Goal: Task Accomplishment & Management: Use online tool/utility

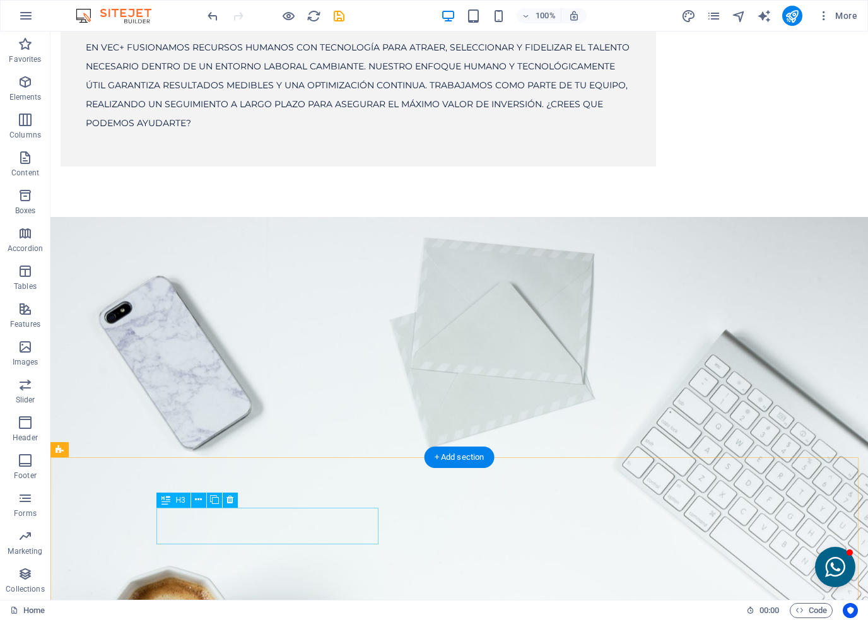
scroll to position [2153, 0]
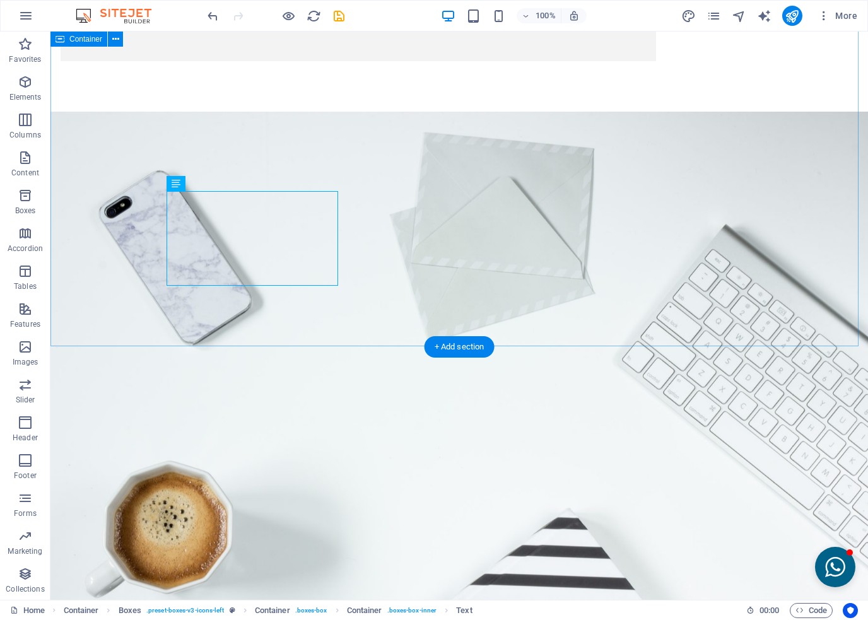
scroll to position [2279, 0]
click at [15, 241] on span "Accordion" at bounding box center [25, 241] width 50 height 30
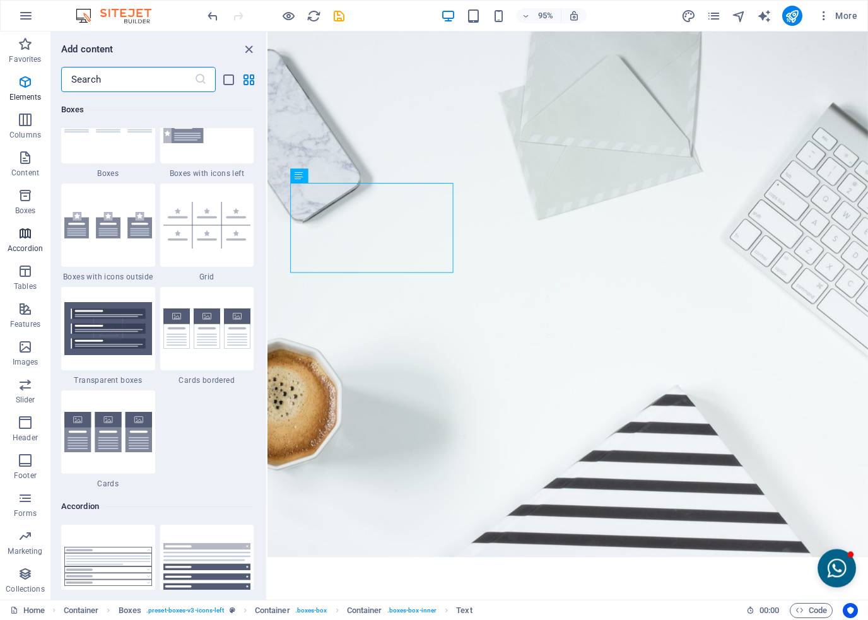
scroll to position [4029, 0]
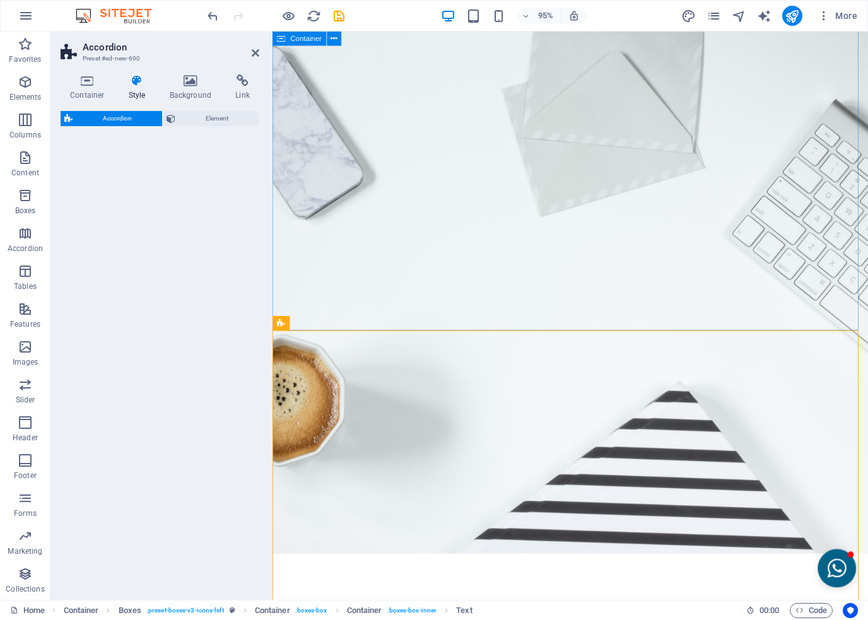
select select "rem"
select select "preset-accordion-v3-tabs"
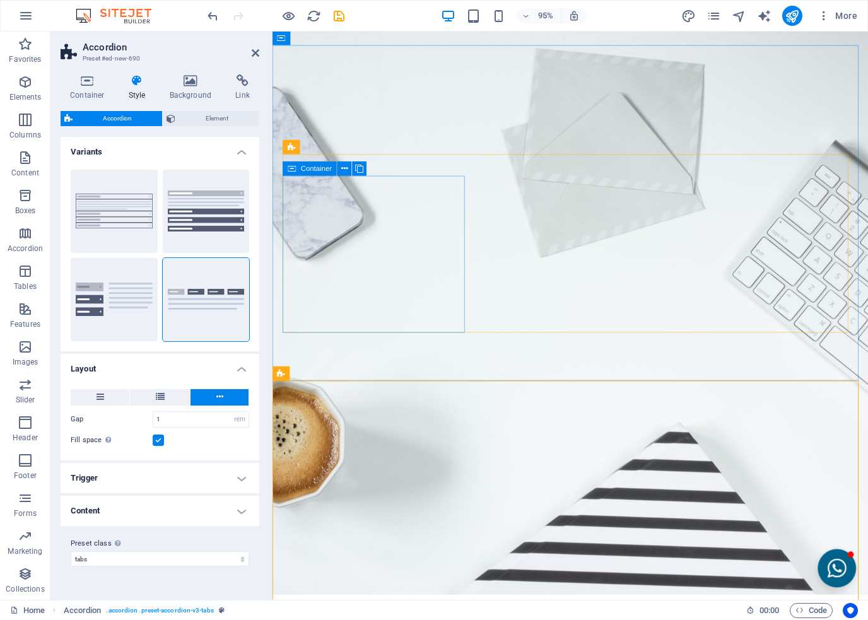
scroll to position [2292, 0]
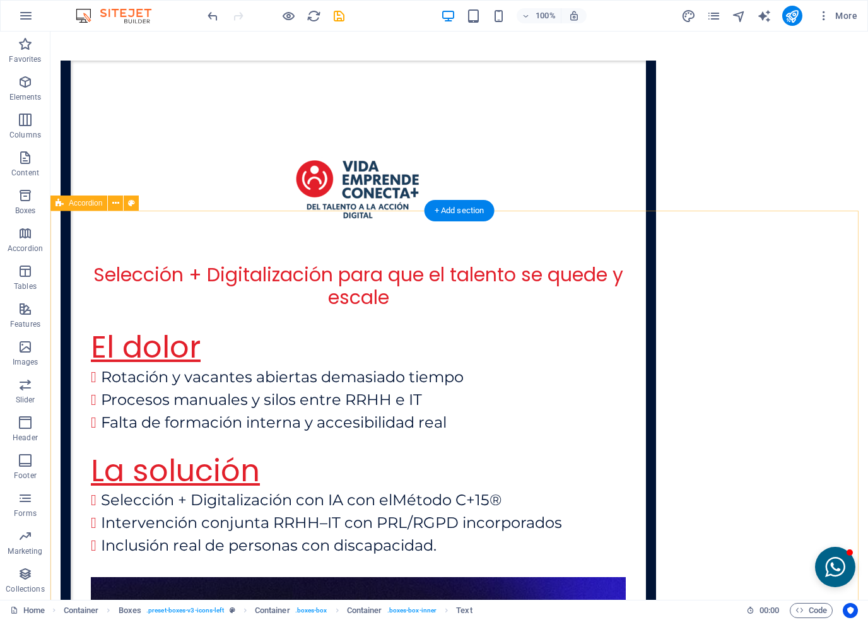
scroll to position [3163, 0]
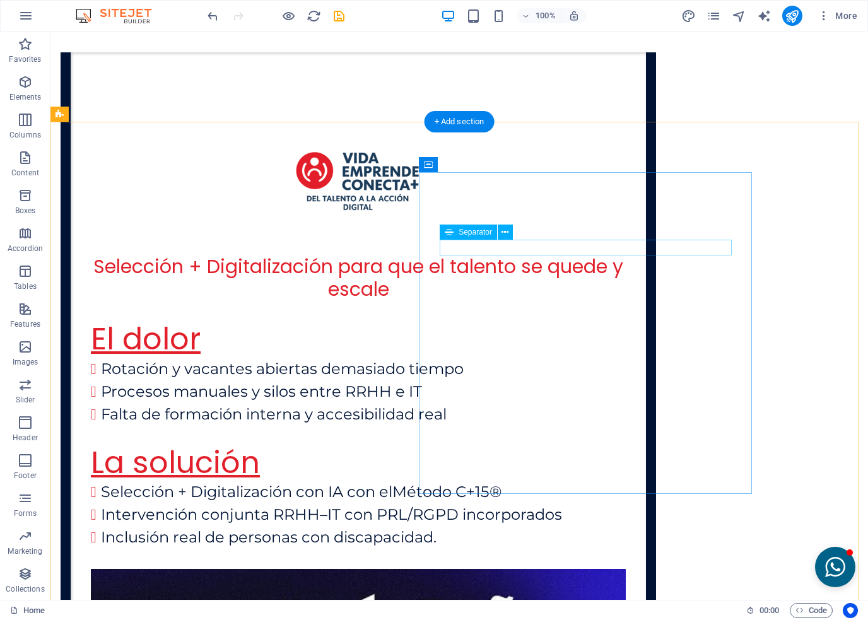
click at [505, 233] on icon at bounding box center [505, 232] width 7 height 13
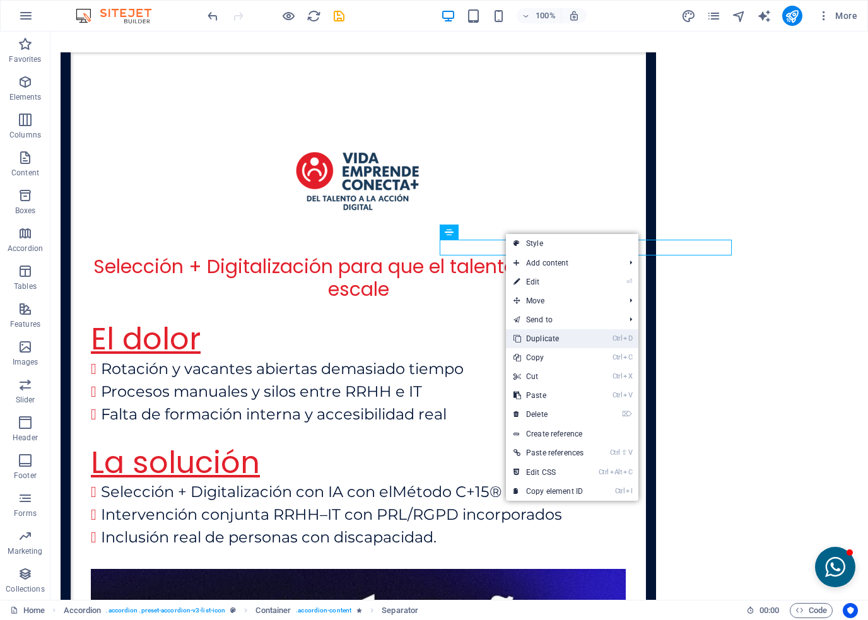
click at [535, 335] on link "Ctrl D Duplicate" at bounding box center [548, 338] width 85 height 19
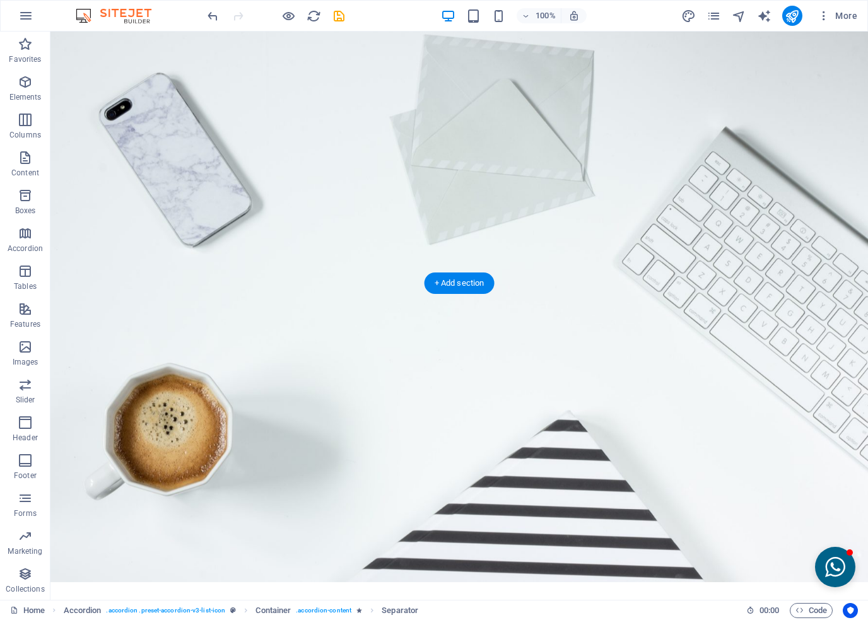
scroll to position [2315, 0]
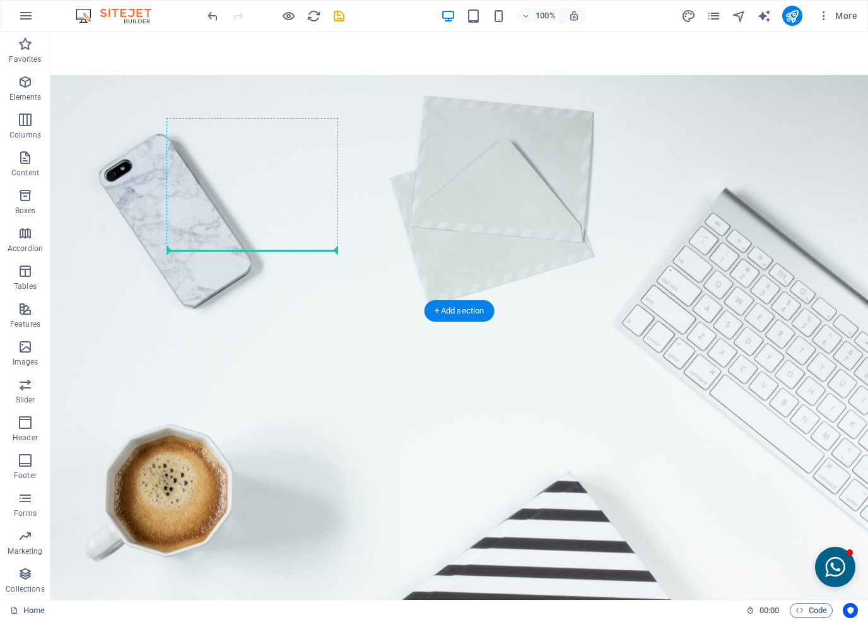
drag, startPoint x: 523, startPoint y: 281, endPoint x: 210, endPoint y: 222, distance: 318.6
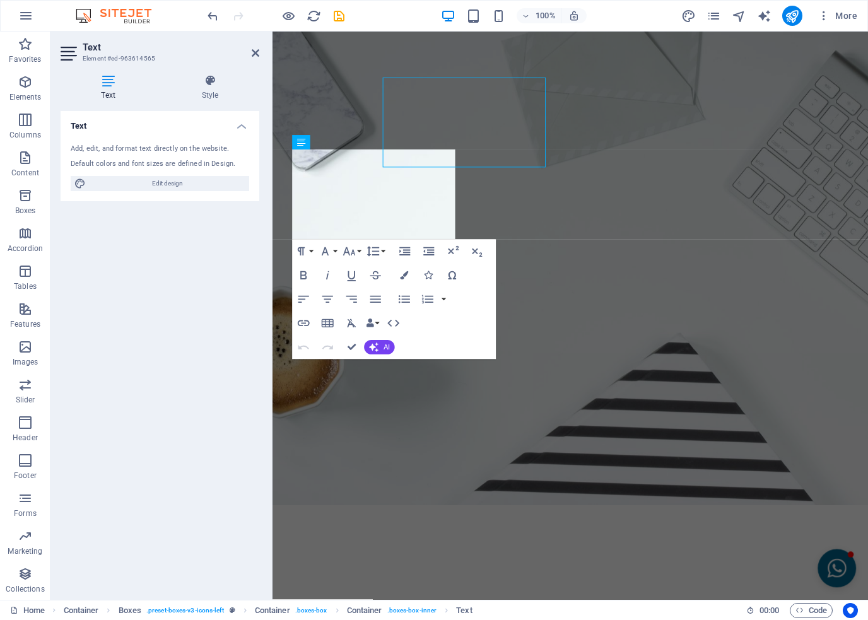
scroll to position [2391, 0]
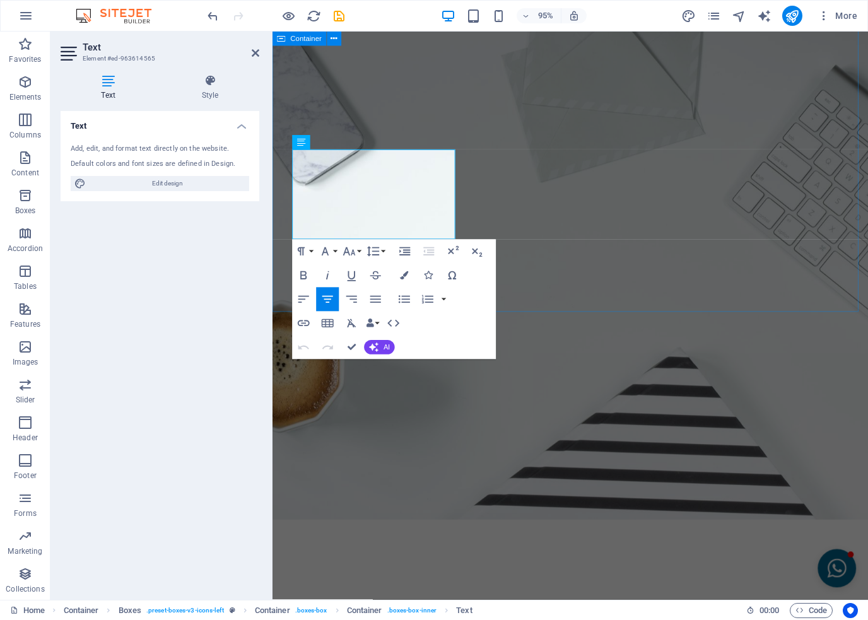
drag, startPoint x: 424, startPoint y: 239, endPoint x: 282, endPoint y: 162, distance: 161.8
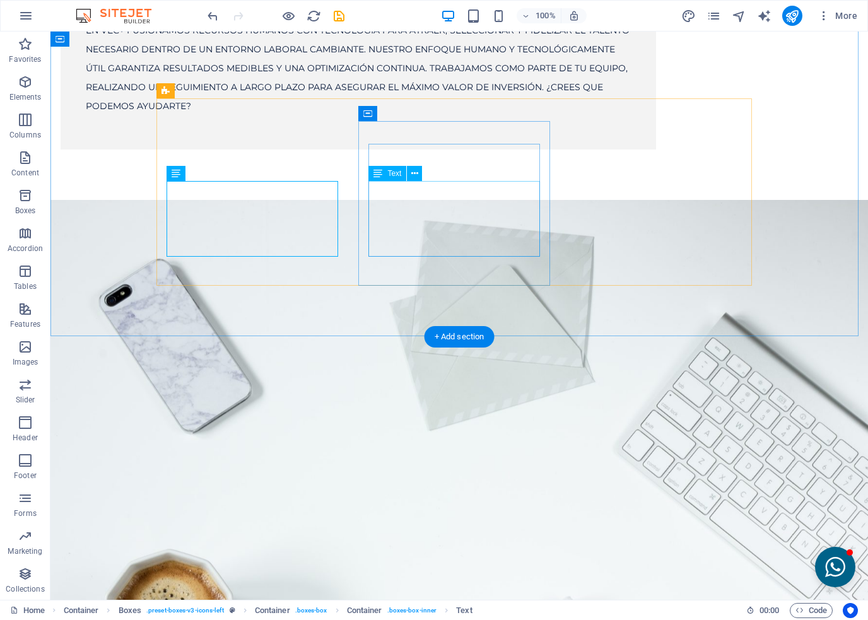
scroll to position [2126, 0]
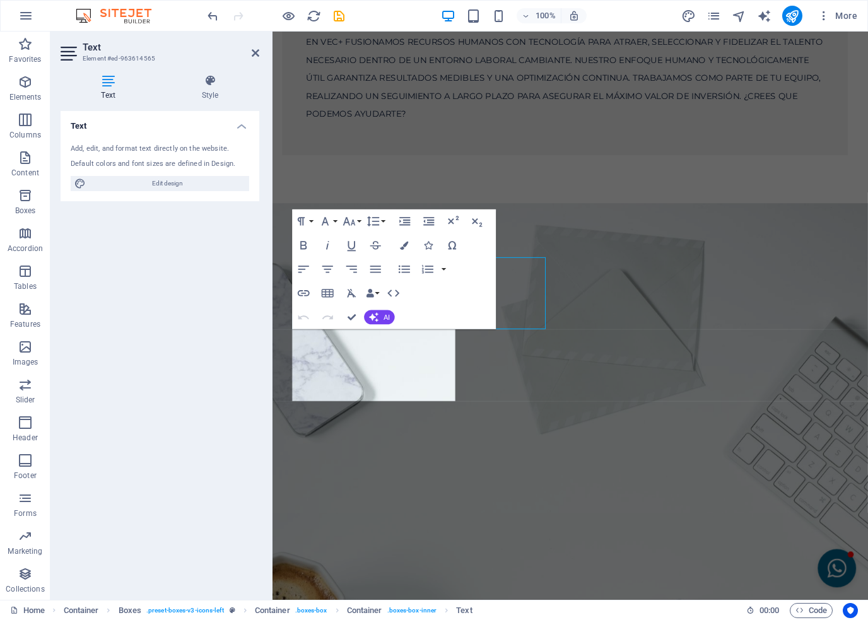
scroll to position [2202, 0]
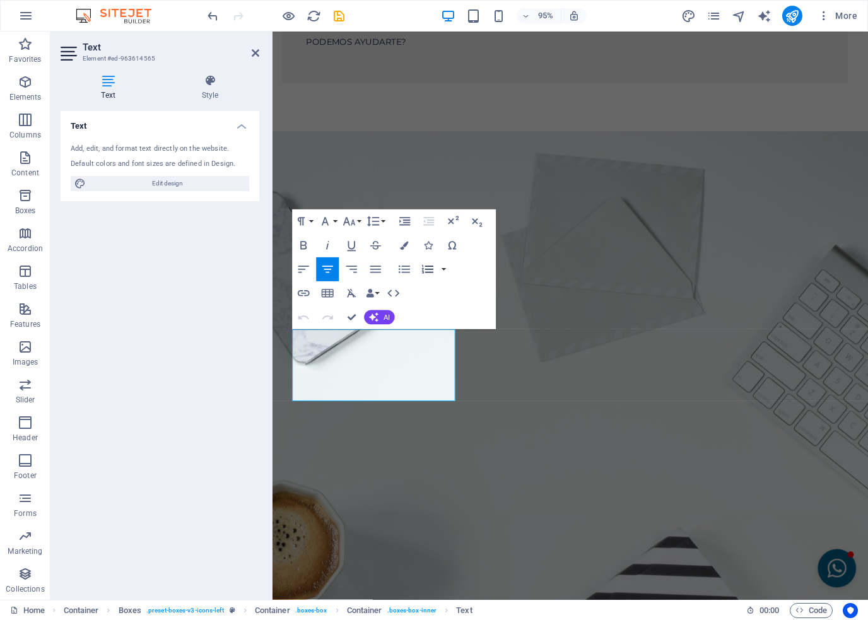
click at [428, 270] on icon "button" at bounding box center [428, 269] width 15 height 15
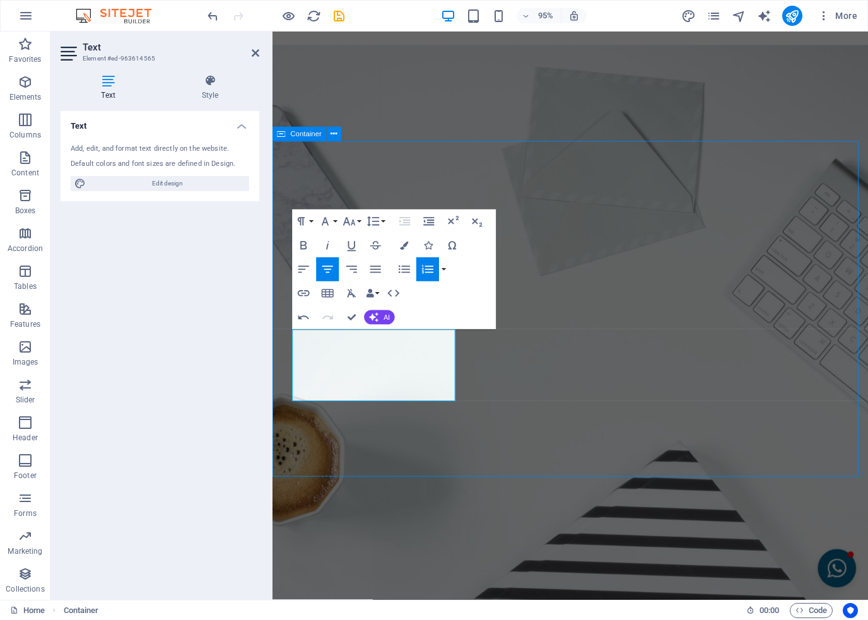
scroll to position [2126, 0]
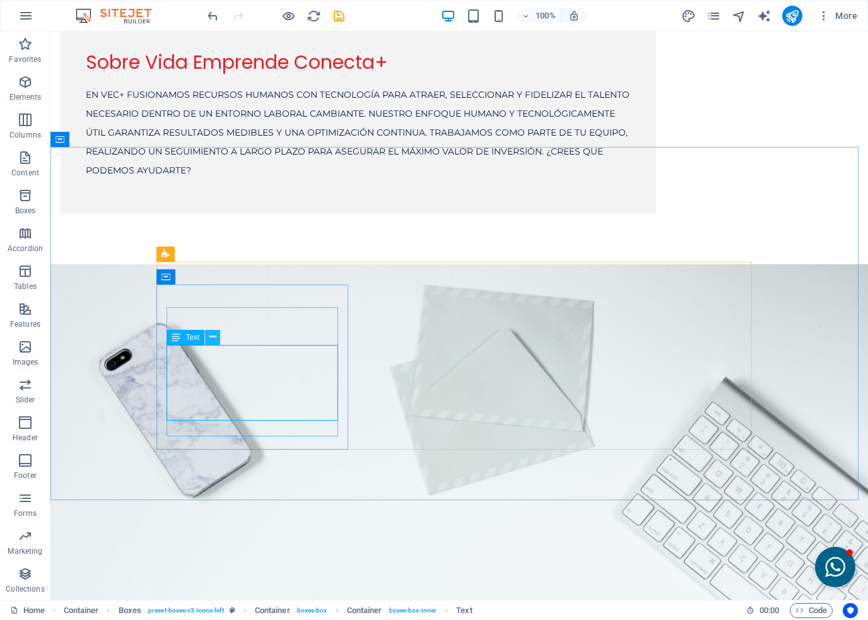
click at [210, 336] on icon at bounding box center [213, 337] width 7 height 13
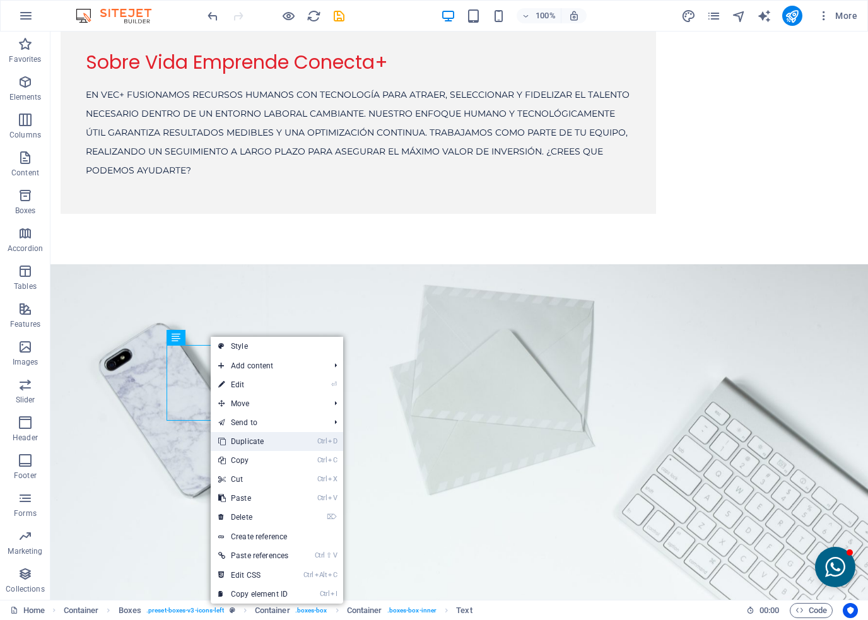
click at [249, 444] on link "Ctrl D Duplicate" at bounding box center [253, 441] width 85 height 19
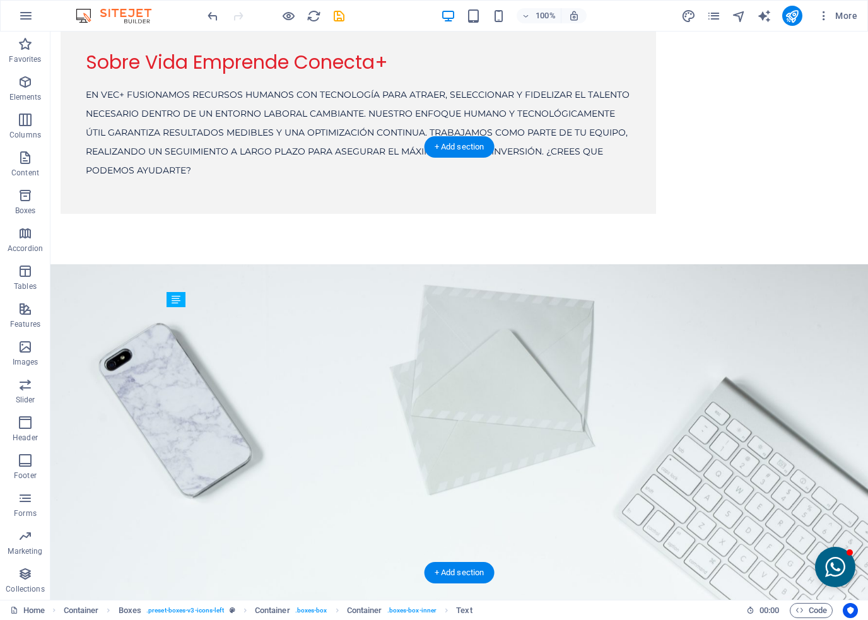
drag, startPoint x: 240, startPoint y: 446, endPoint x: 204, endPoint y: 507, distance: 71.3
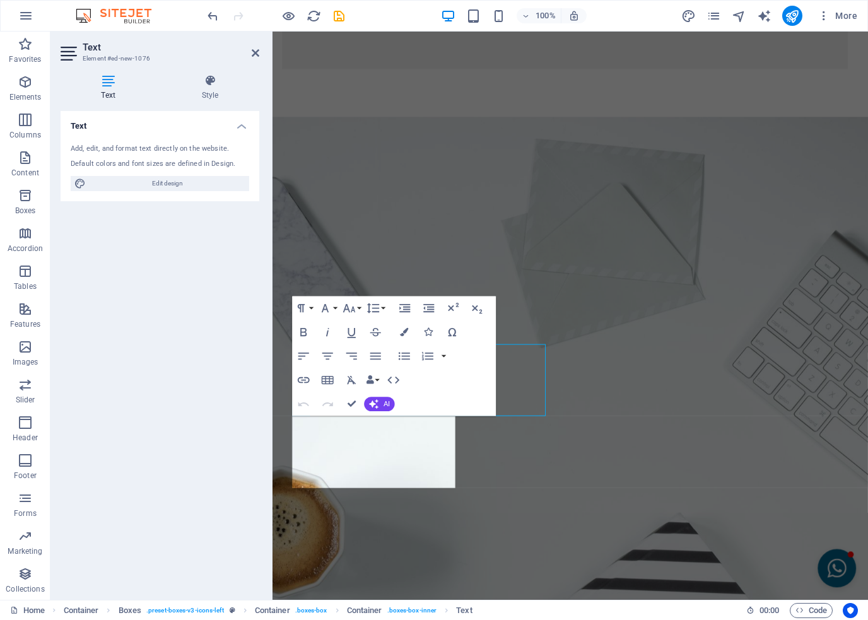
scroll to position [2202, 0]
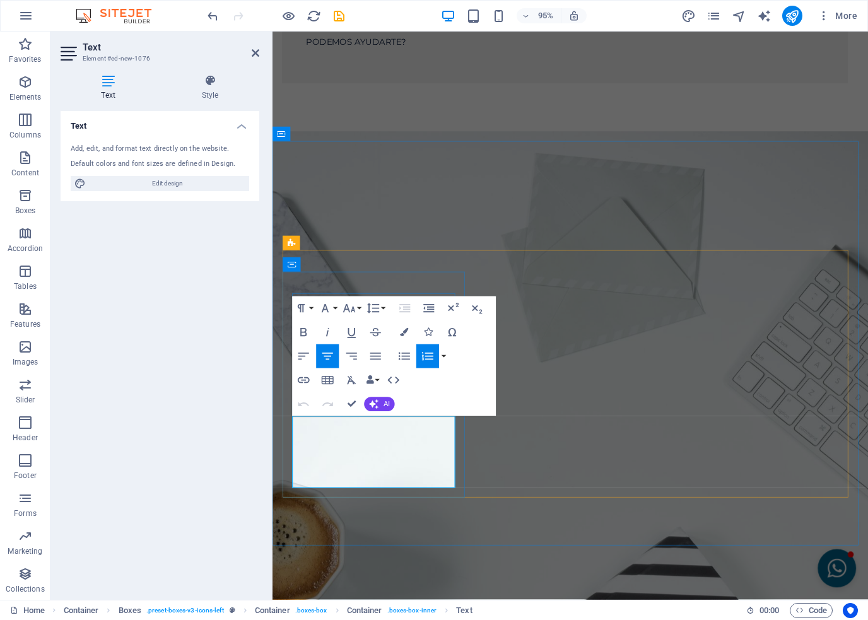
click at [428, 358] on icon "button" at bounding box center [428, 356] width 15 height 15
click at [342, 196] on button at bounding box center [336, 203] width 15 height 15
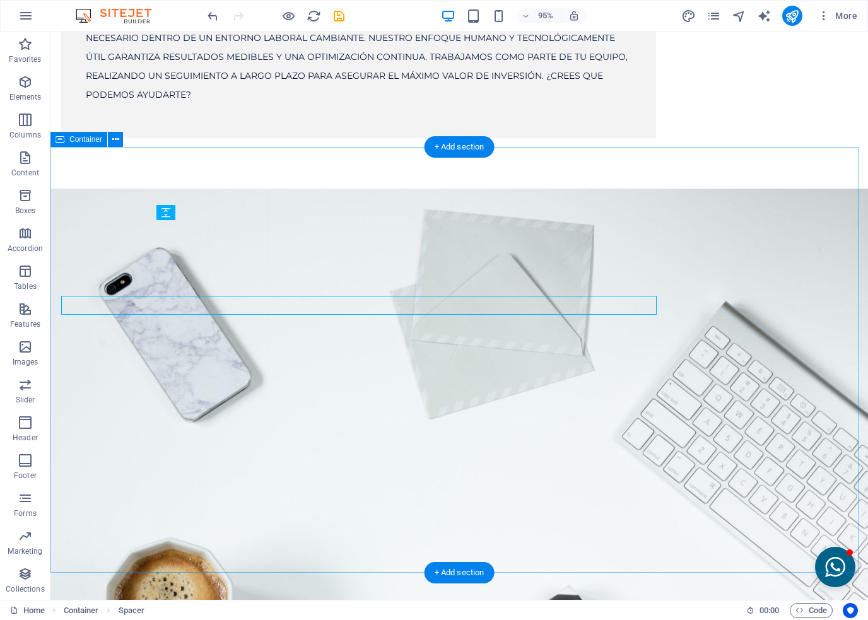
scroll to position [2126, 0]
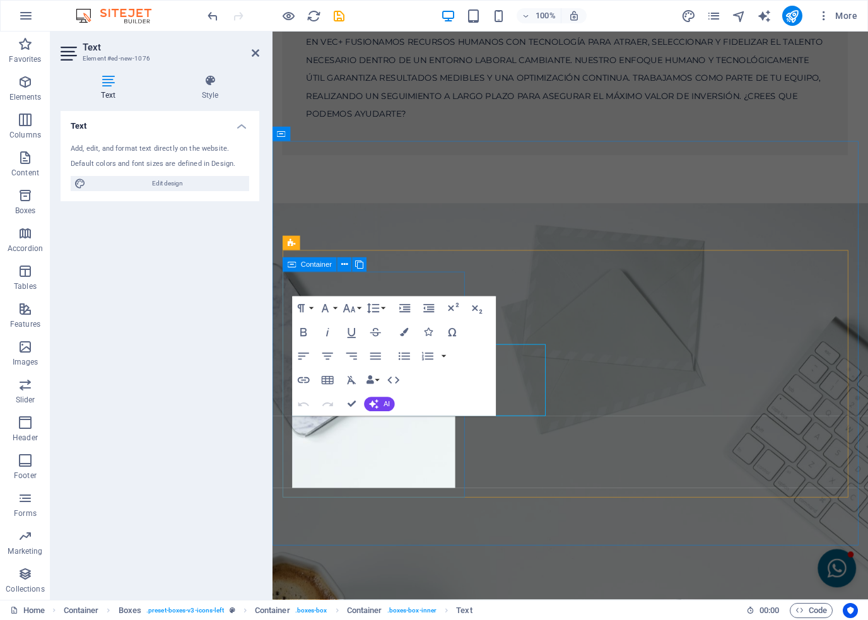
scroll to position [2202, 0]
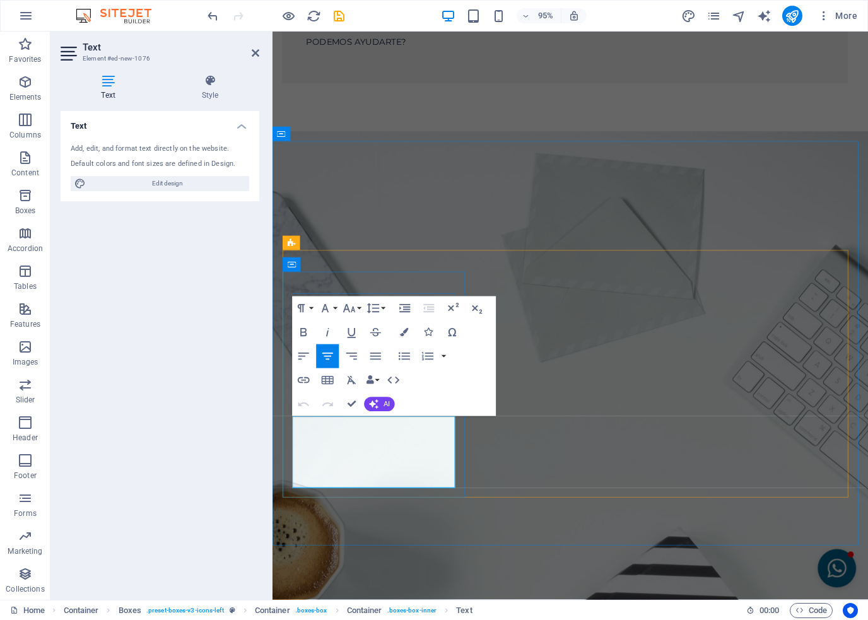
drag, startPoint x: 428, startPoint y: 505, endPoint x: 312, endPoint y: 446, distance: 130.1
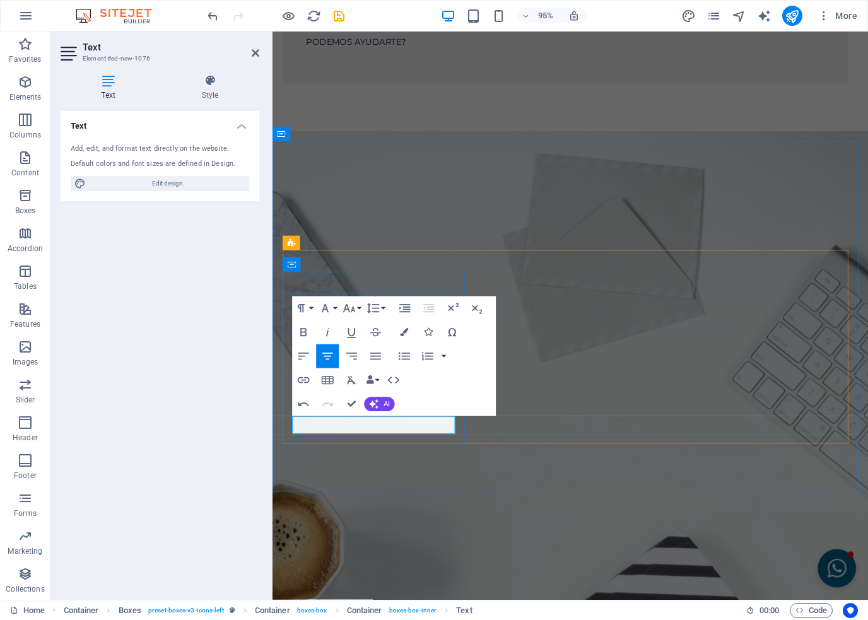
drag, startPoint x: 386, startPoint y: 445, endPoint x: 331, endPoint y: 442, distance: 55.6
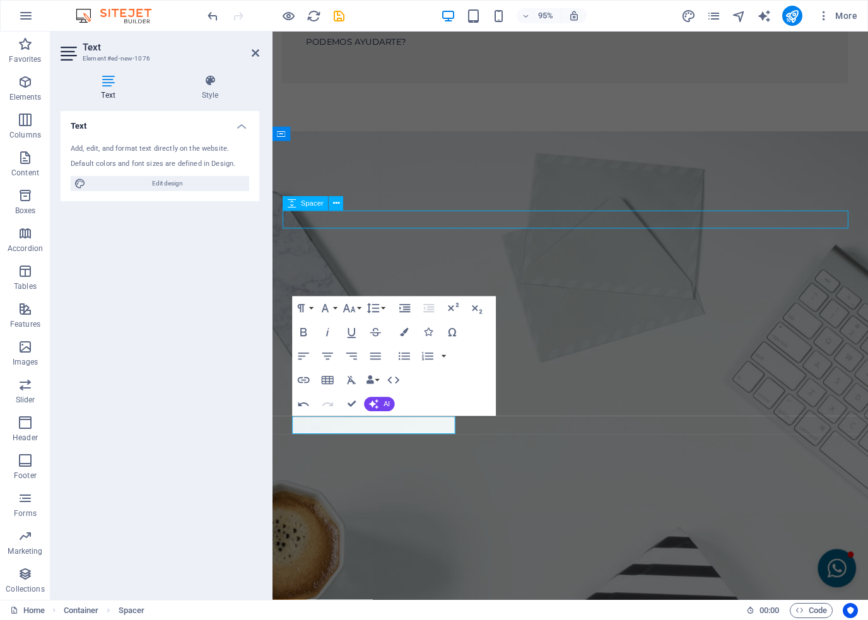
scroll to position [2126, 0]
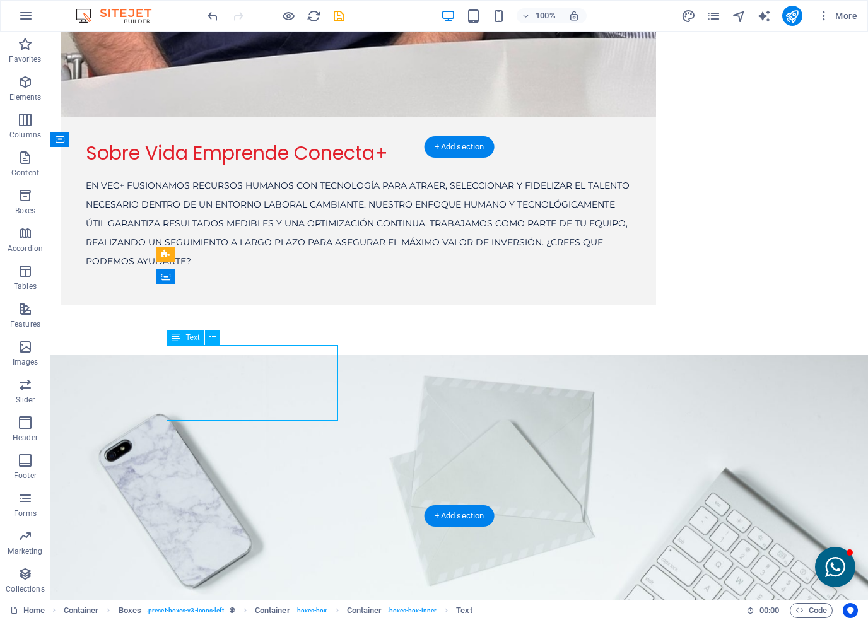
scroll to position [2202, 0]
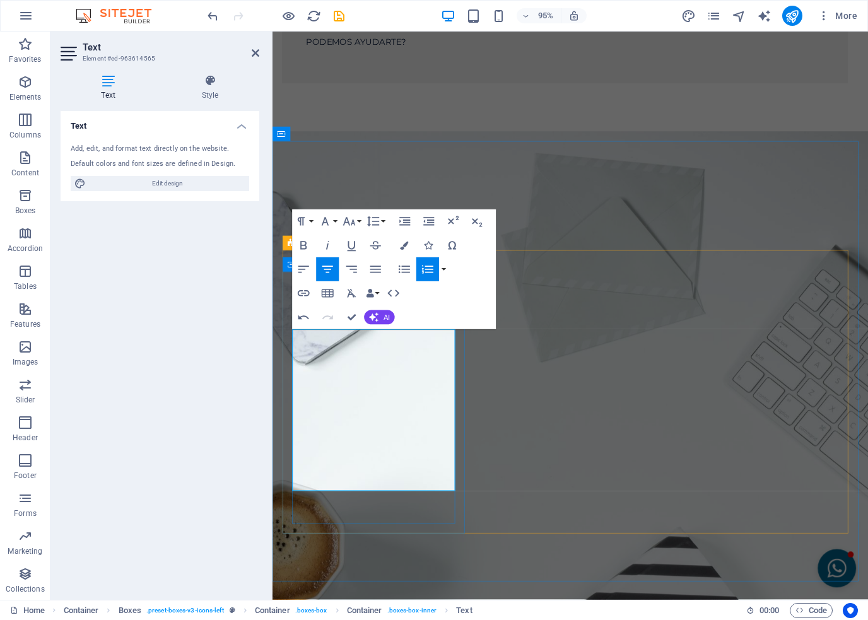
drag, startPoint x: 424, startPoint y: 487, endPoint x: 316, endPoint y: 432, distance: 121.1
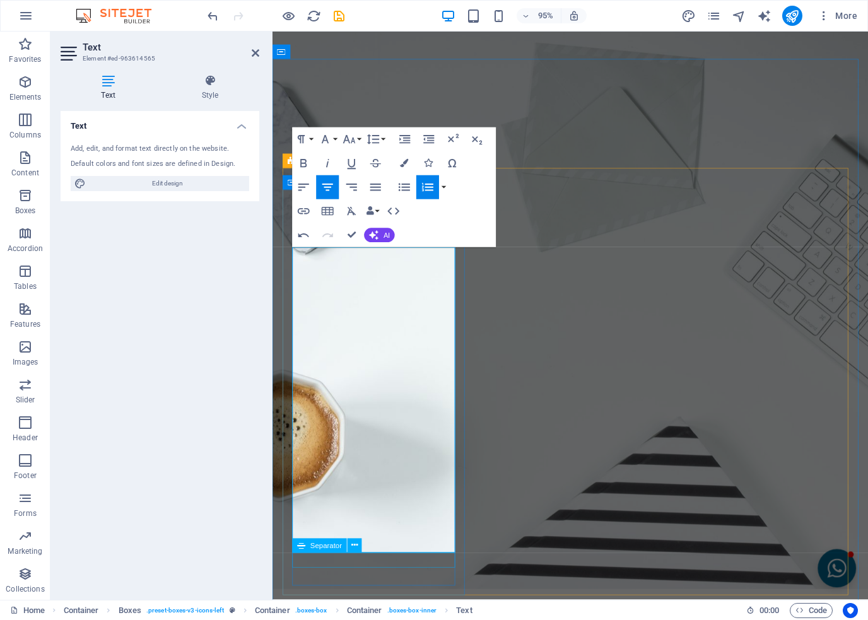
scroll to position [2391, 0]
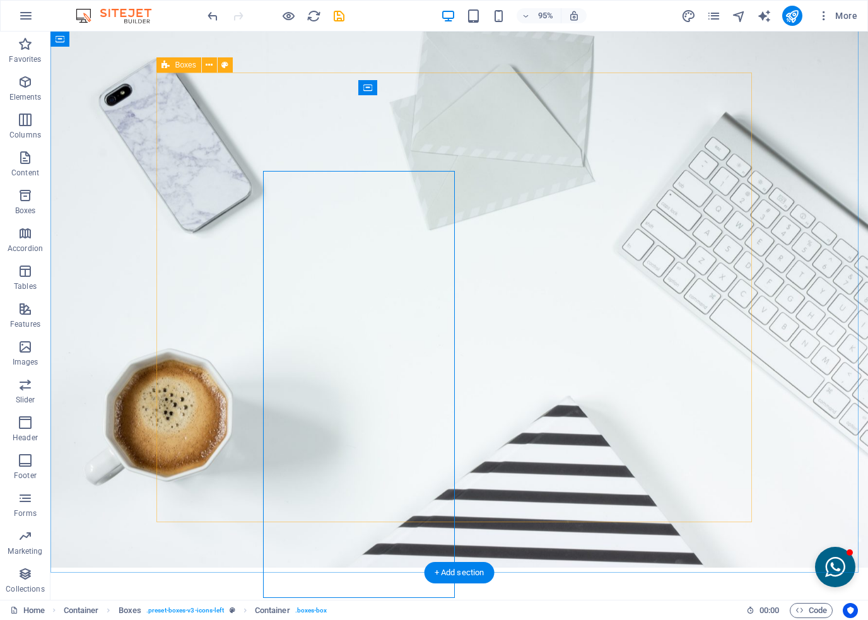
scroll to position [2315, 0]
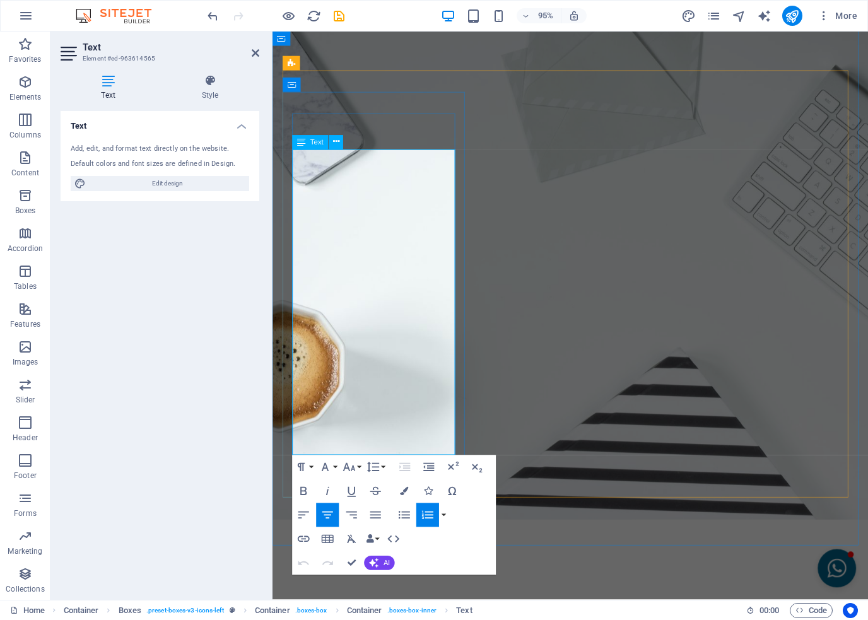
drag, startPoint x: 417, startPoint y: 298, endPoint x: 317, endPoint y: 238, distance: 116.3
copy li "Definimos qué significa “éxito” a 90 días y cómo lo vamos a medir."
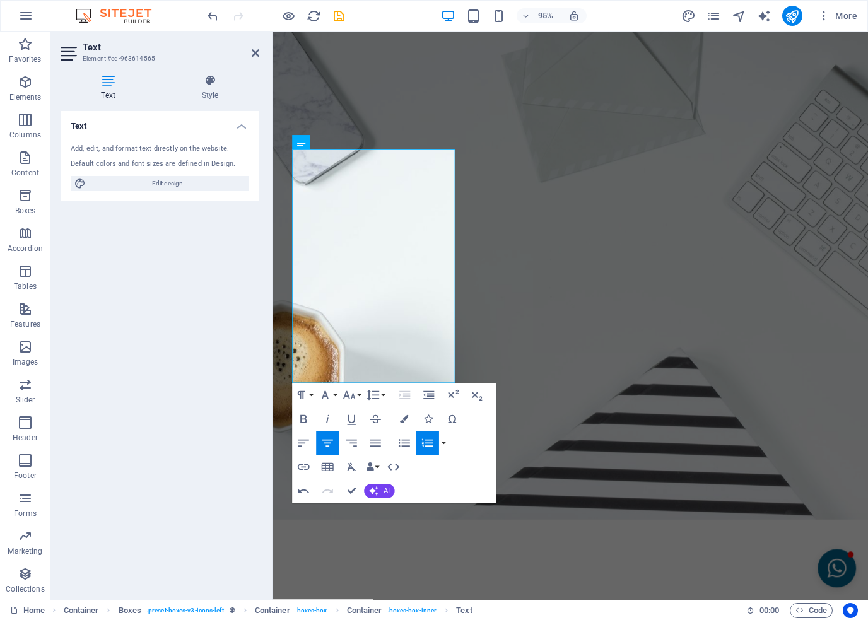
click at [434, 439] on icon "button" at bounding box center [428, 443] width 15 height 15
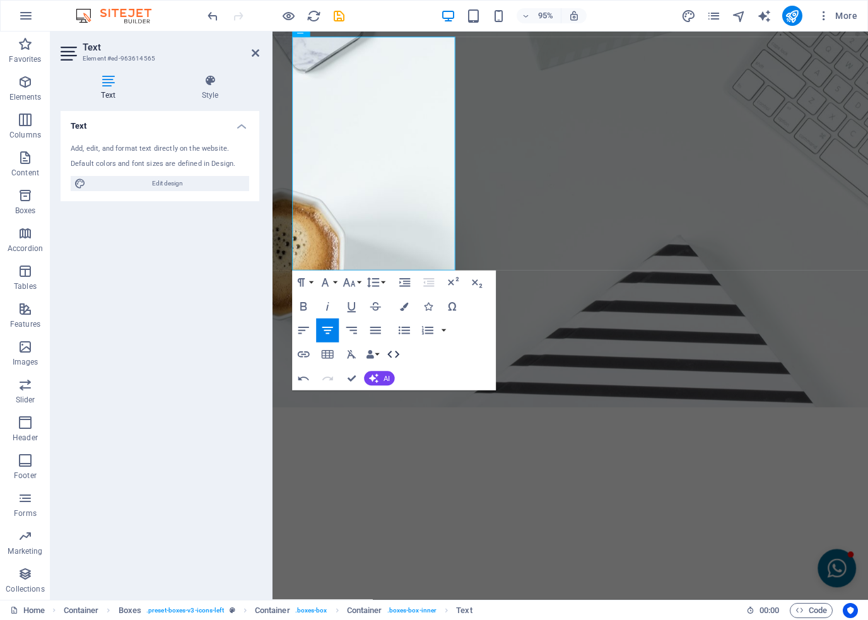
scroll to position [2580, 0]
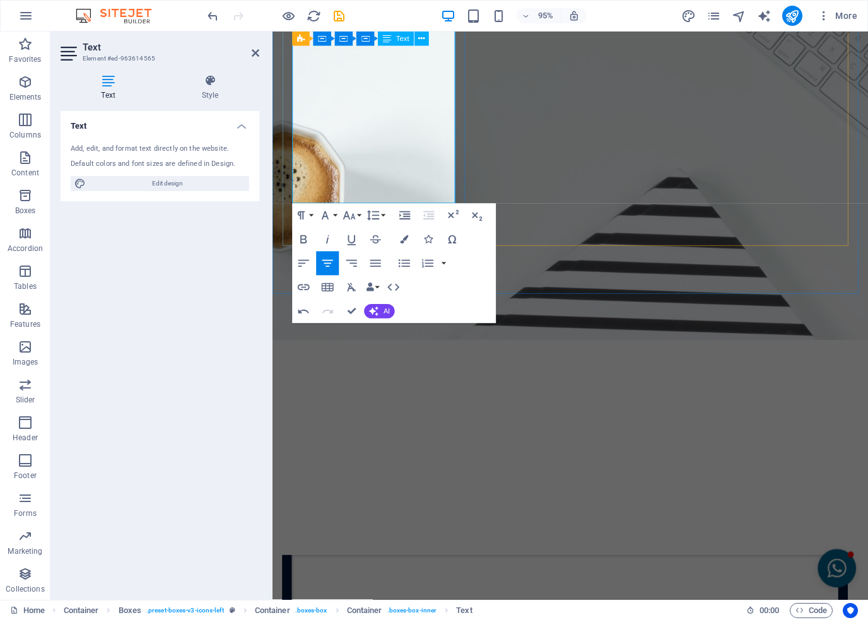
drag, startPoint x: 457, startPoint y: 206, endPoint x: 288, endPoint y: 54, distance: 227.0
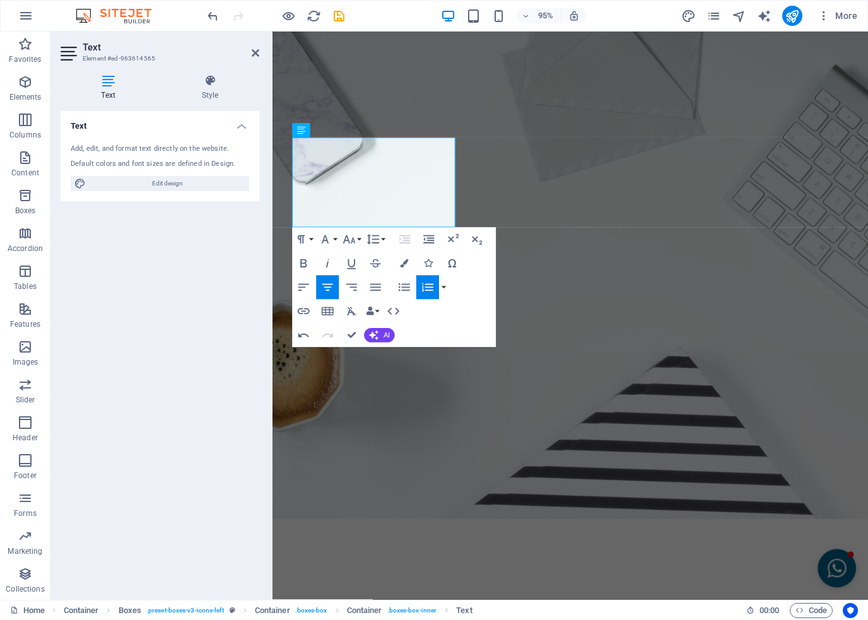
scroll to position [2391, 0]
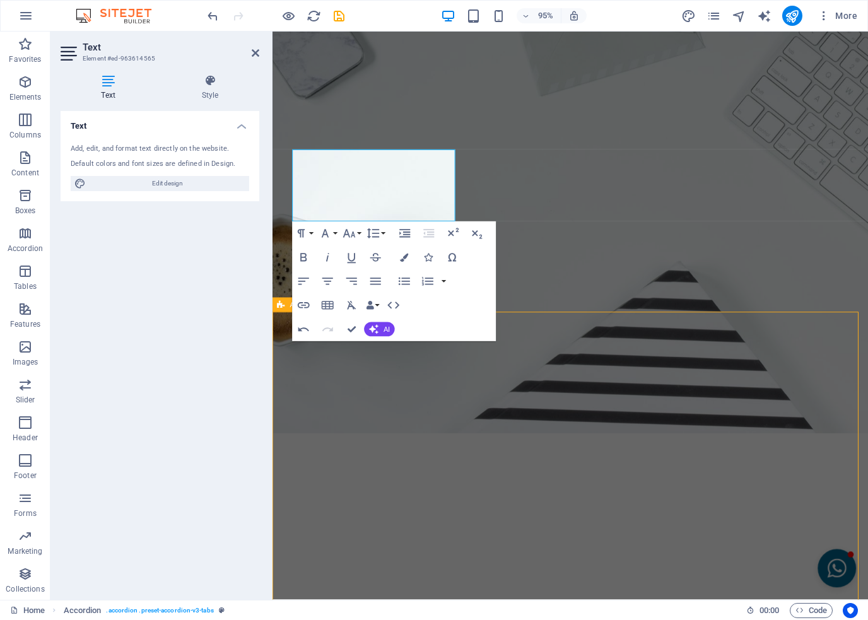
scroll to position [2315, 0]
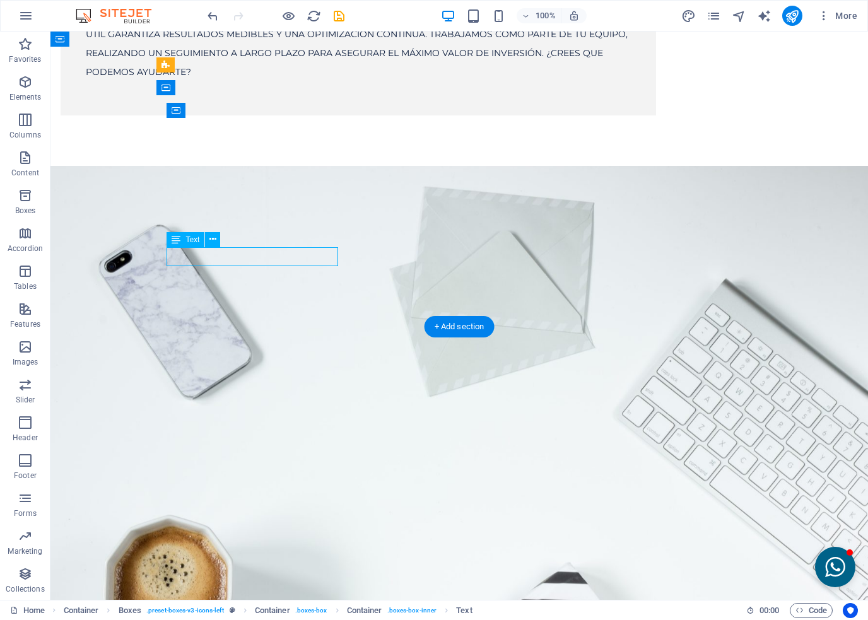
scroll to position [2391, 0]
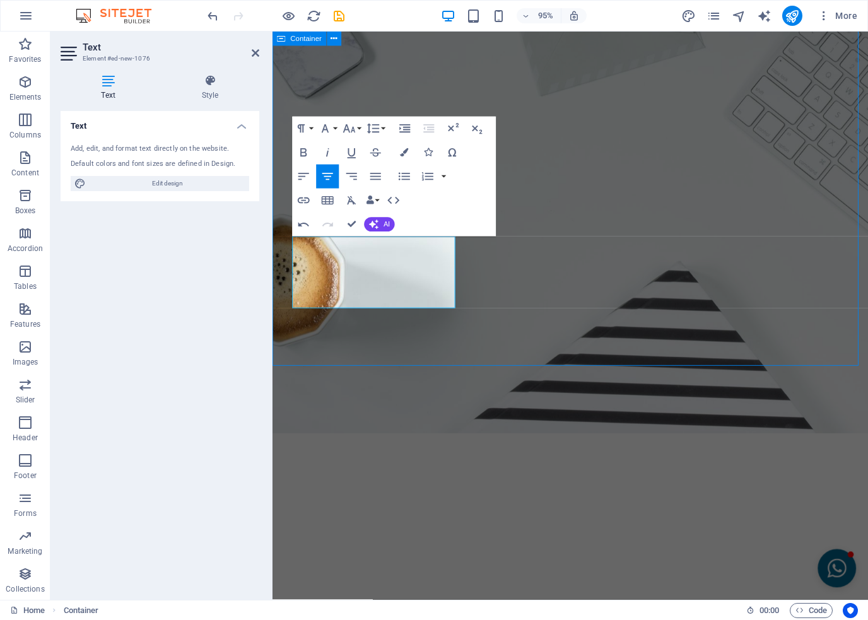
scroll to position [2315, 0]
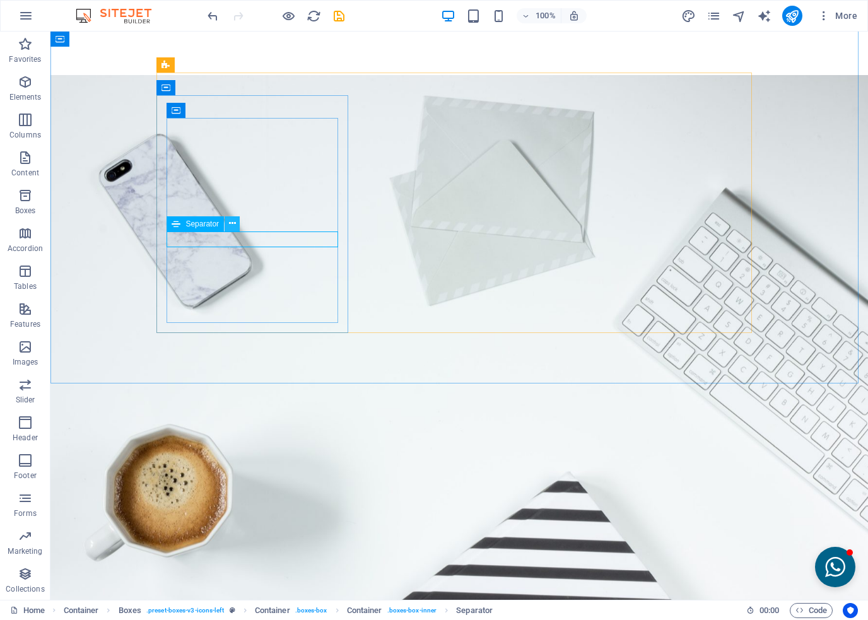
click at [233, 223] on icon at bounding box center [232, 223] width 7 height 13
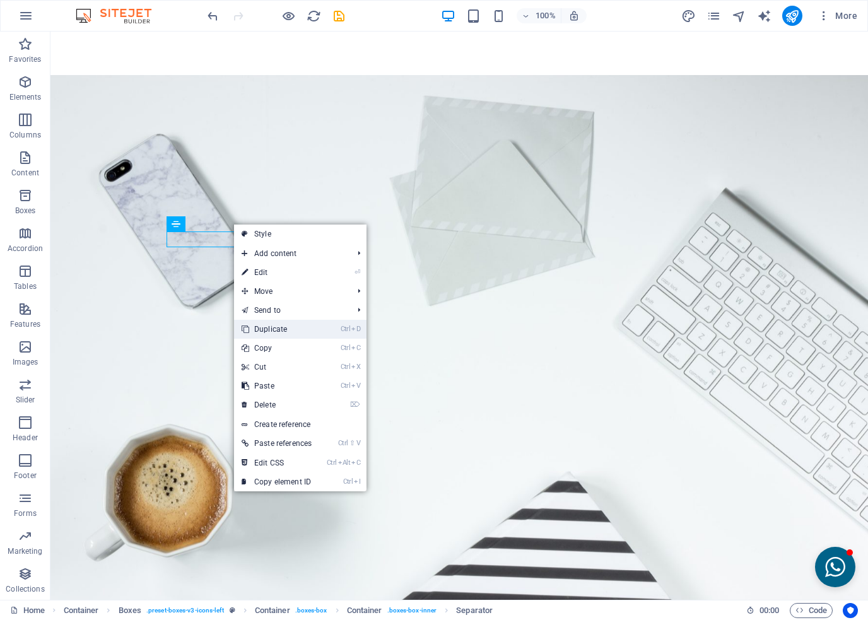
click at [268, 334] on link "Ctrl D Duplicate" at bounding box center [276, 329] width 85 height 19
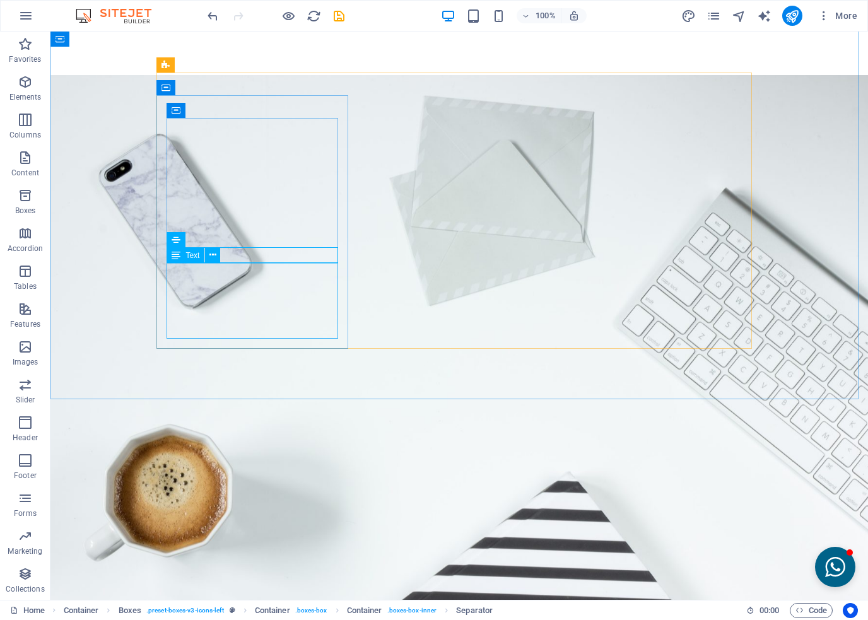
click at [228, 252] on div "Text" at bounding box center [198, 256] width 62 height 16
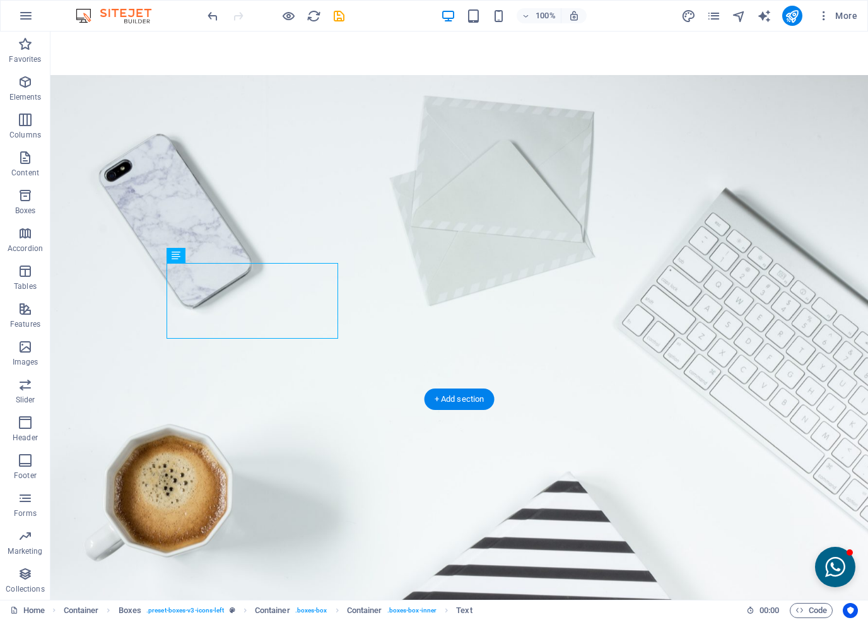
drag, startPoint x: 240, startPoint y: 286, endPoint x: 180, endPoint y: 304, distance: 62.1
drag, startPoint x: 252, startPoint y: 271, endPoint x: 204, endPoint y: 308, distance: 61.2
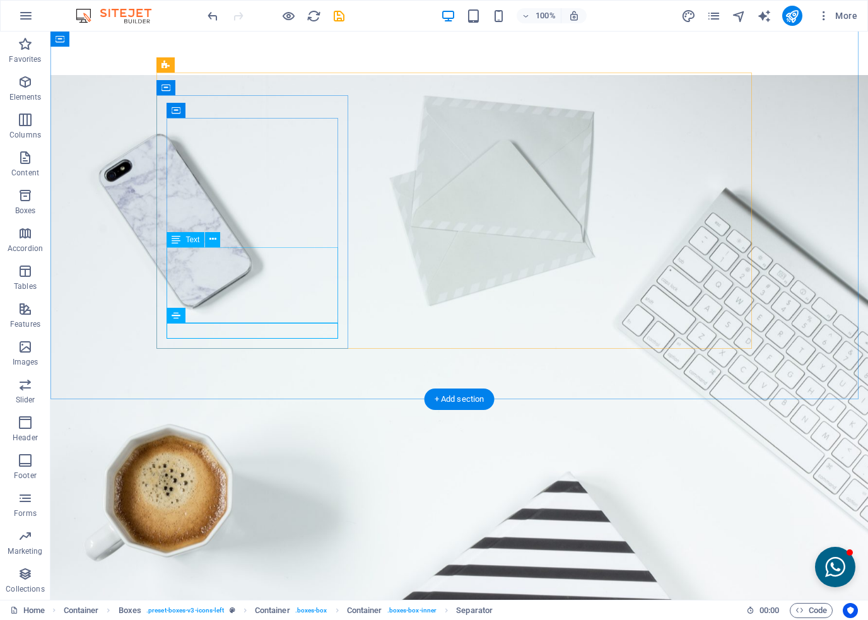
click at [216, 237] on icon at bounding box center [213, 239] width 7 height 13
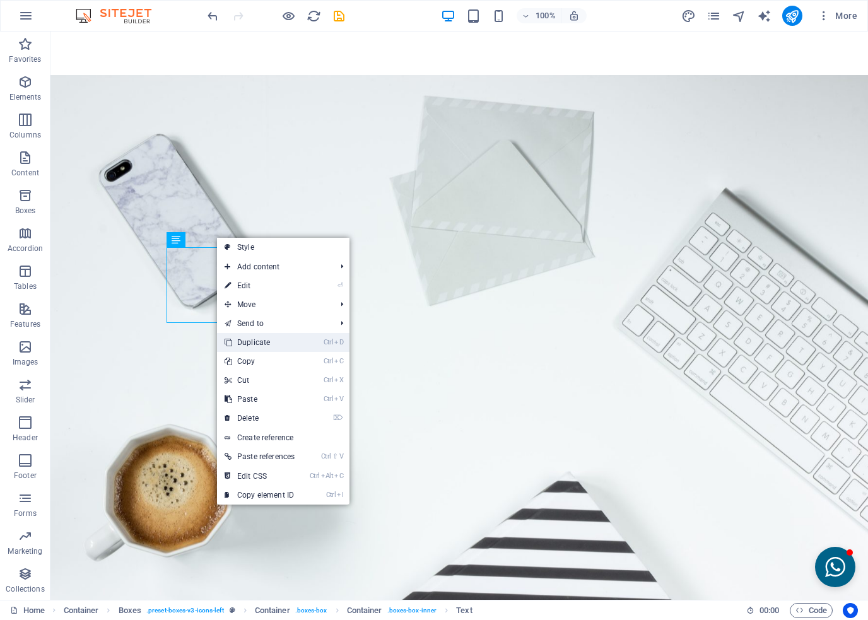
click at [256, 350] on link "Ctrl D Duplicate" at bounding box center [259, 342] width 85 height 19
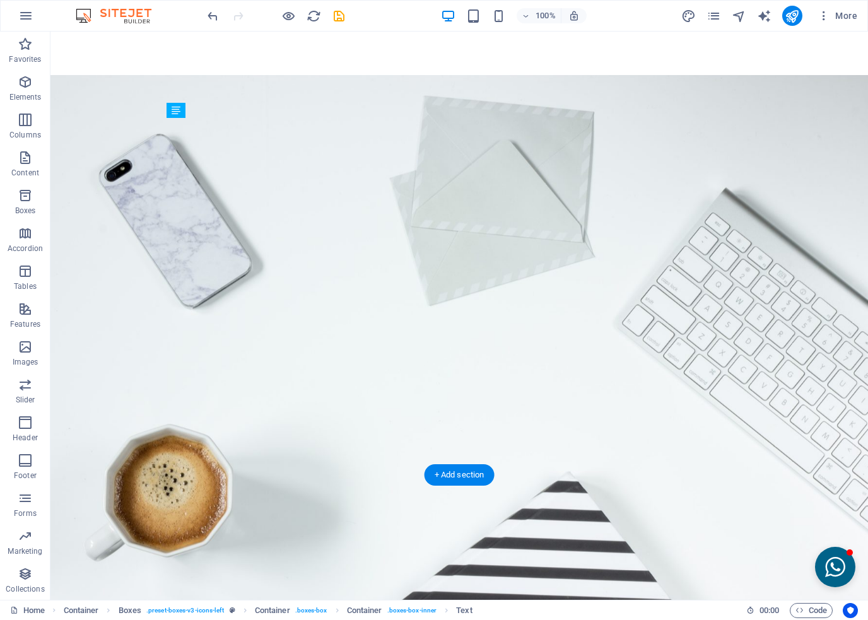
drag, startPoint x: 238, startPoint y: 347, endPoint x: 192, endPoint y: 410, distance: 77.6
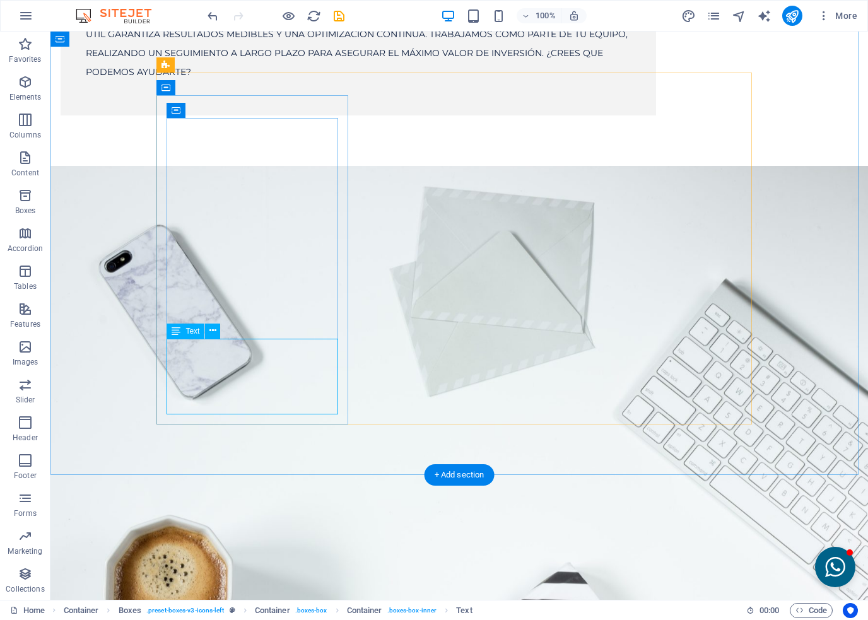
scroll to position [2391, 0]
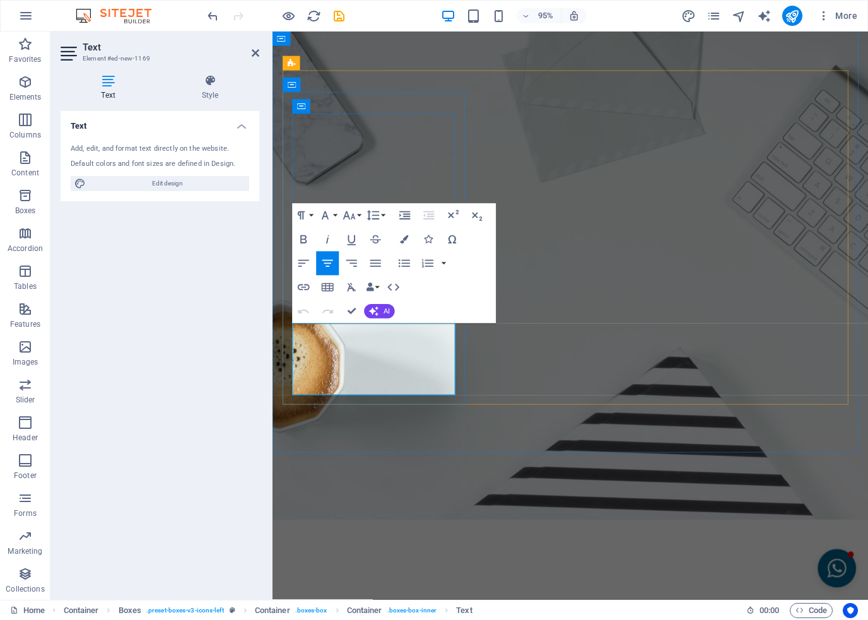
drag, startPoint x: 415, startPoint y: 407, endPoint x: 307, endPoint y: 350, distance: 122.5
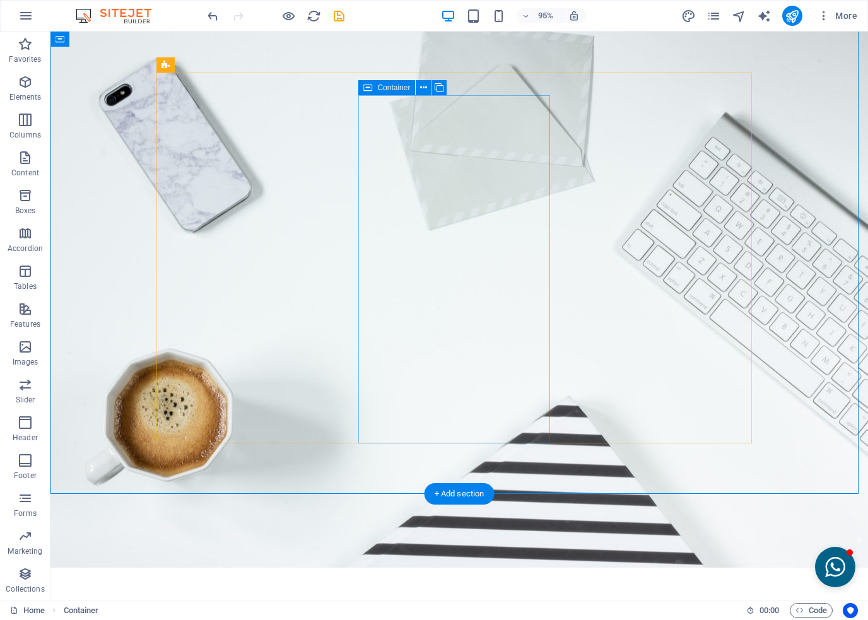
scroll to position [2315, 0]
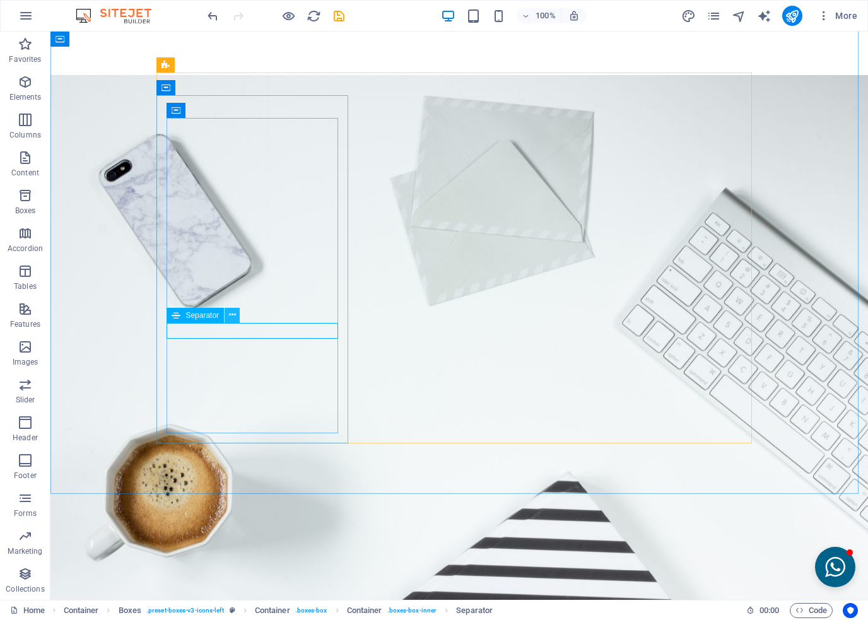
click at [229, 316] on icon at bounding box center [232, 315] width 7 height 13
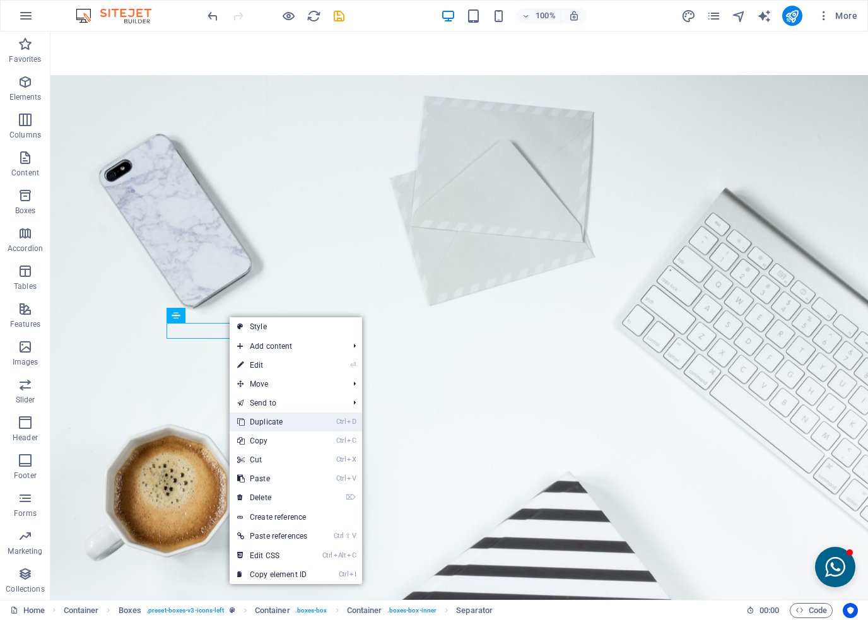
click at [256, 428] on link "Ctrl D Duplicate" at bounding box center [272, 422] width 85 height 19
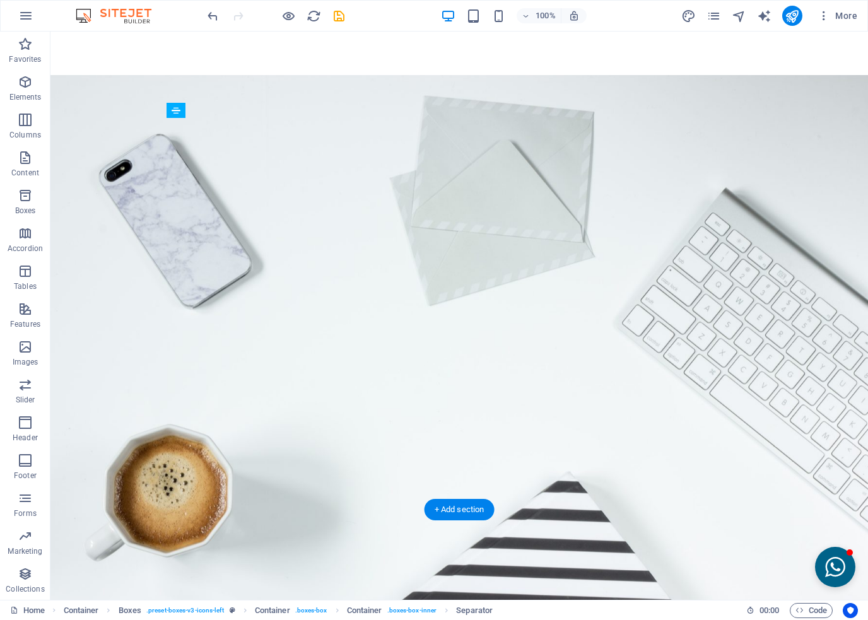
drag, startPoint x: 244, startPoint y: 362, endPoint x: 186, endPoint y: 398, distance: 68.0
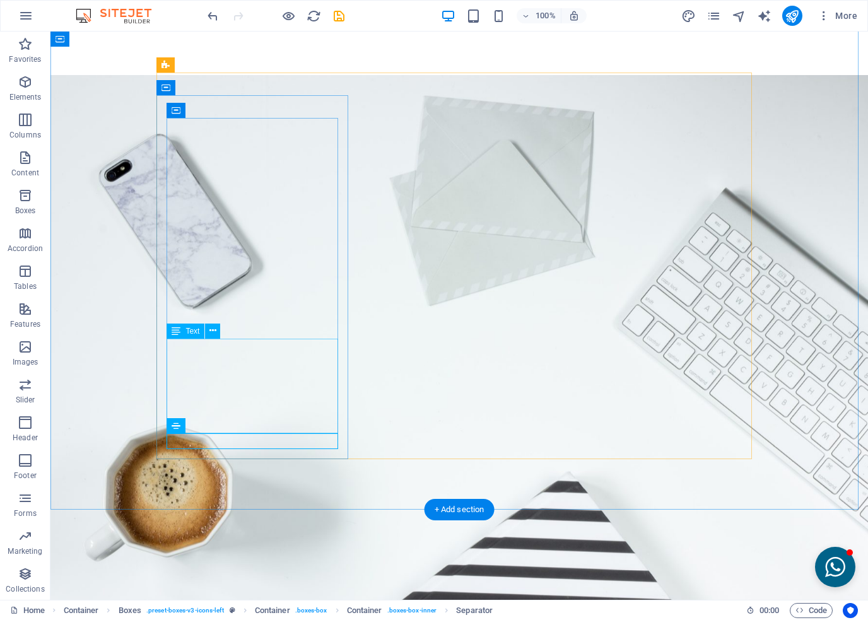
click at [211, 330] on icon at bounding box center [213, 330] width 7 height 13
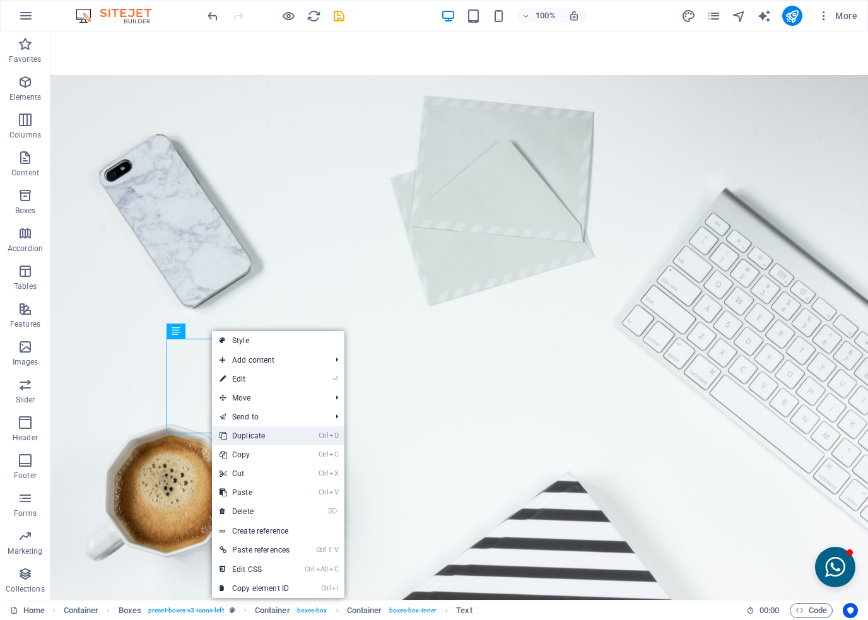
click at [253, 438] on link "Ctrl D Duplicate" at bounding box center [254, 436] width 85 height 19
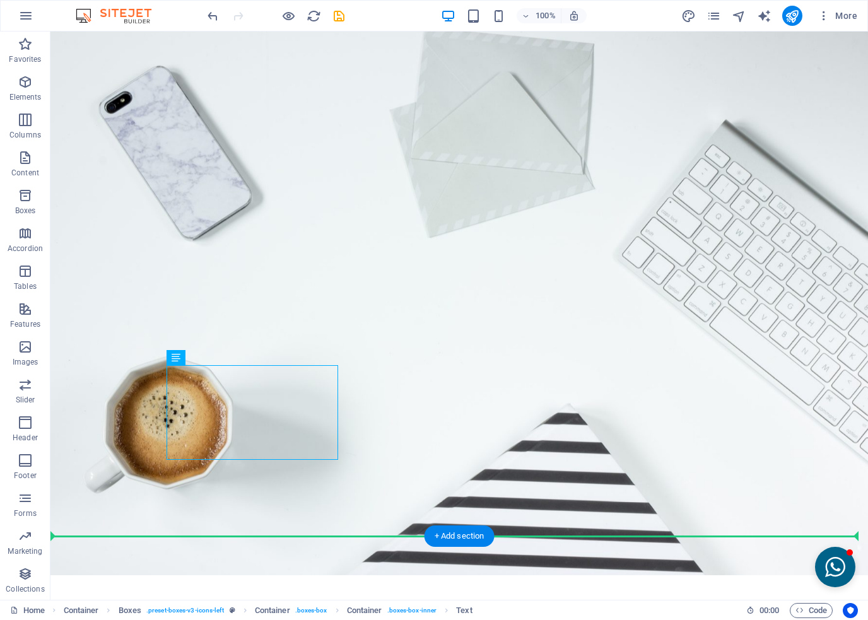
scroll to position [2409, 0]
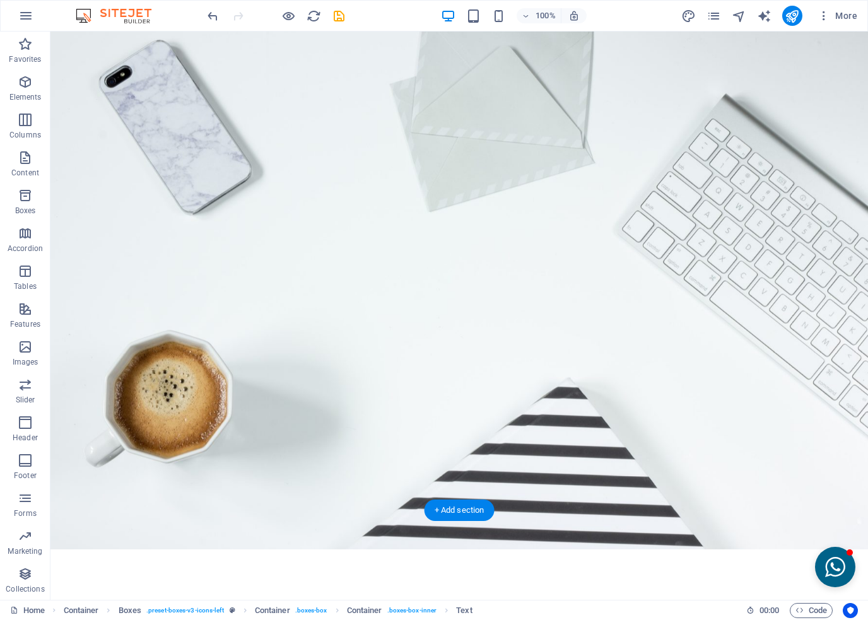
drag, startPoint x: 237, startPoint y: 458, endPoint x: 216, endPoint y: 446, distance: 24.6
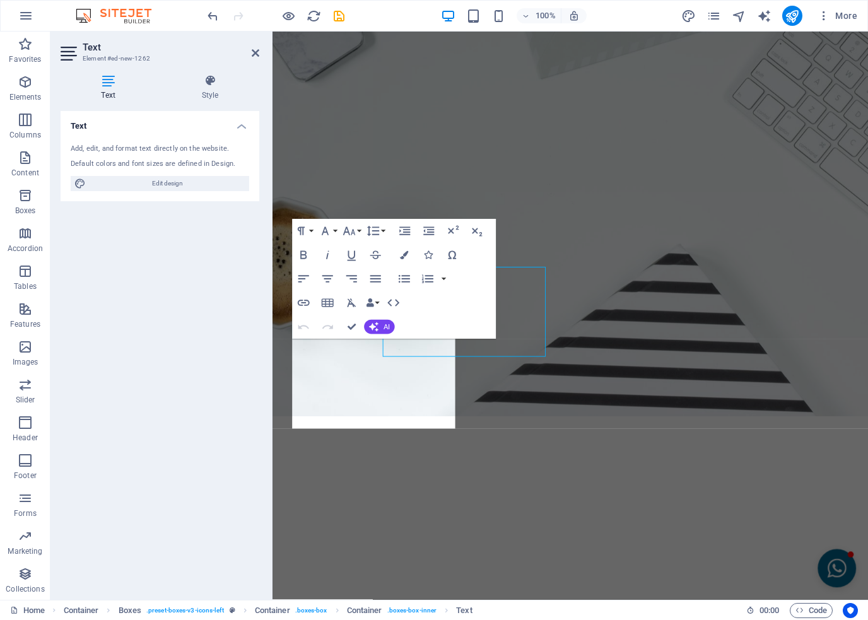
scroll to position [2485, 0]
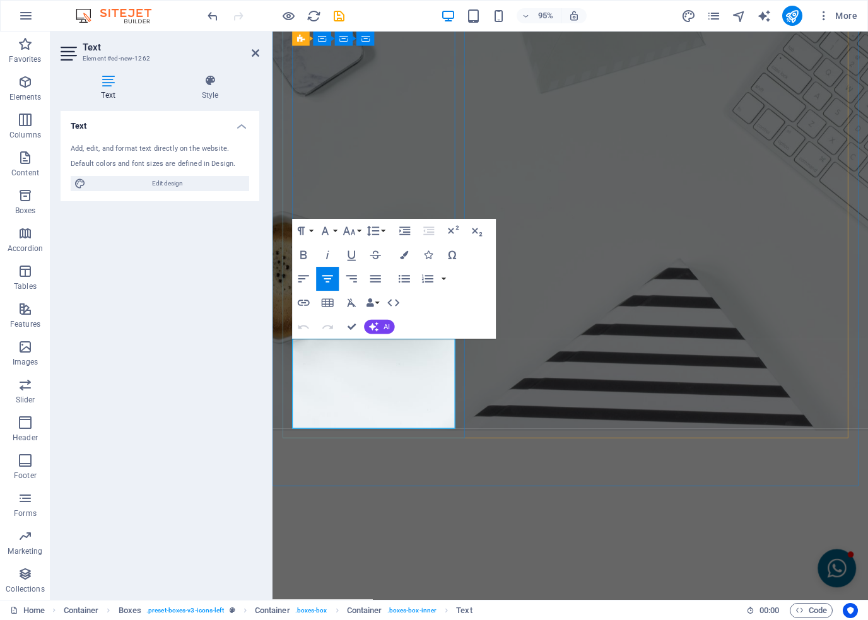
drag, startPoint x: 416, startPoint y: 444, endPoint x: 298, endPoint y: 367, distance: 140.4
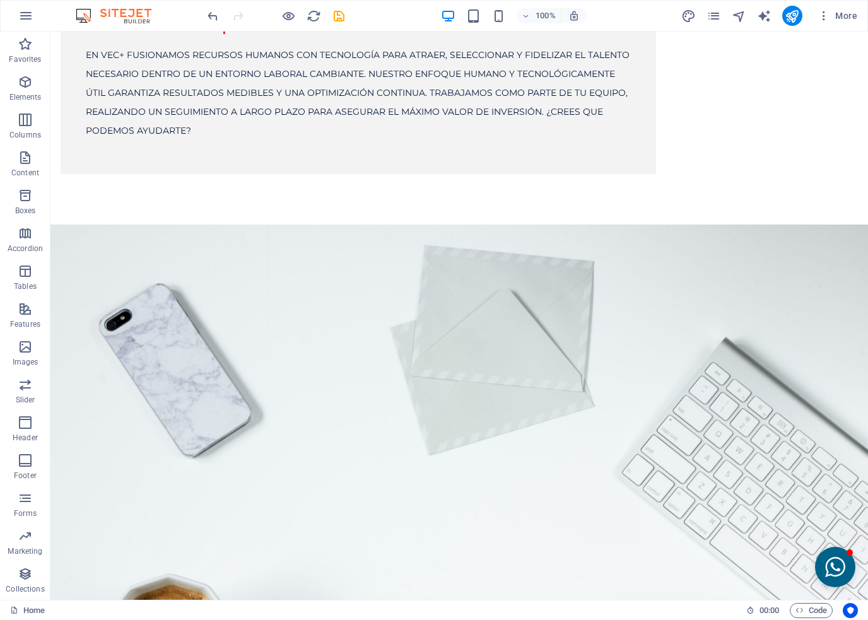
scroll to position [2157, 0]
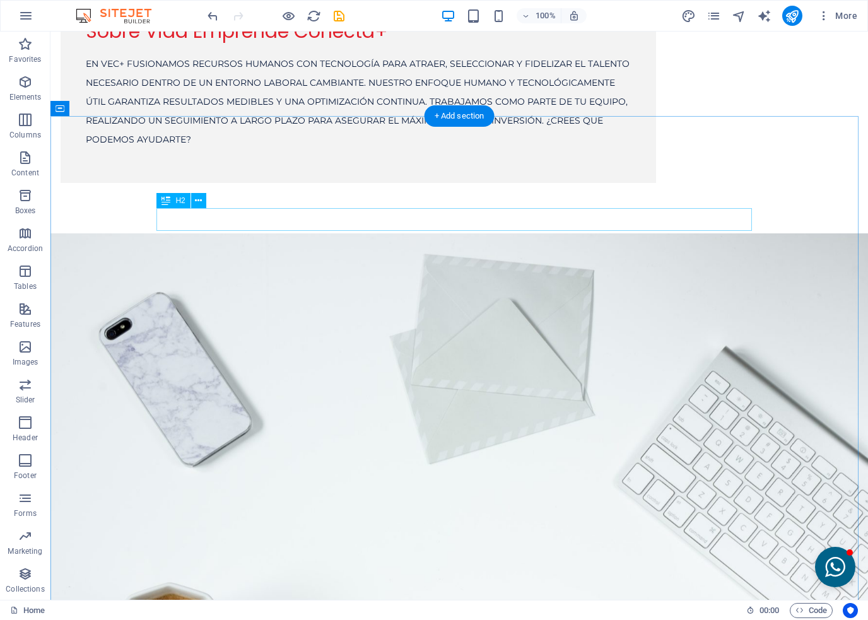
click at [202, 202] on button at bounding box center [198, 200] width 15 height 15
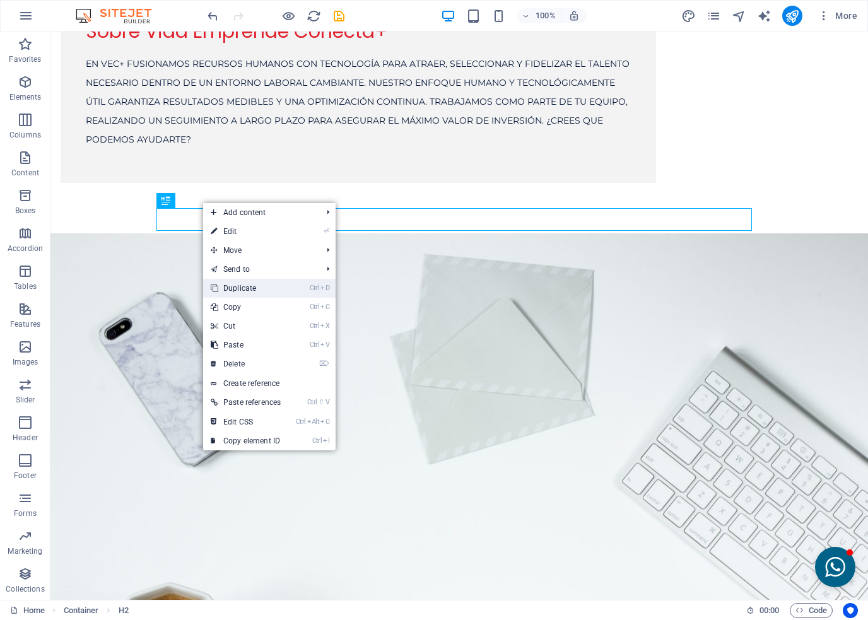
click at [237, 289] on link "Ctrl D Duplicate" at bounding box center [245, 288] width 85 height 19
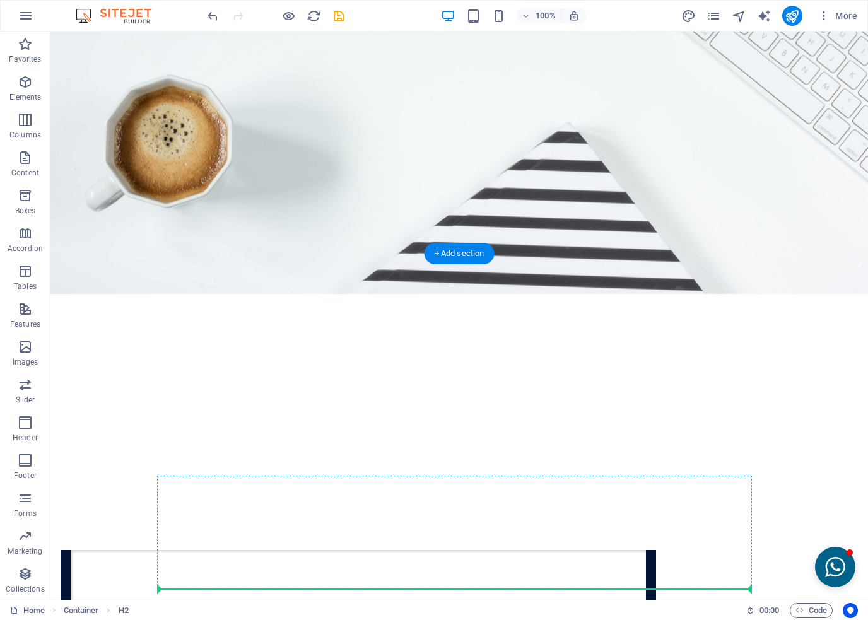
scroll to position [2673, 0]
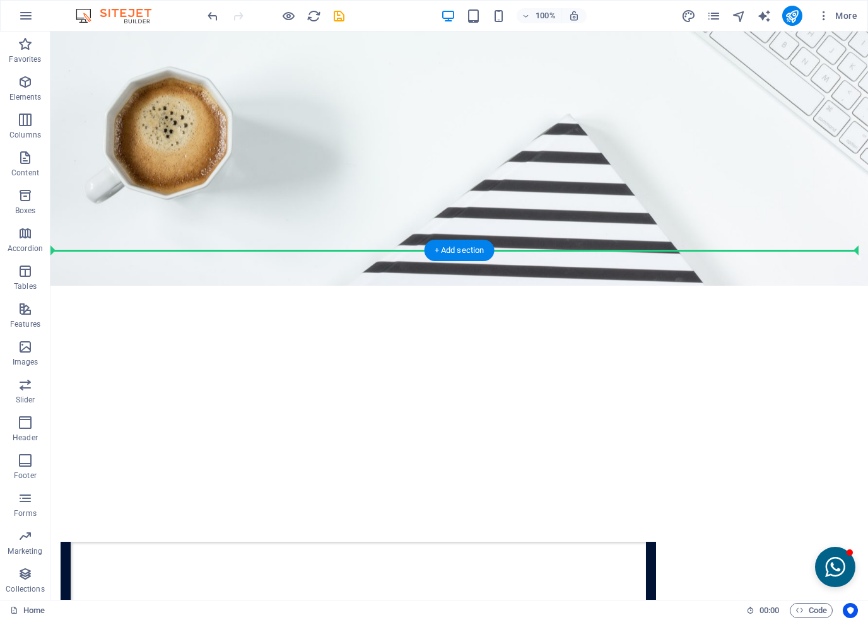
drag, startPoint x: 220, startPoint y: 253, endPoint x: 218, endPoint y: 283, distance: 29.7
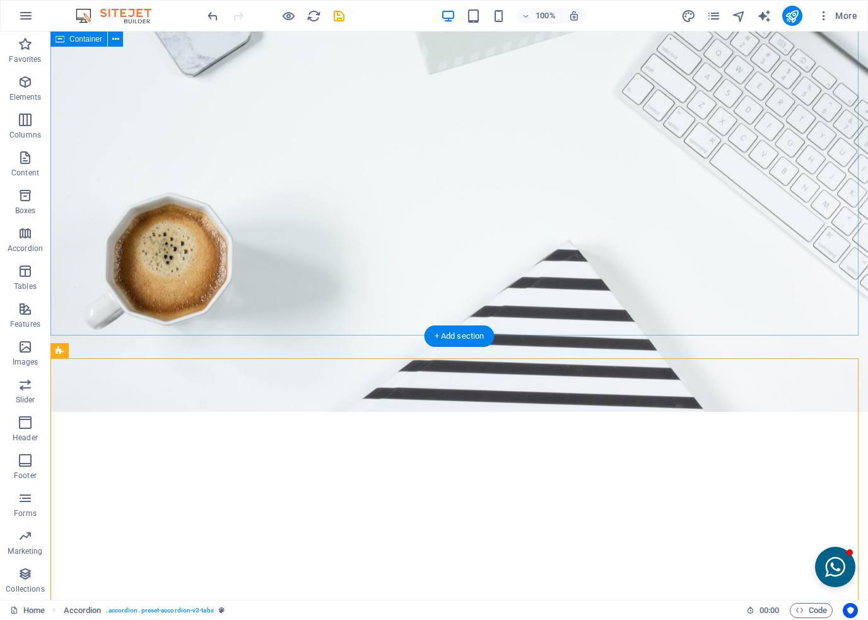
scroll to position [2587, 0]
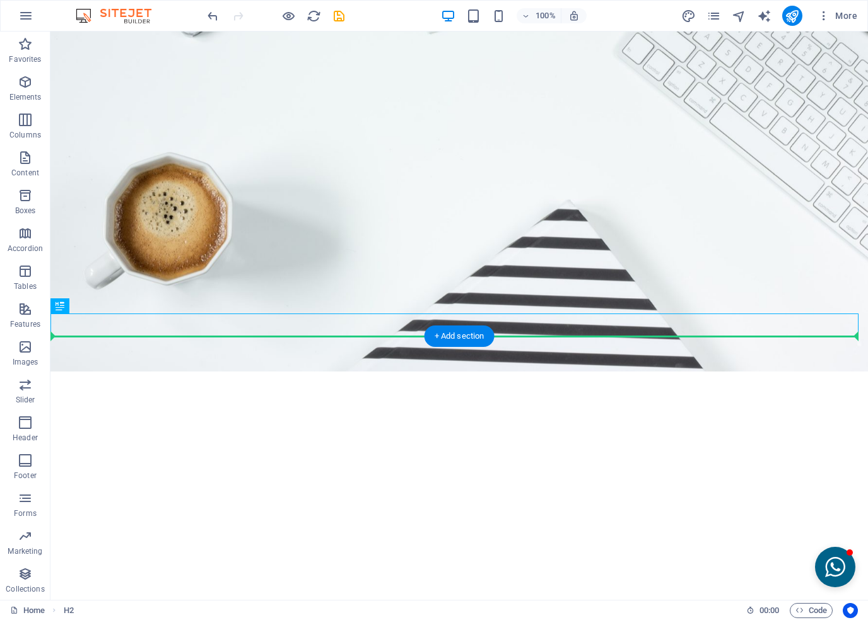
drag, startPoint x: 119, startPoint y: 339, endPoint x: 184, endPoint y: 338, distance: 65.6
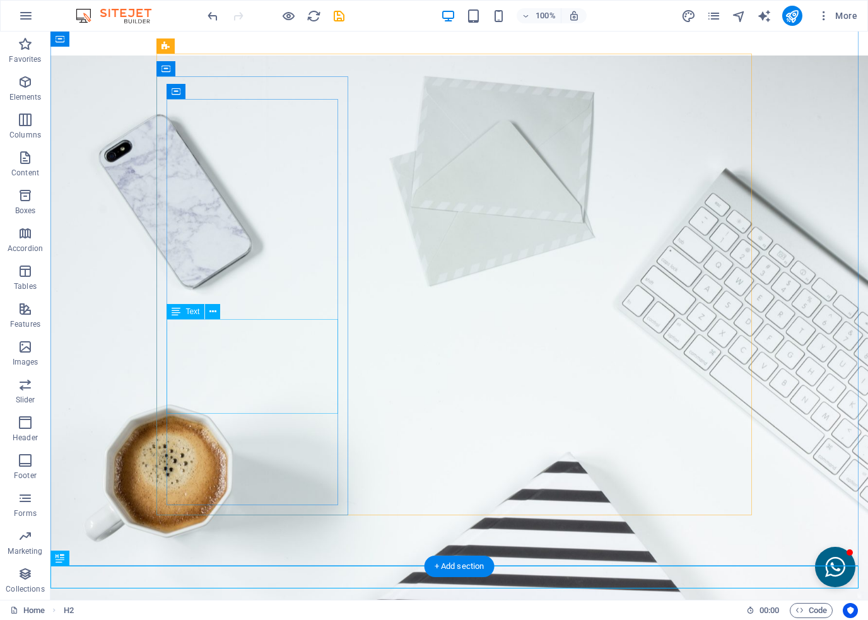
scroll to position [2082, 0]
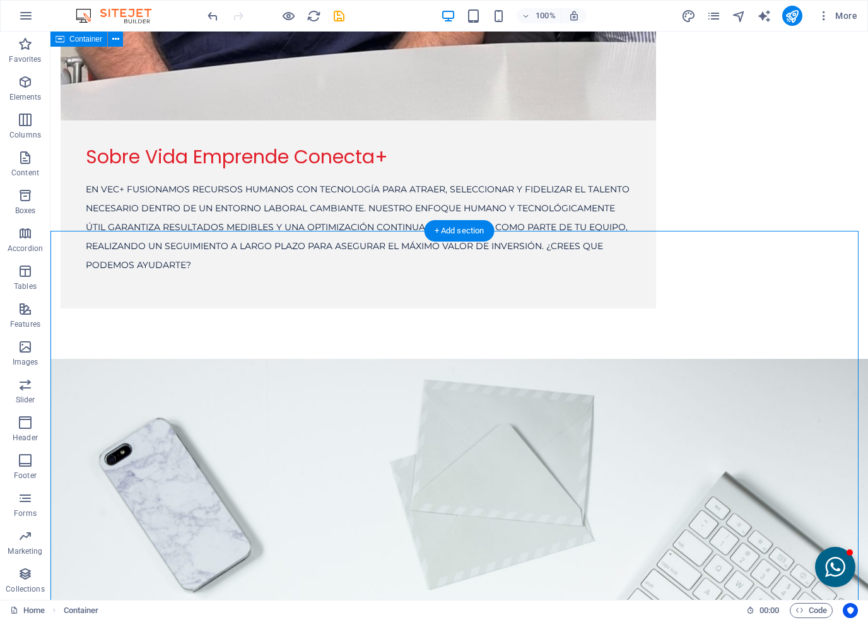
scroll to position [2019, 0]
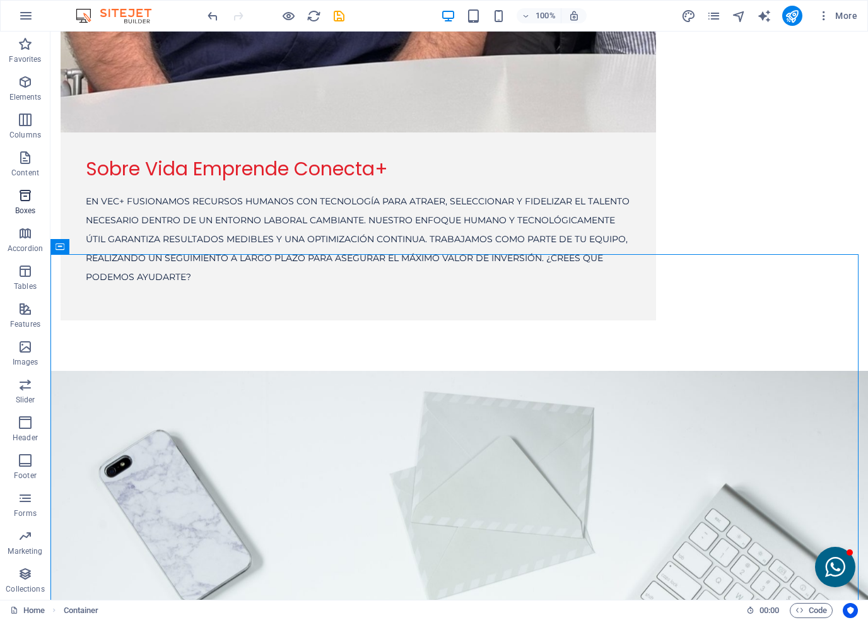
click at [20, 206] on p "Boxes" at bounding box center [25, 211] width 21 height 10
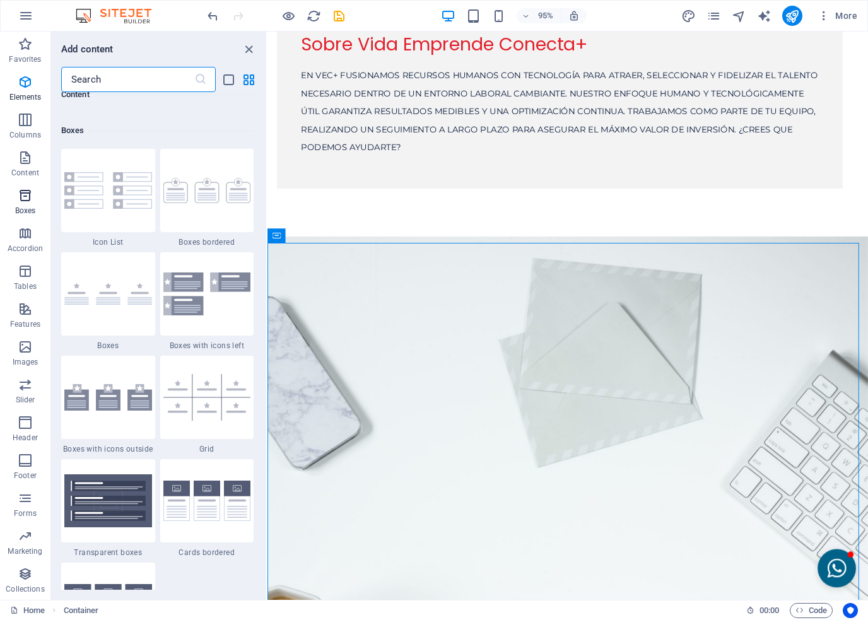
scroll to position [3481, 0]
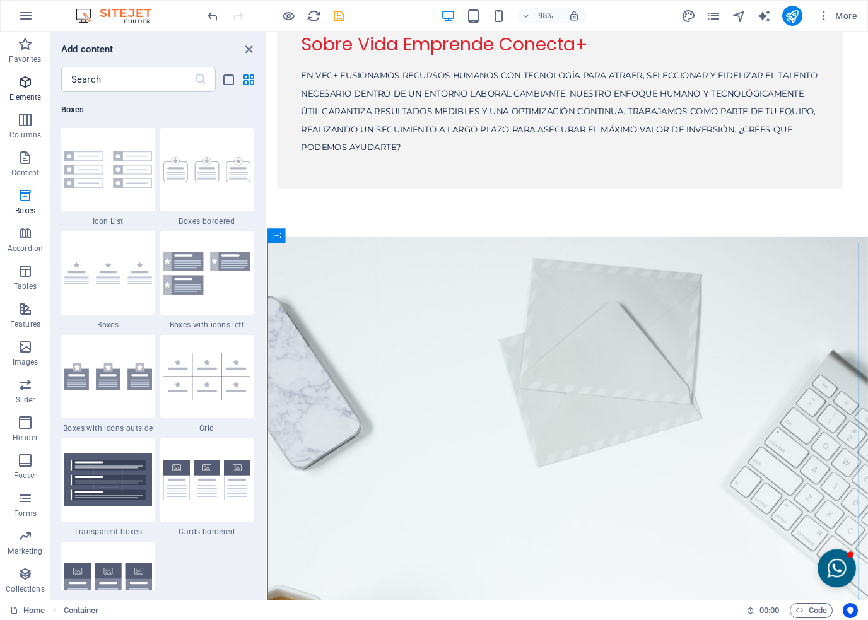
click at [22, 92] on p "Elements" at bounding box center [25, 97] width 32 height 10
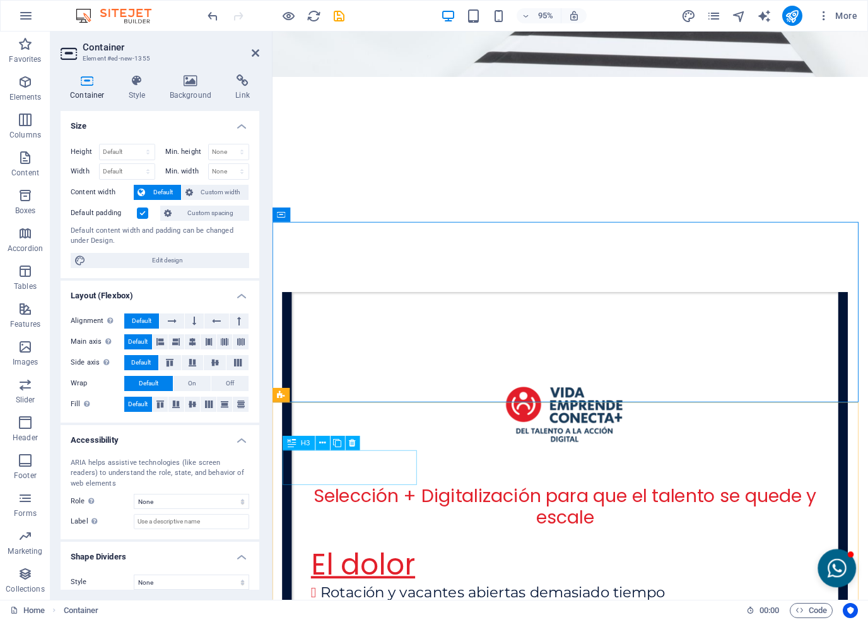
scroll to position [2691, 0]
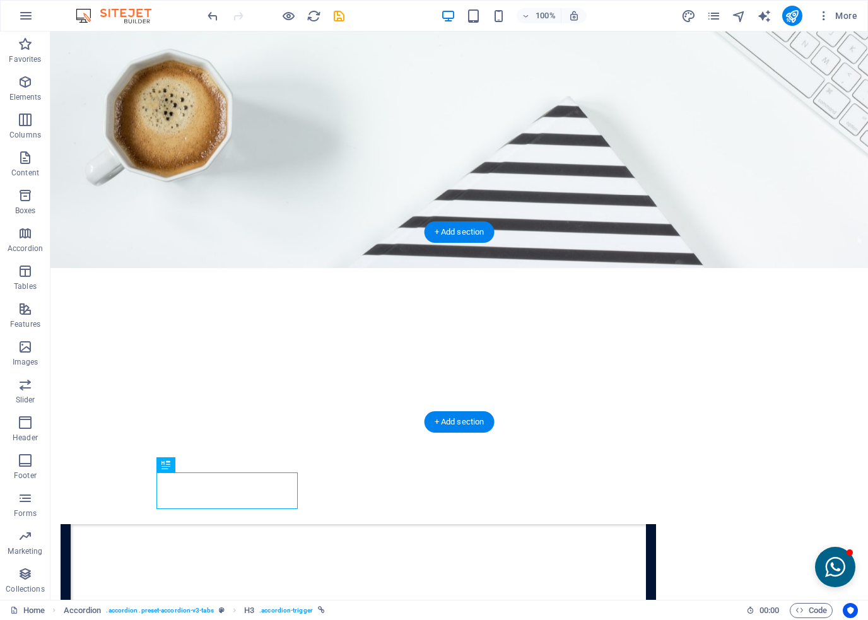
drag, startPoint x: 351, startPoint y: 478, endPoint x: 300, endPoint y: 335, distance: 151.9
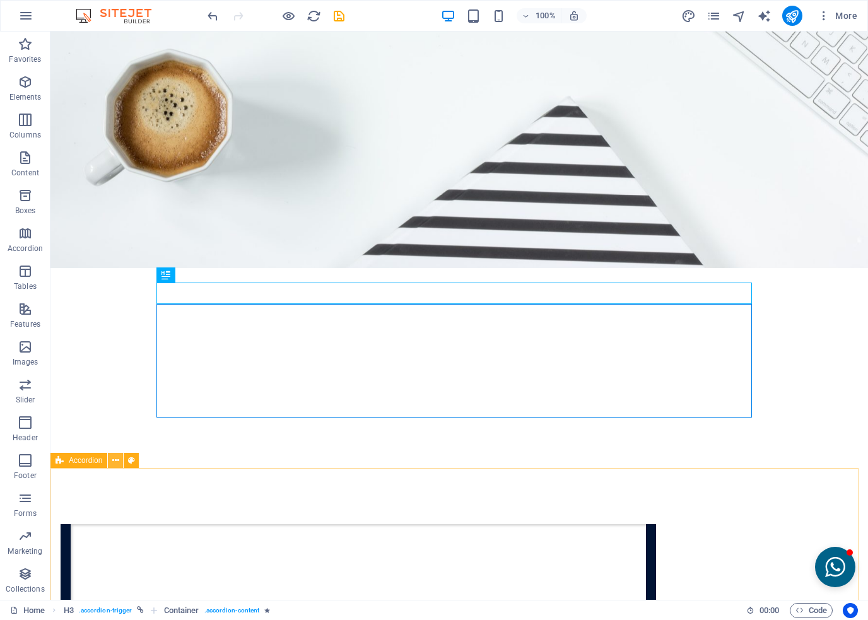
click at [115, 456] on icon at bounding box center [115, 460] width 7 height 13
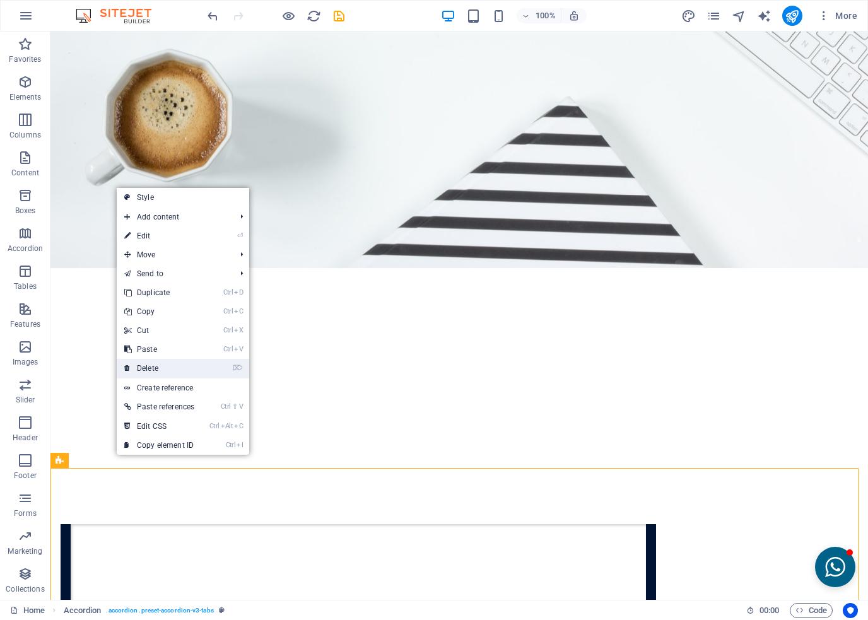
click at [147, 367] on link "⌦ Delete" at bounding box center [159, 368] width 85 height 19
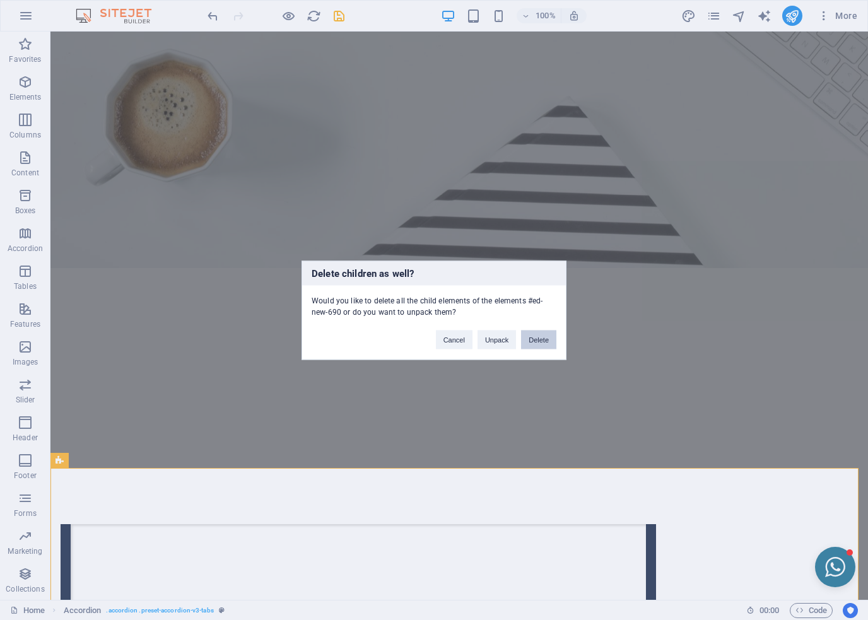
click at [545, 341] on button "Delete" at bounding box center [538, 339] width 35 height 19
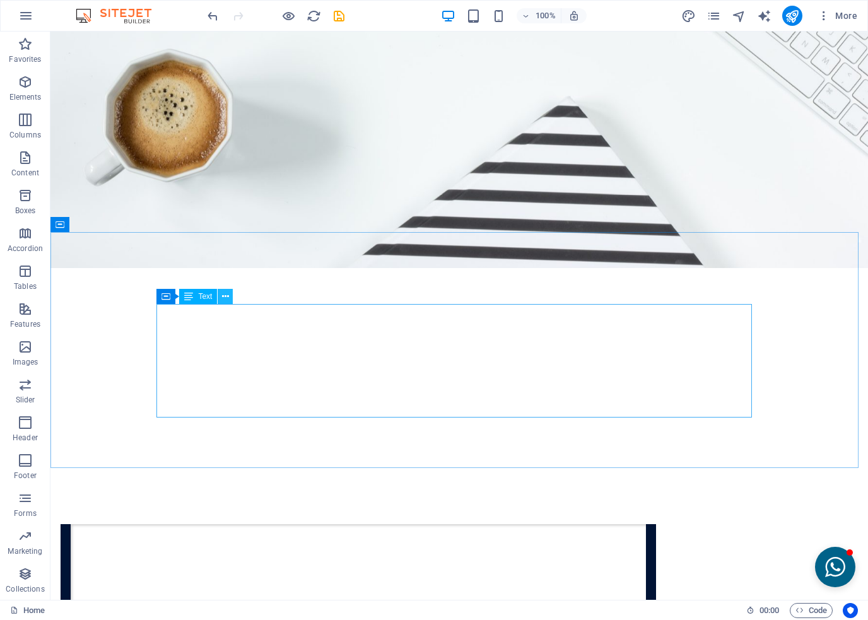
click at [230, 295] on button at bounding box center [225, 296] width 15 height 15
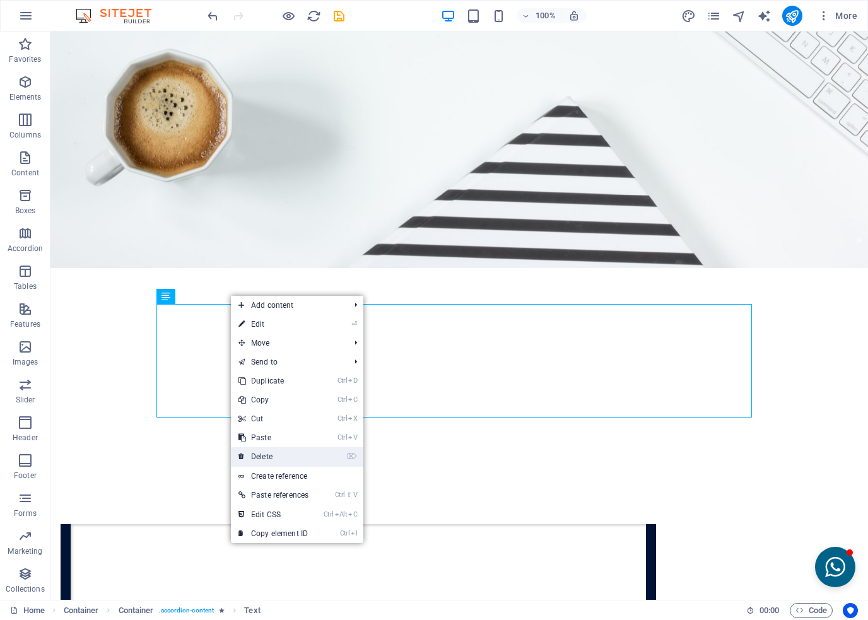
click at [261, 456] on link "⌦ Delete" at bounding box center [273, 456] width 85 height 19
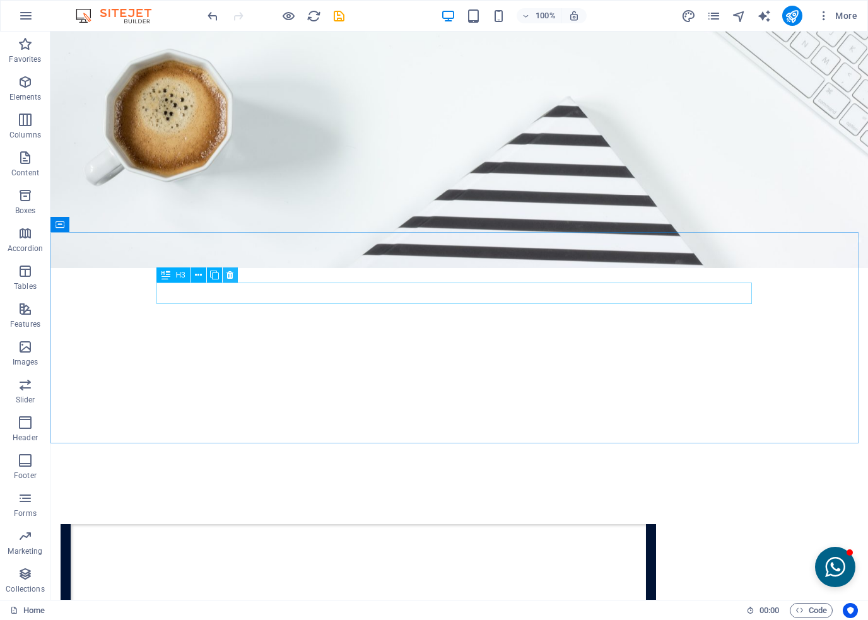
click at [227, 275] on icon at bounding box center [230, 275] width 7 height 13
click at [232, 273] on icon at bounding box center [230, 275] width 7 height 13
click at [201, 278] on icon at bounding box center [198, 275] width 7 height 13
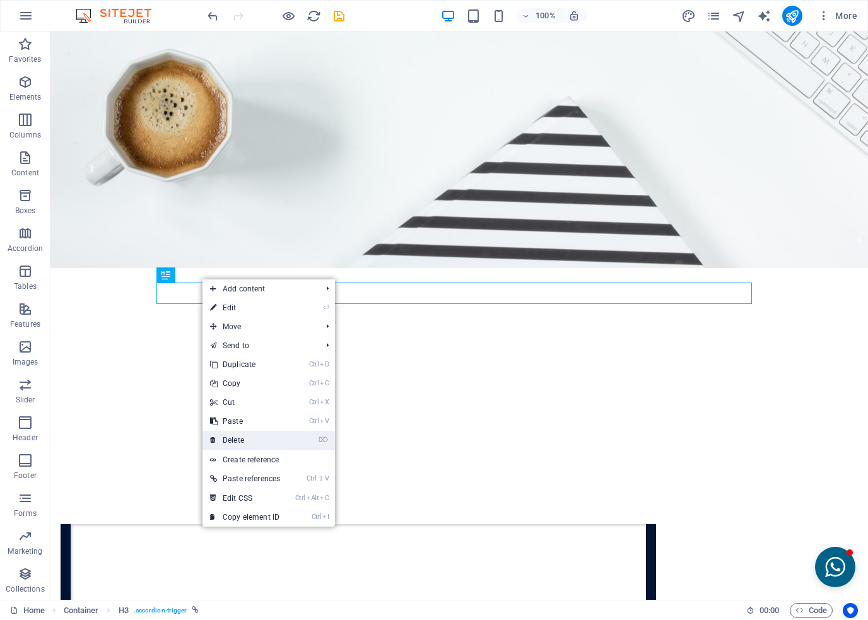
click at [234, 441] on link "⌦ Delete" at bounding box center [245, 440] width 85 height 19
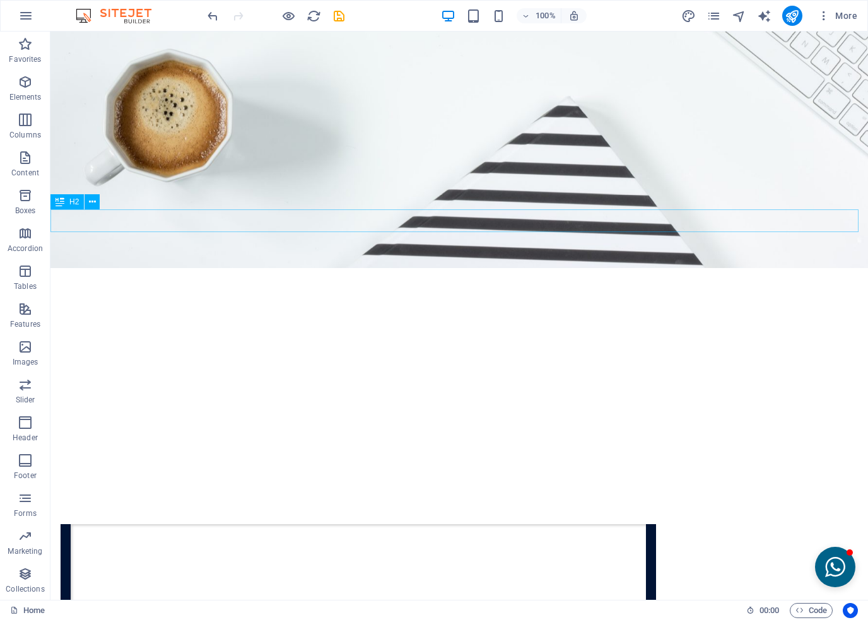
drag, startPoint x: 126, startPoint y: 235, endPoint x: 194, endPoint y: 282, distance: 82.6
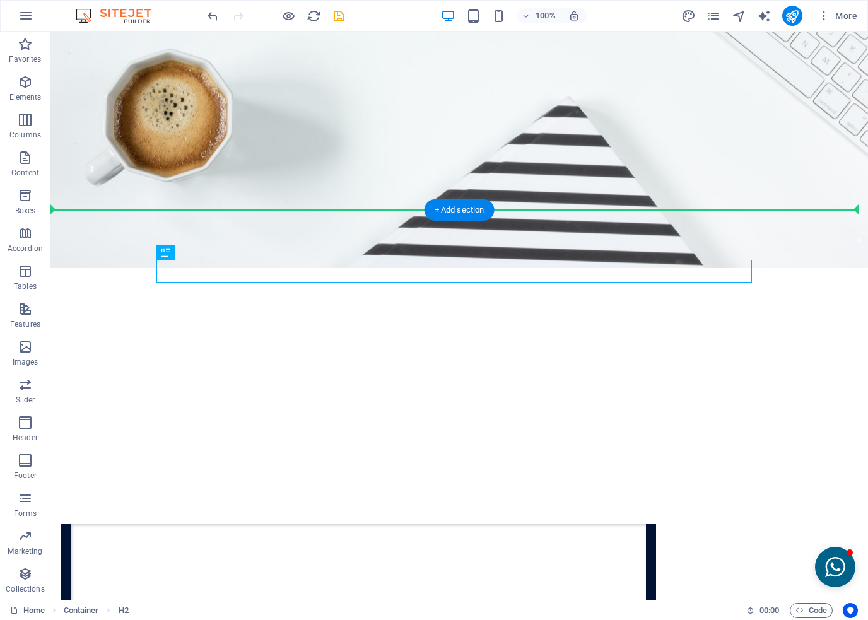
drag, startPoint x: 225, startPoint y: 283, endPoint x: 187, endPoint y: 209, distance: 83.5
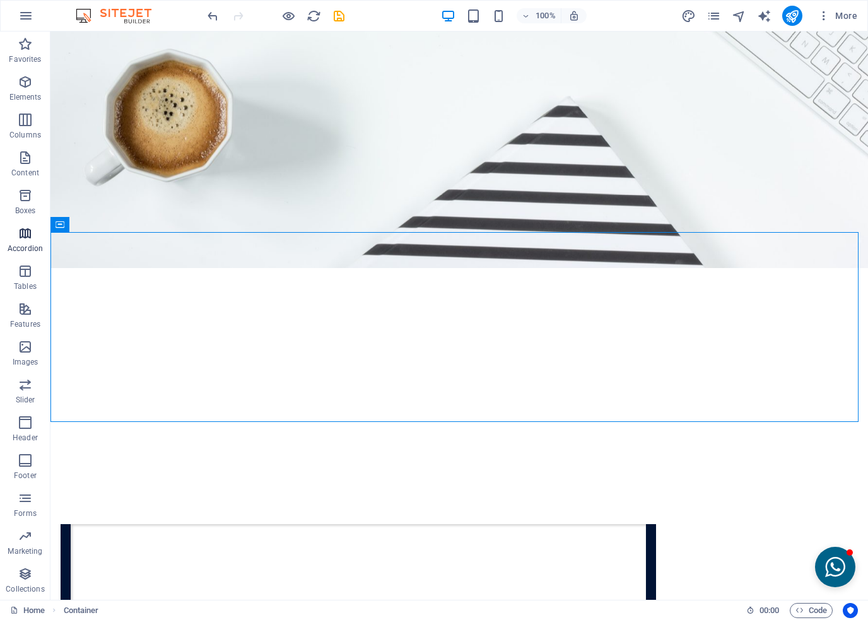
click at [23, 237] on icon "button" at bounding box center [25, 233] width 15 height 15
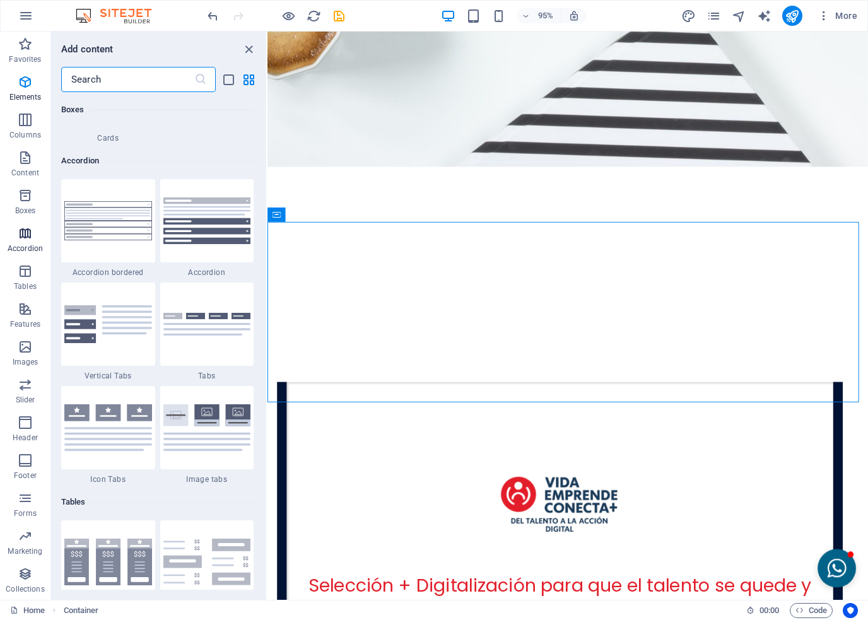
scroll to position [4029, 0]
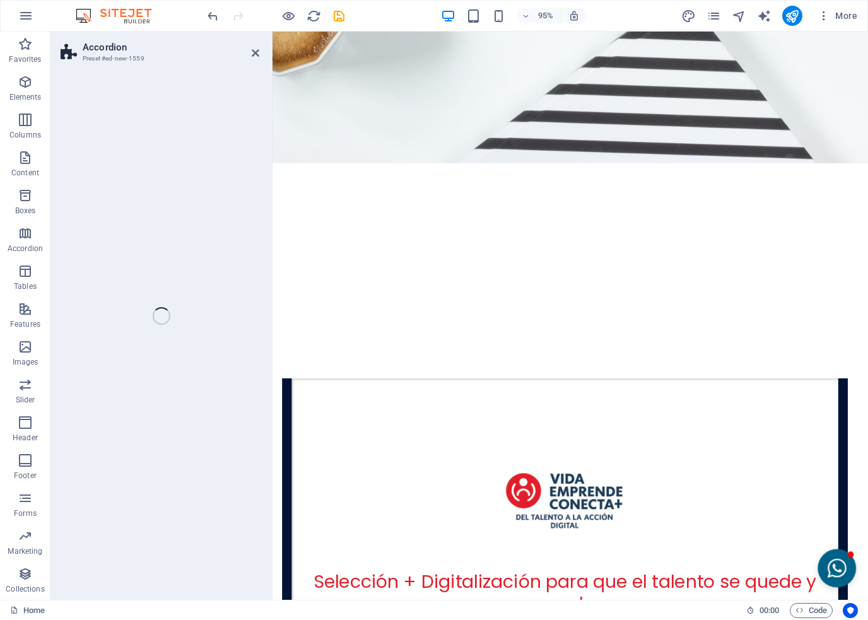
select select "rem"
select select "preset-accordion-v3-tabs"
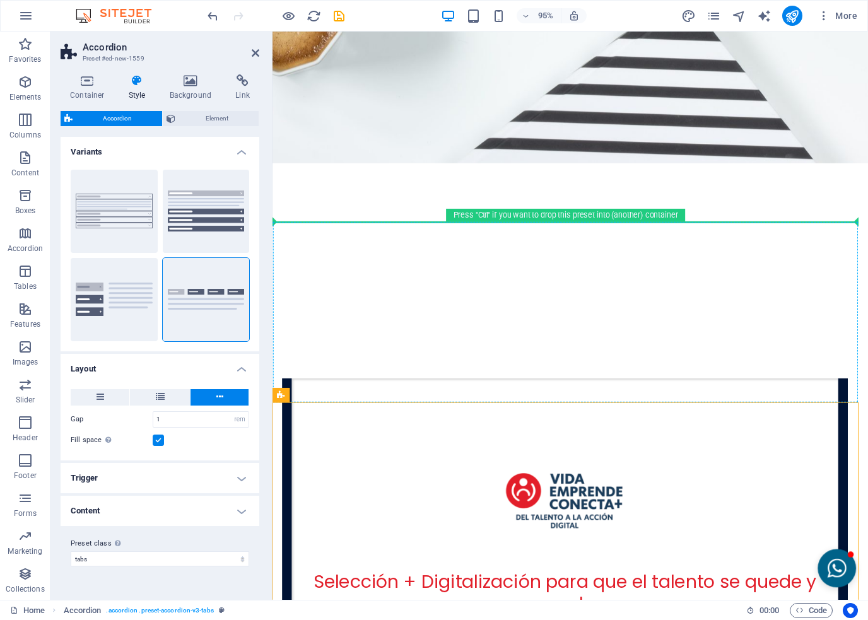
drag, startPoint x: 569, startPoint y: 429, endPoint x: 345, endPoint y: 322, distance: 247.8
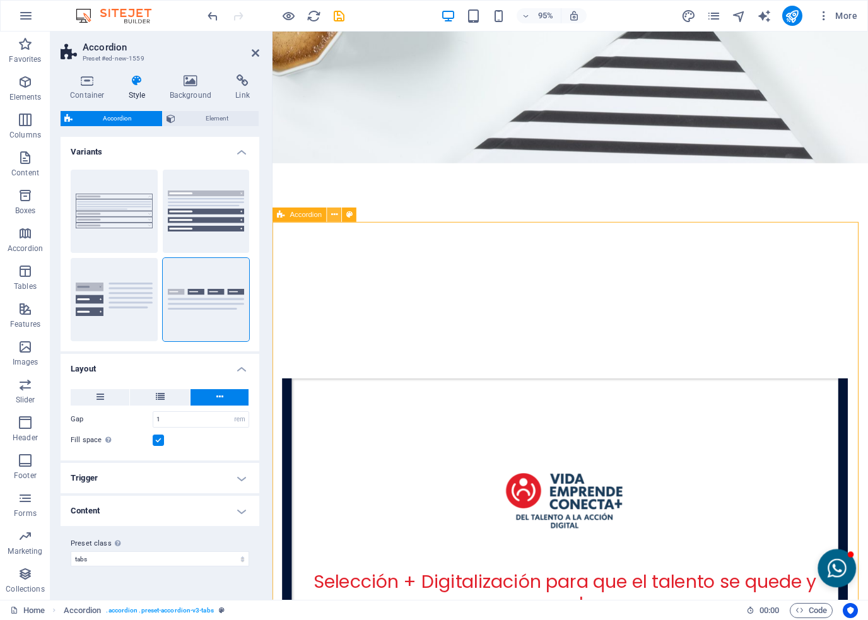
click at [337, 218] on icon at bounding box center [334, 215] width 6 height 13
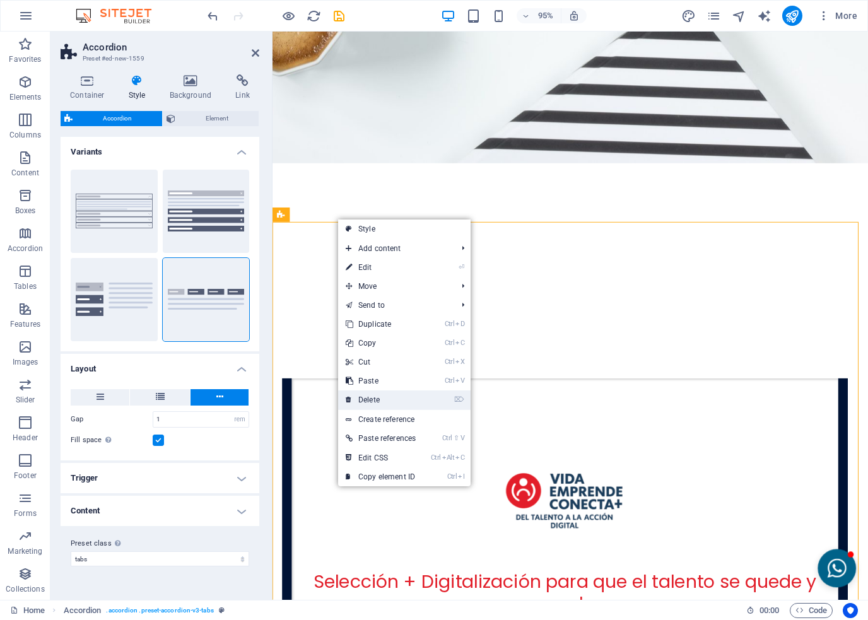
click at [381, 396] on link "⌦ Delete" at bounding box center [380, 400] width 85 height 19
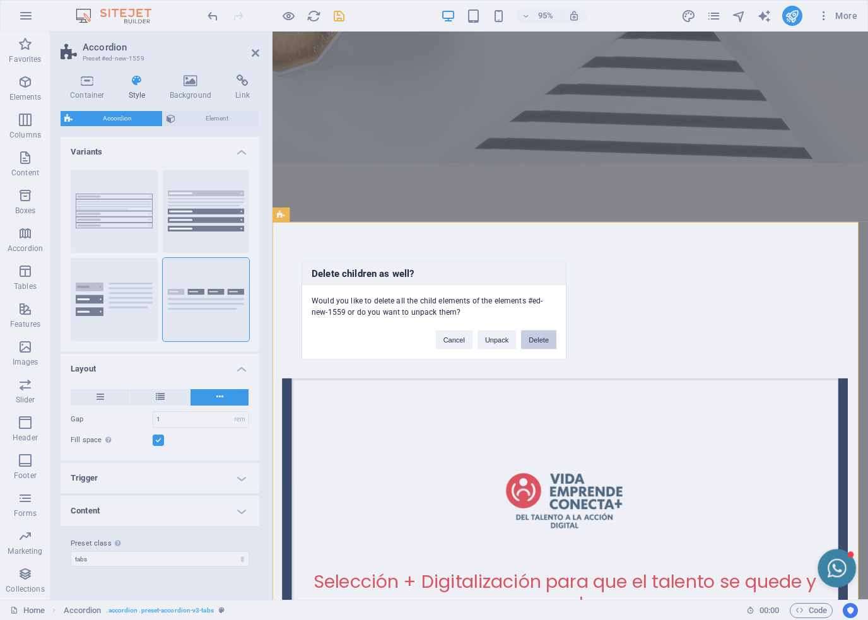
click at [535, 333] on button "Delete" at bounding box center [538, 339] width 35 height 19
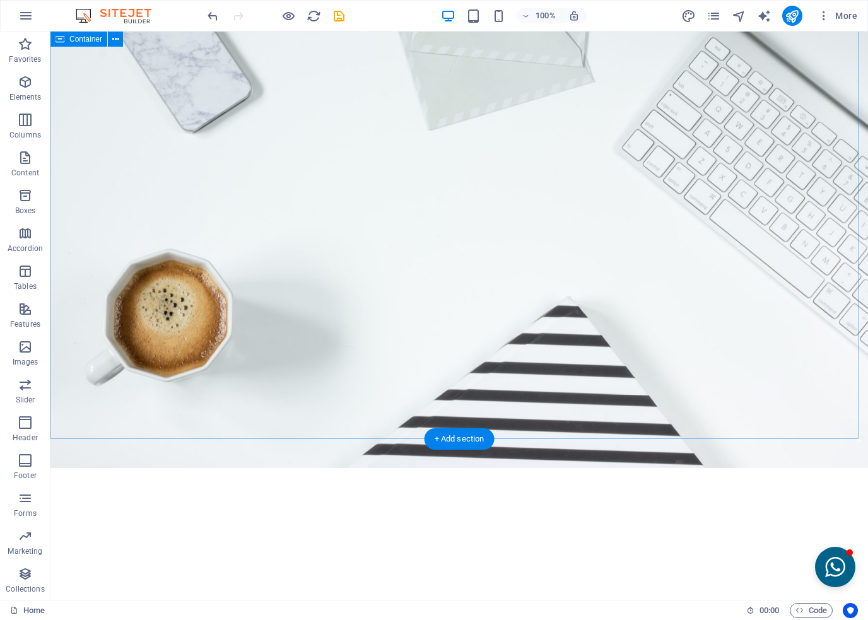
scroll to position [2502, 0]
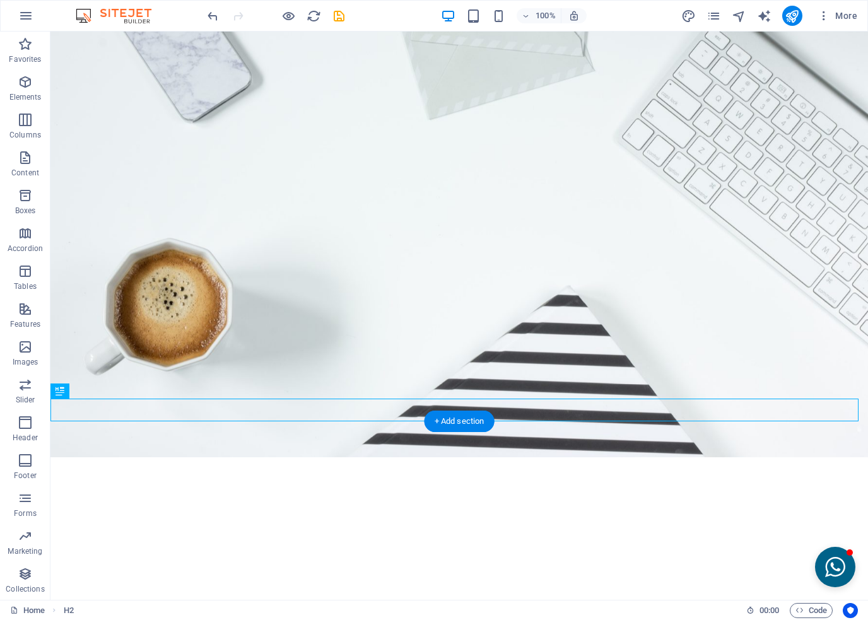
drag, startPoint x: 131, startPoint y: 408, endPoint x: 256, endPoint y: 492, distance: 149.6
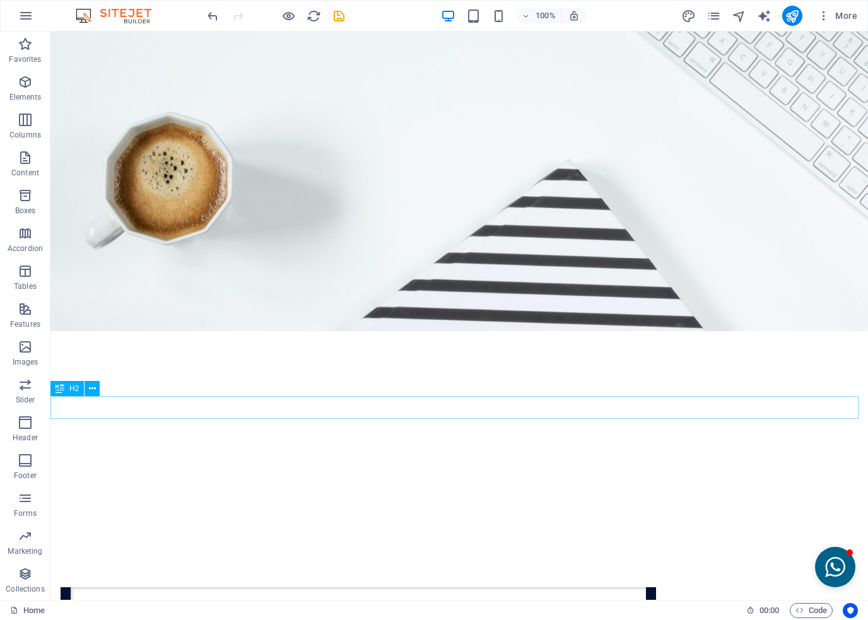
scroll to position [2565, 0]
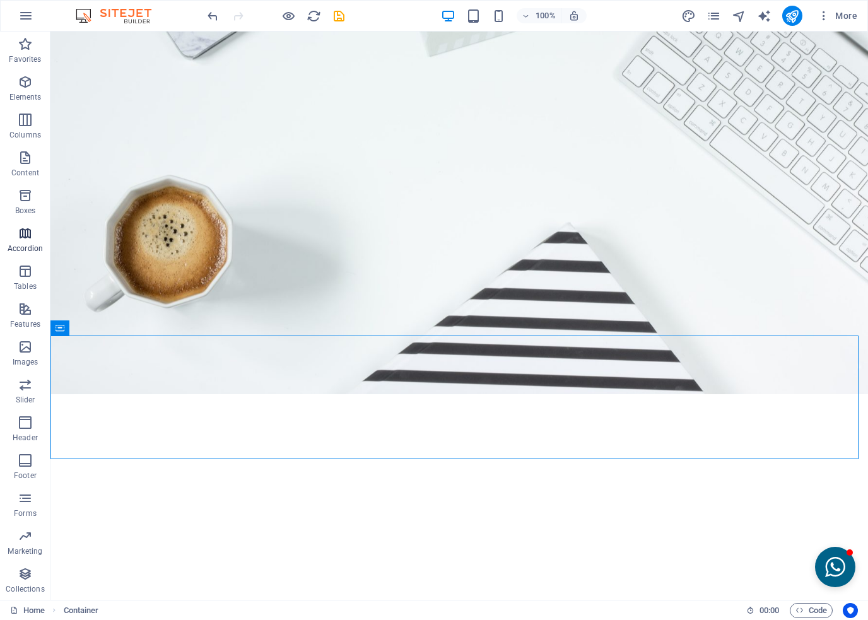
click at [23, 233] on icon "button" at bounding box center [25, 233] width 15 height 15
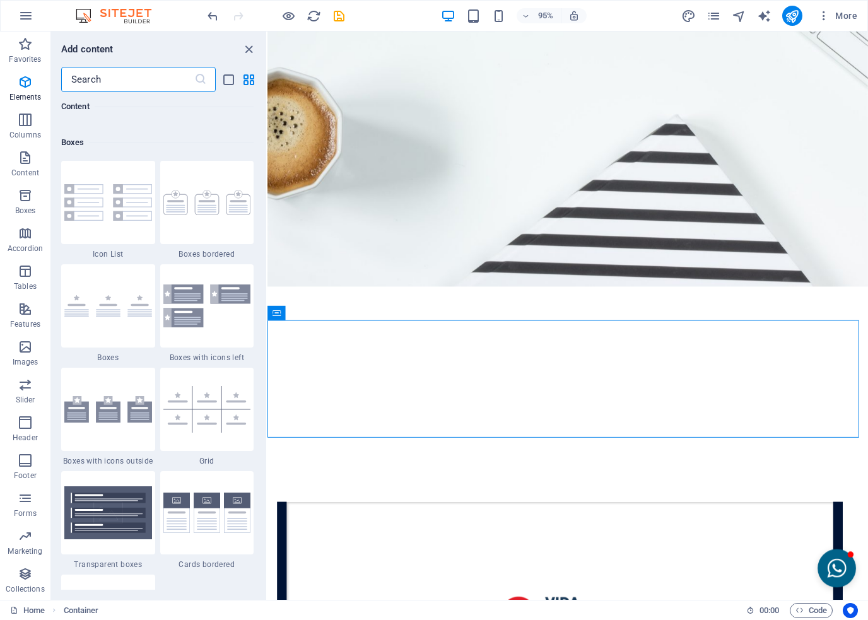
scroll to position [4029, 0]
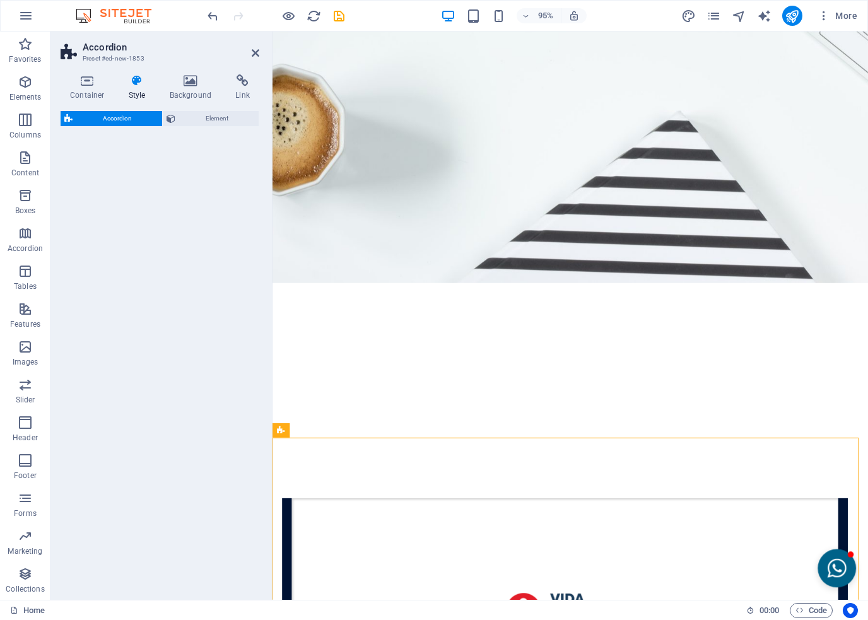
select select "rem"
select select "preset-accordion-v3-tabs"
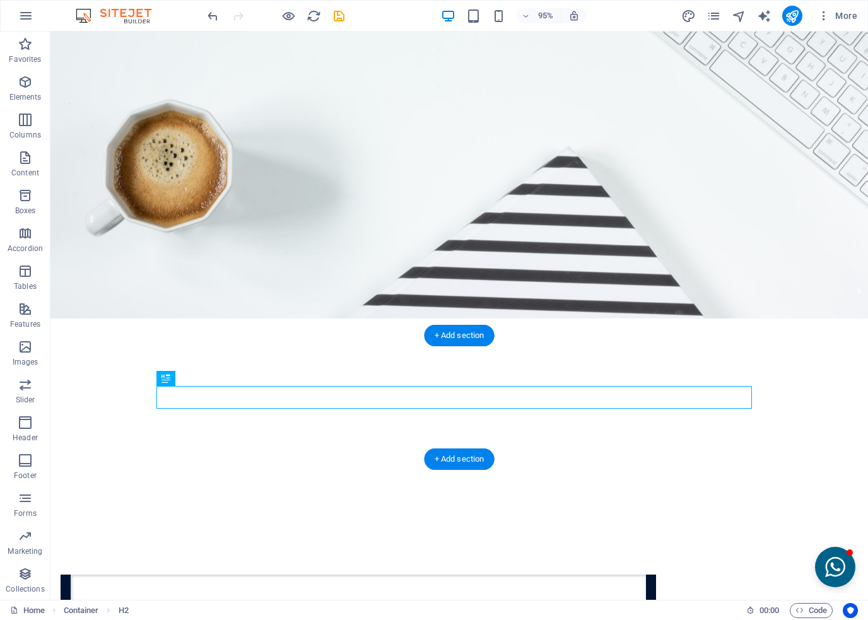
scroll to position [2565, 0]
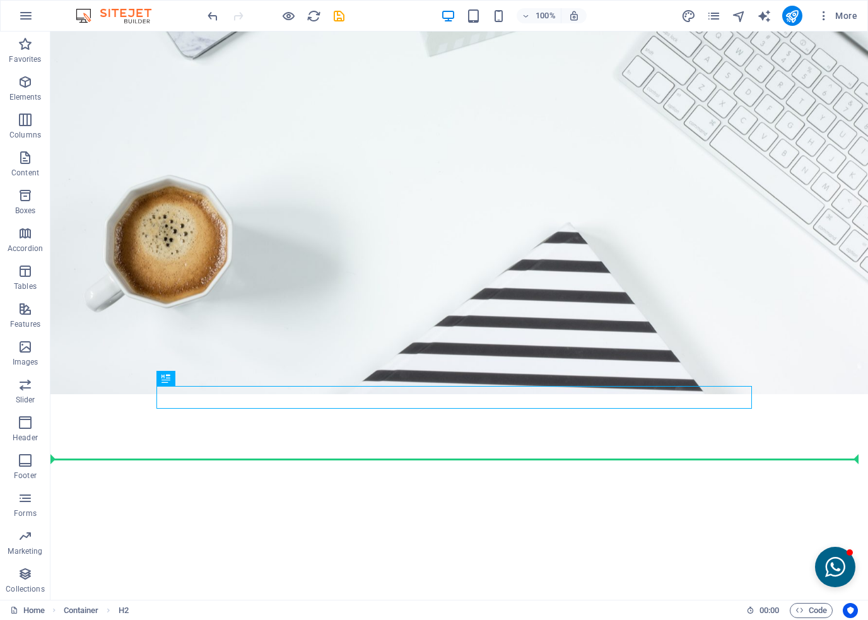
drag, startPoint x: 128, startPoint y: 400, endPoint x: 226, endPoint y: 506, distance: 144.2
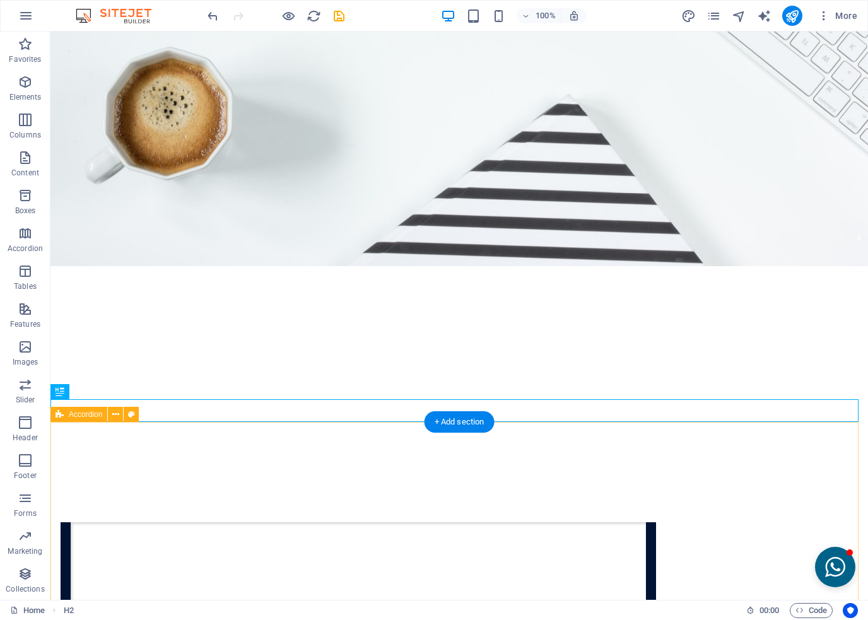
scroll to position [2691, 0]
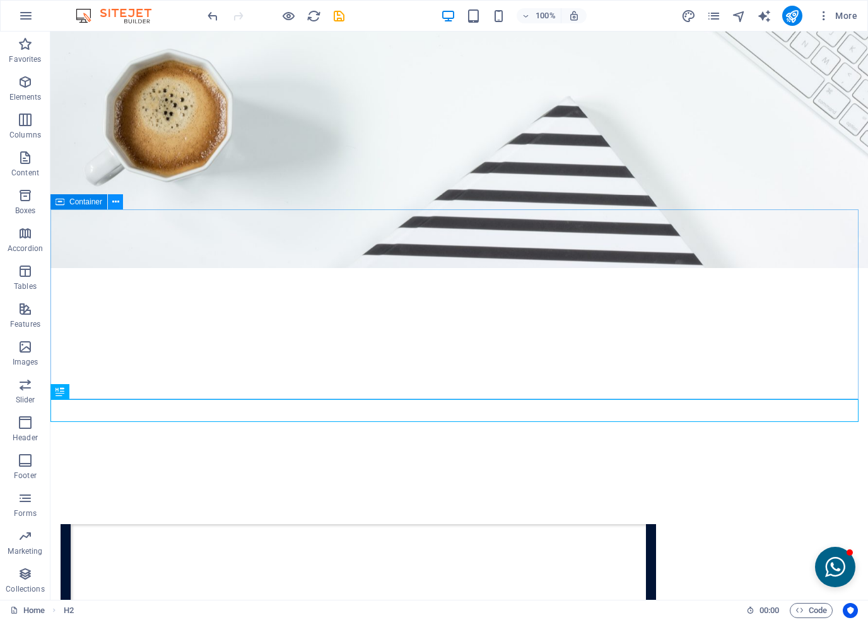
click at [116, 202] on icon at bounding box center [115, 202] width 7 height 13
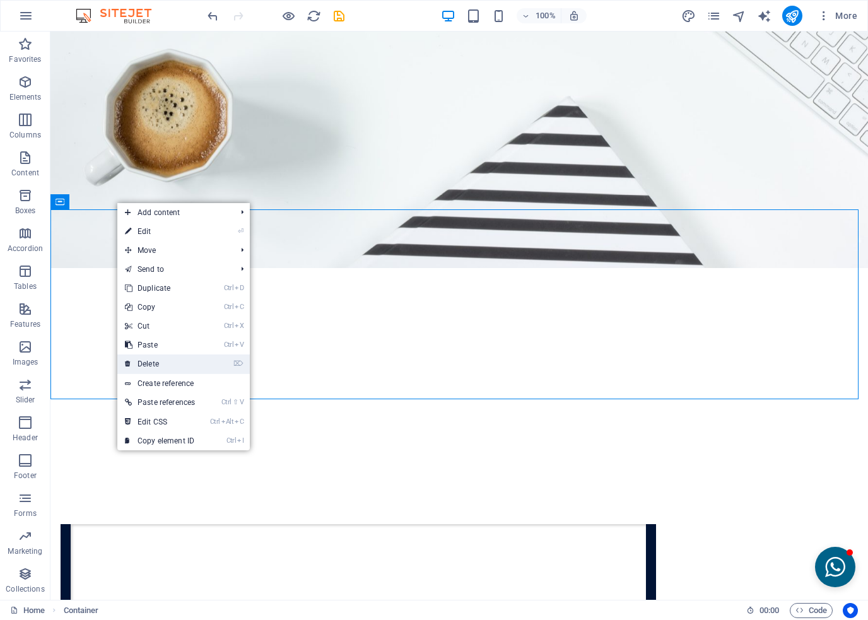
click at [158, 367] on link "⌦ Delete" at bounding box center [159, 364] width 85 height 19
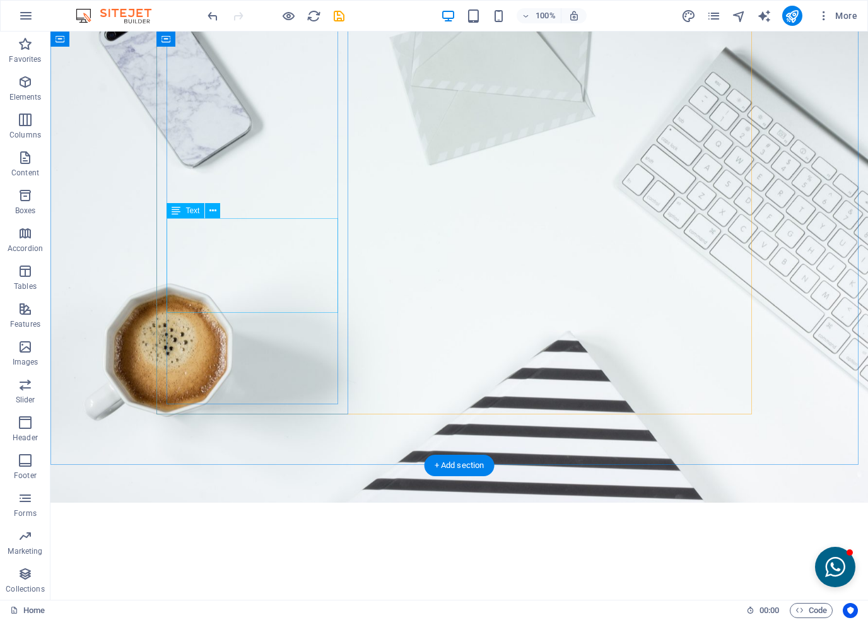
scroll to position [2565, 0]
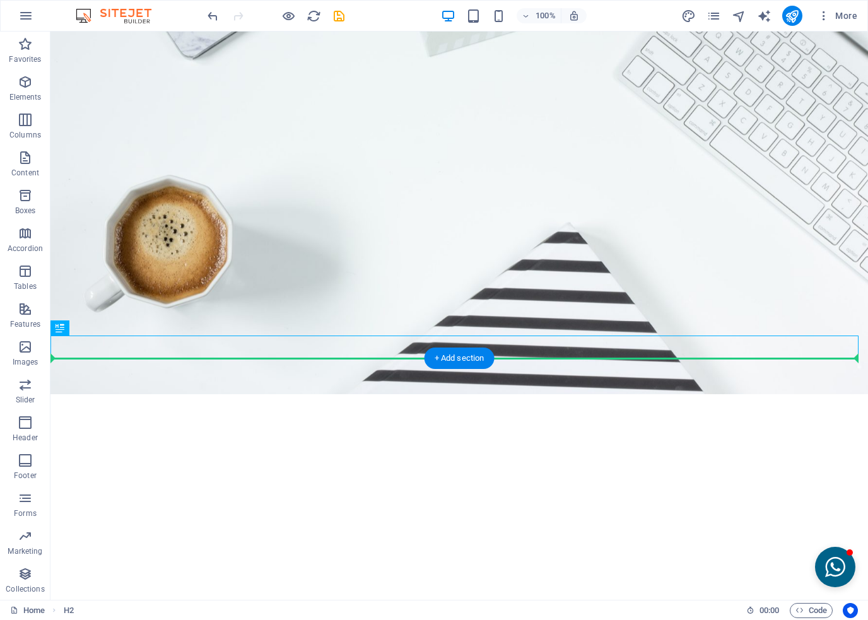
drag, startPoint x: 197, startPoint y: 353, endPoint x: 268, endPoint y: 403, distance: 87.0
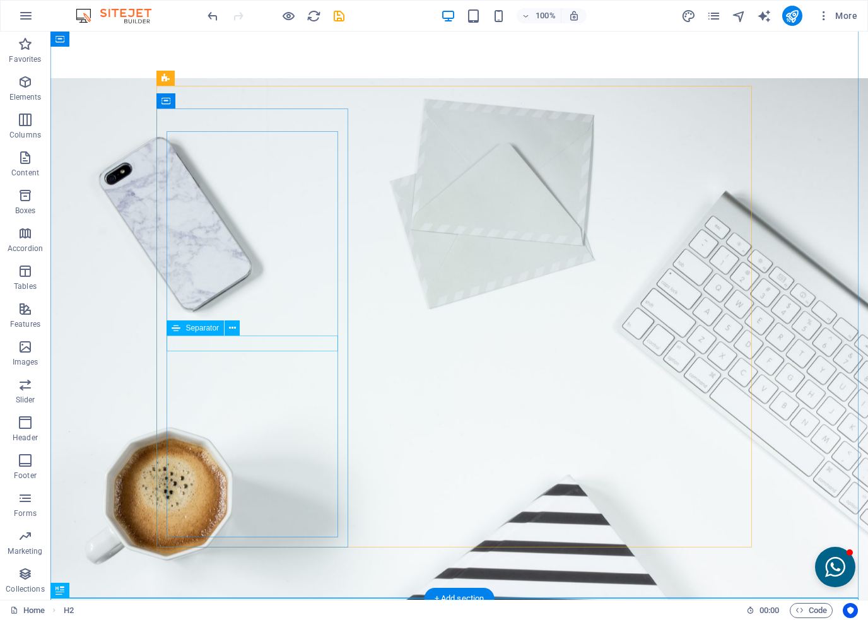
scroll to position [2060, 0]
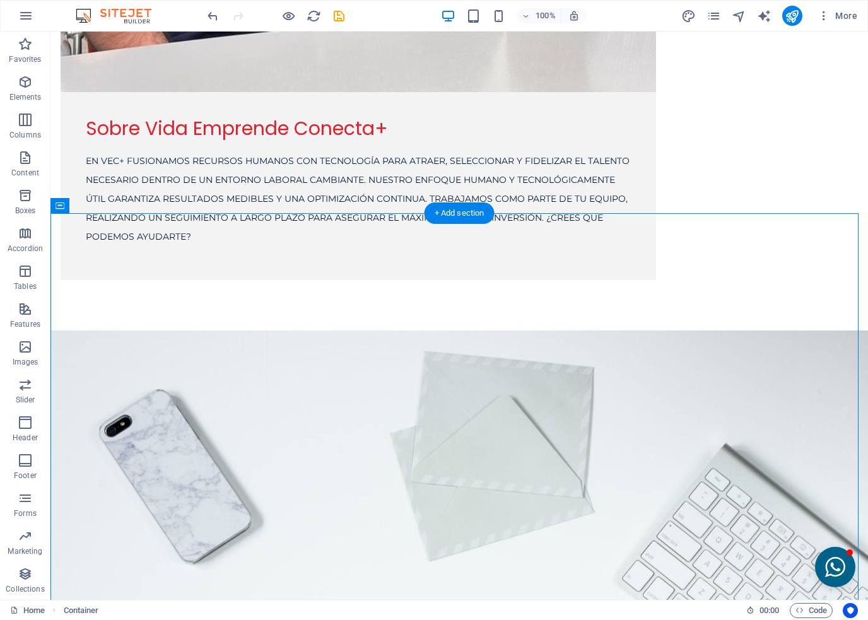
drag, startPoint x: 195, startPoint y: 316, endPoint x: 92, endPoint y: 256, distance: 119.1
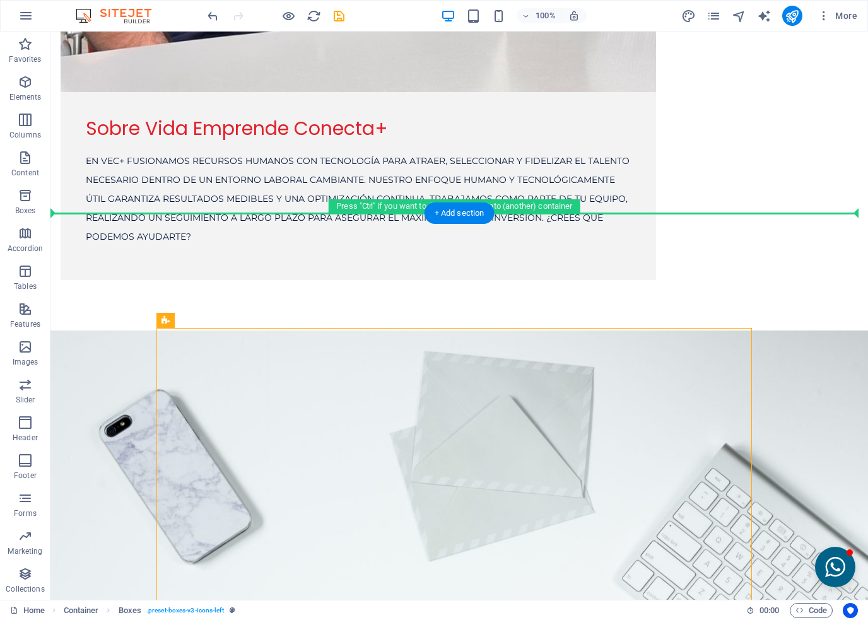
drag, startPoint x: 228, startPoint y: 353, endPoint x: 152, endPoint y: 220, distance: 152.9
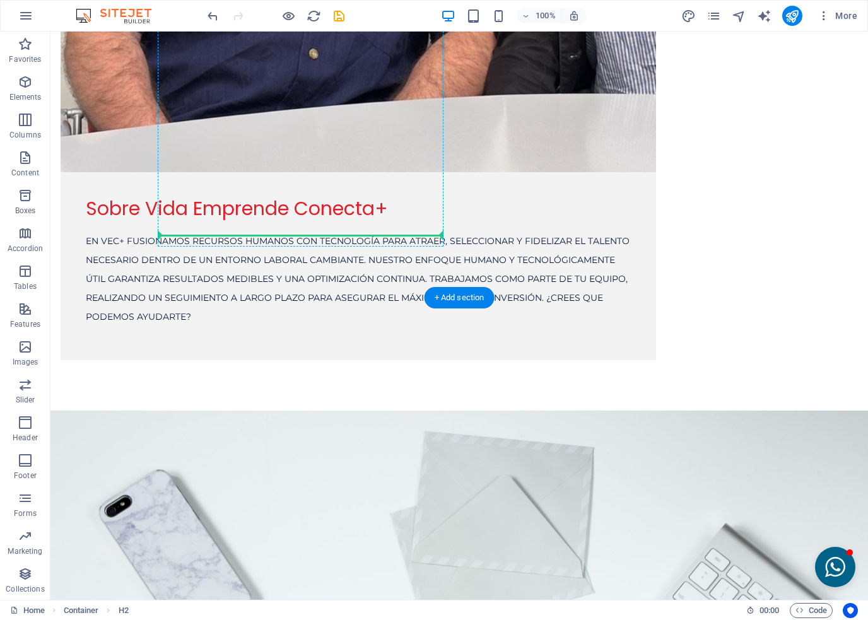
scroll to position [1975, 0]
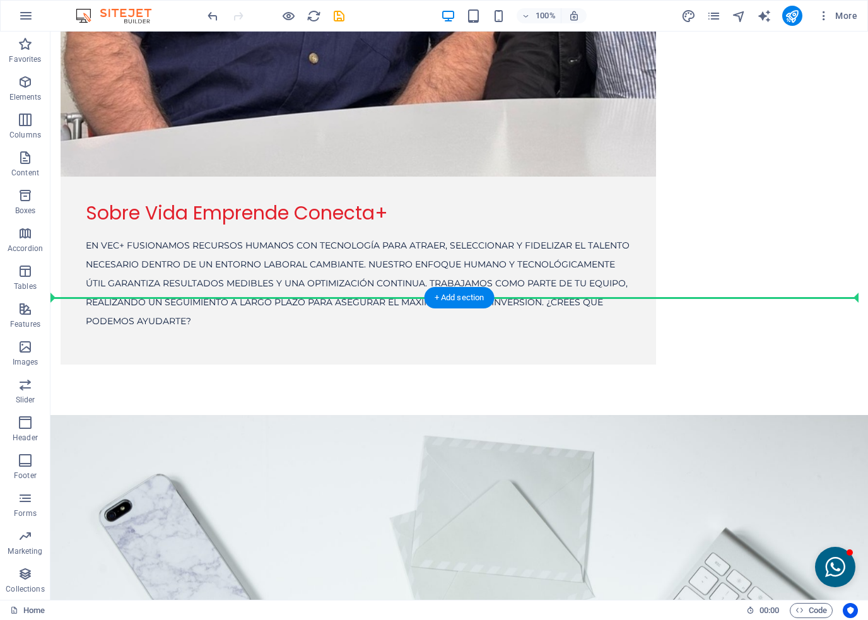
drag, startPoint x: 324, startPoint y: 338, endPoint x: 305, endPoint y: 293, distance: 48.4
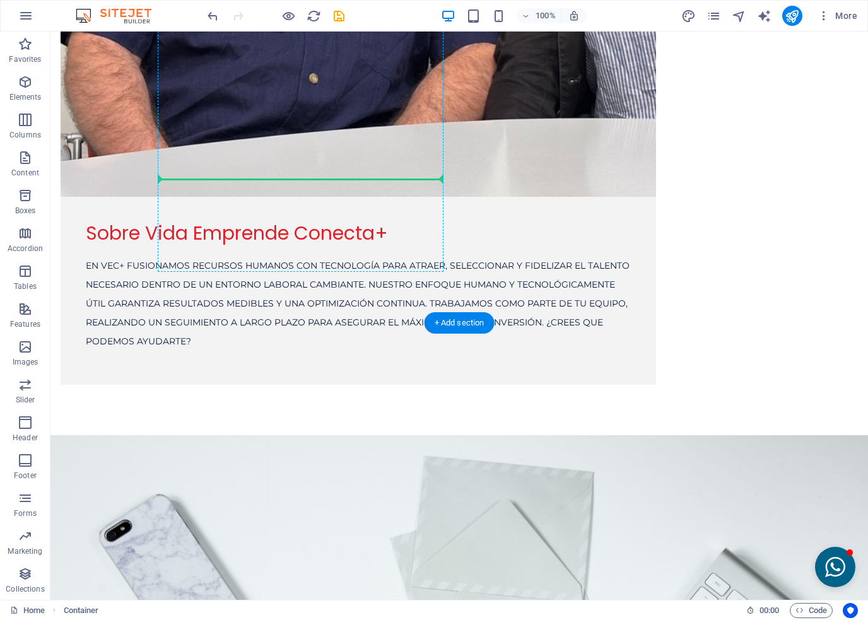
scroll to position [1950, 0]
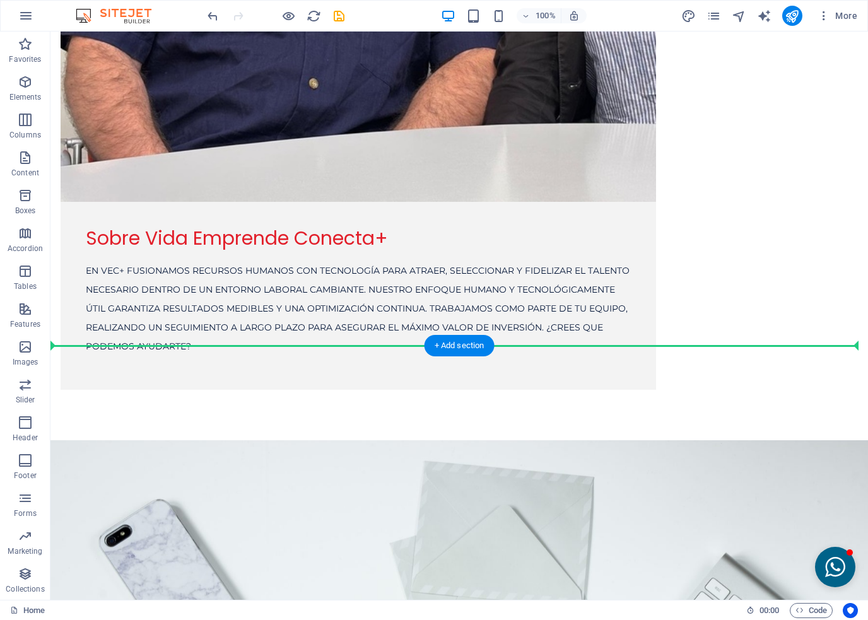
drag, startPoint x: 217, startPoint y: 475, endPoint x: 174, endPoint y: 372, distance: 111.5
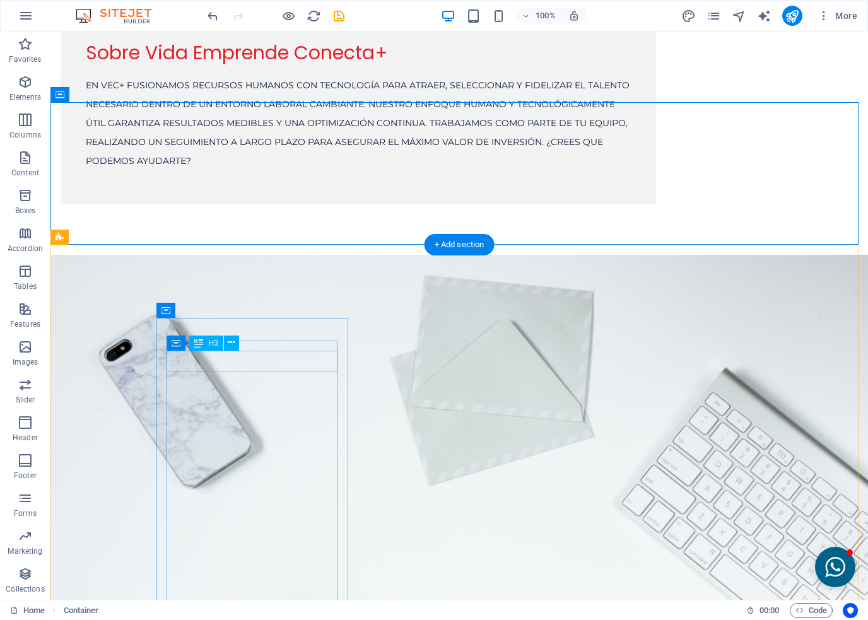
scroll to position [2202, 0]
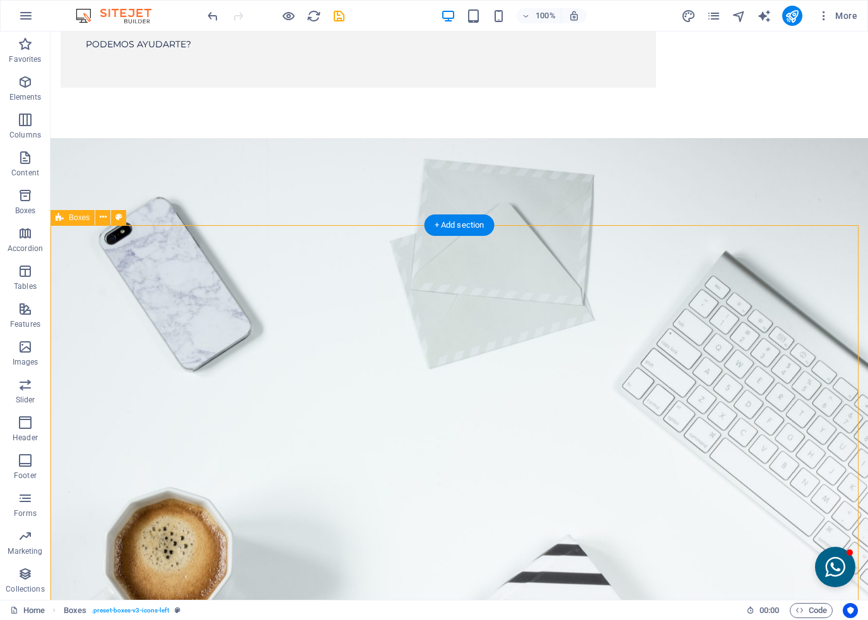
scroll to position [2265, 0]
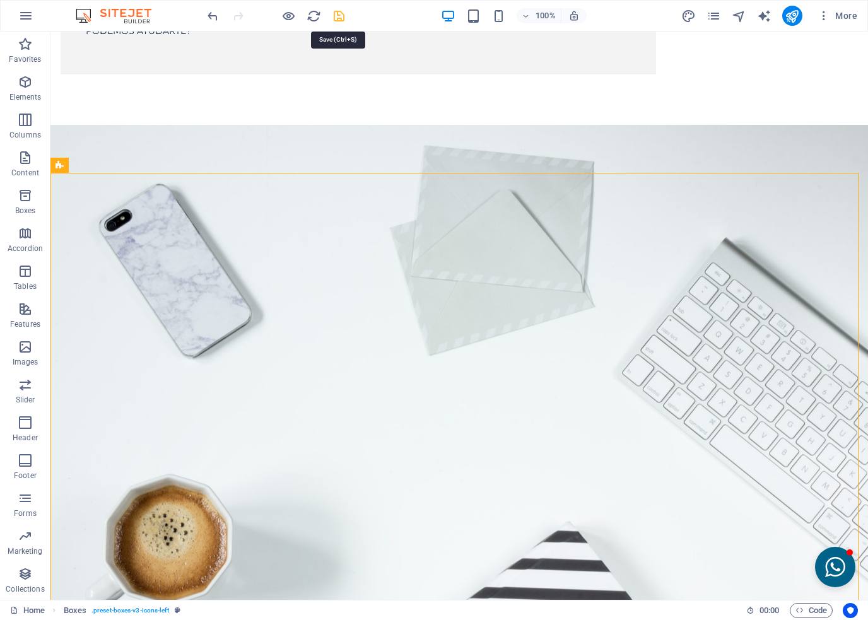
click at [340, 15] on icon "save" at bounding box center [339, 16] width 15 height 15
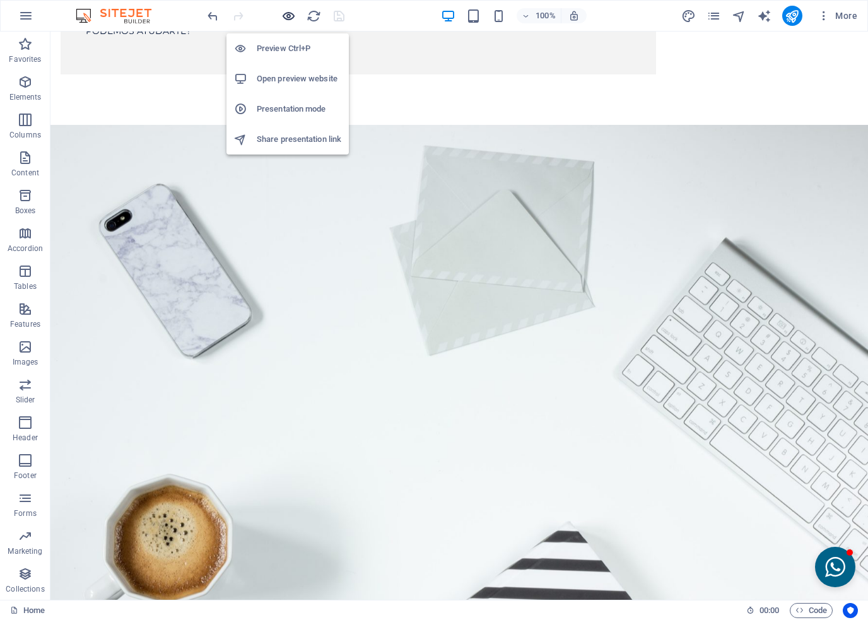
click at [285, 15] on icon "button" at bounding box center [288, 16] width 15 height 15
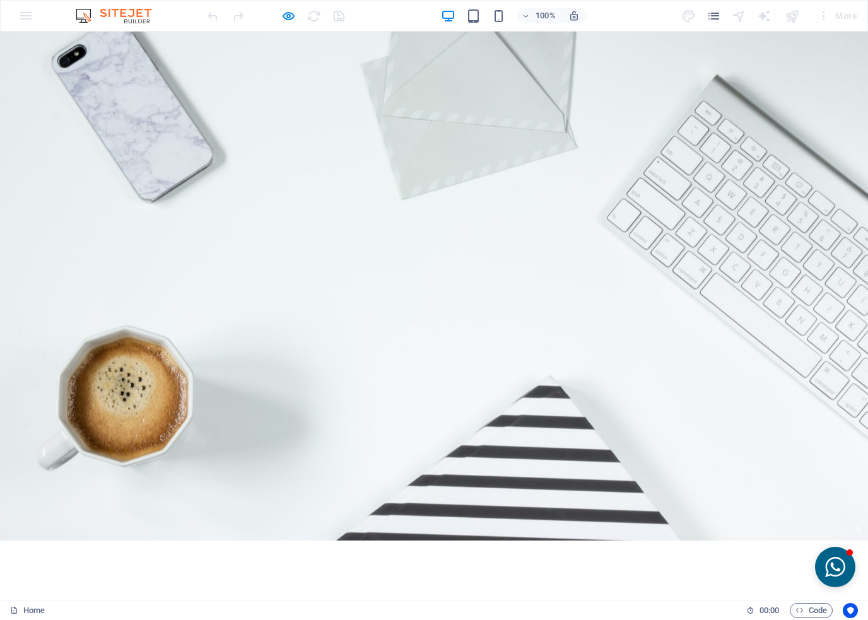
scroll to position [1829, 0]
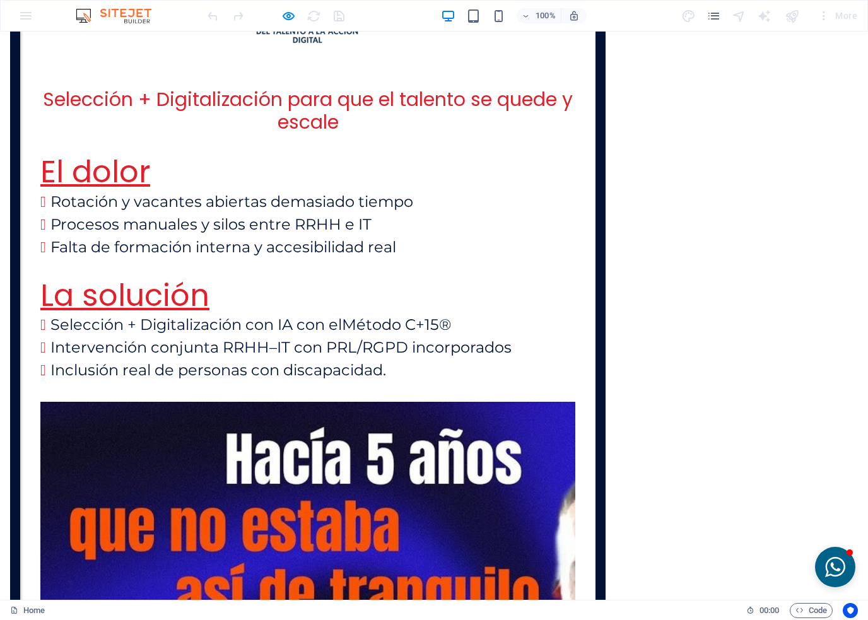
scroll to position [2714, 0]
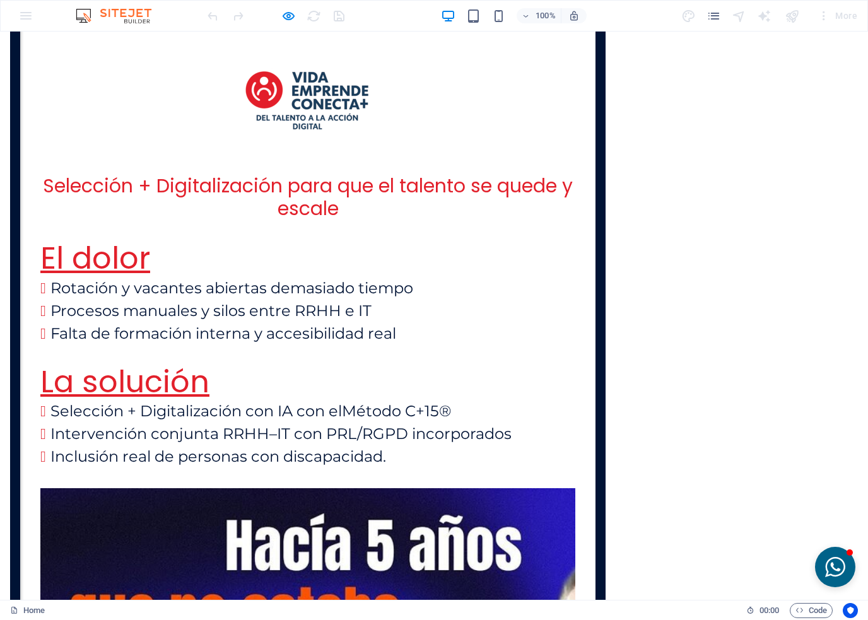
scroll to position [2524, 0]
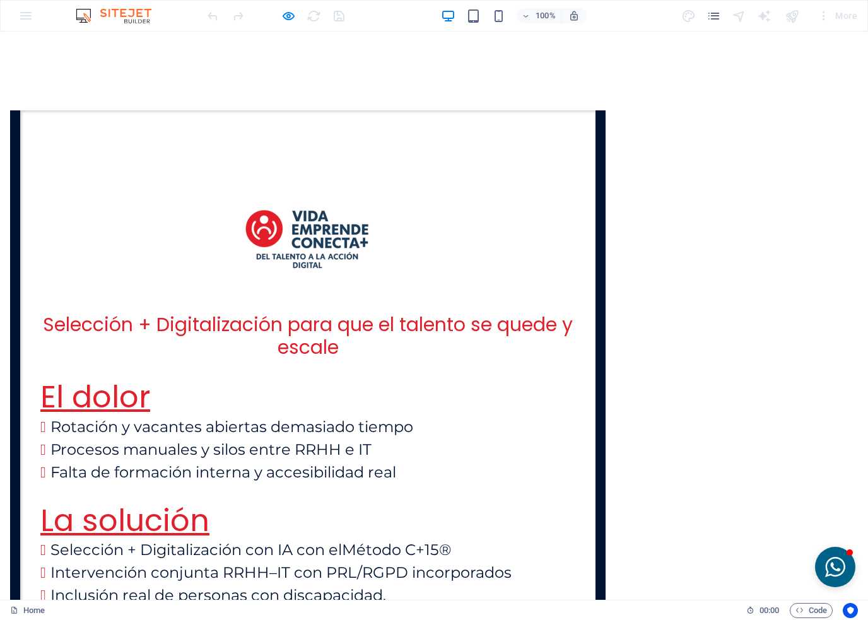
click at [287, 18] on icon "button" at bounding box center [288, 16] width 15 height 15
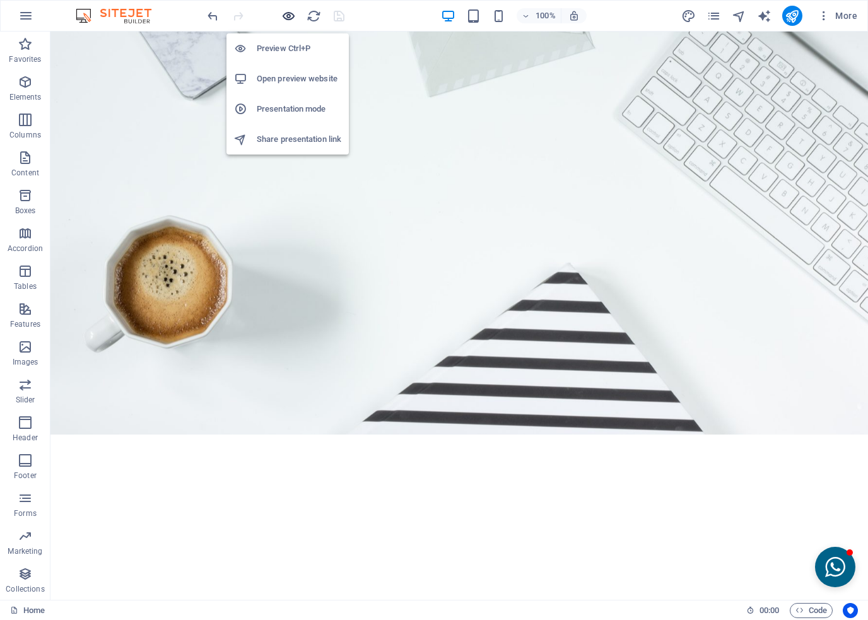
scroll to position [2708, 0]
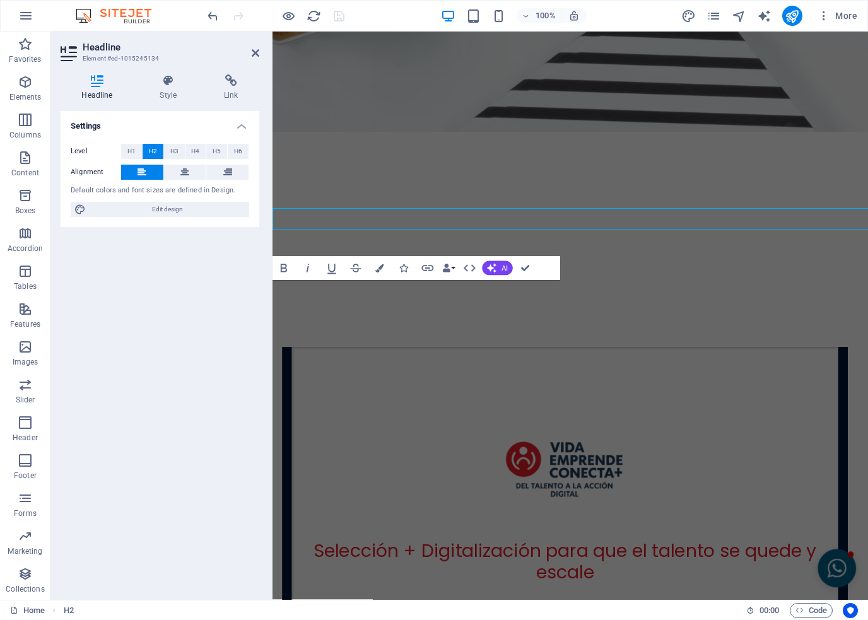
scroll to position [2784, 0]
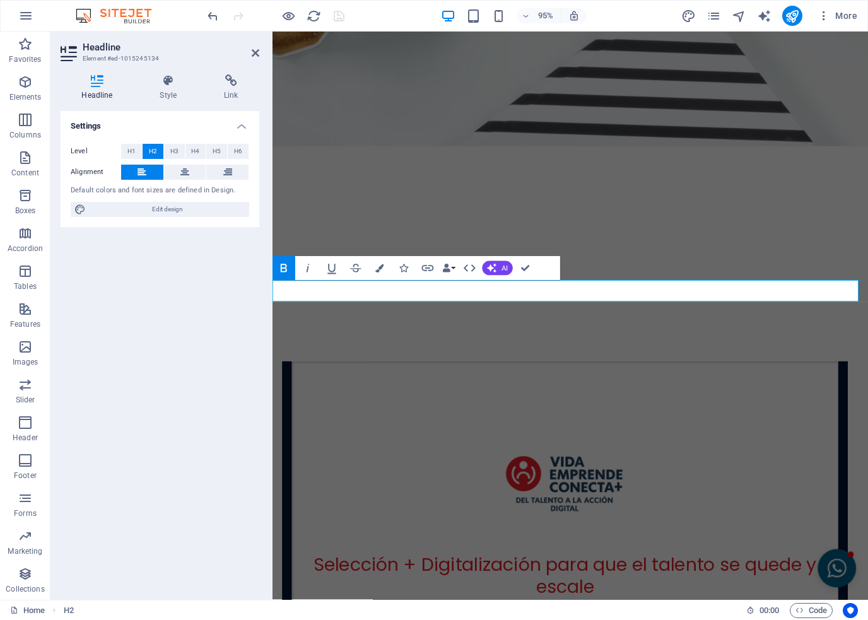
drag, startPoint x: 454, startPoint y: 302, endPoint x: 301, endPoint y: 303, distance: 152.7
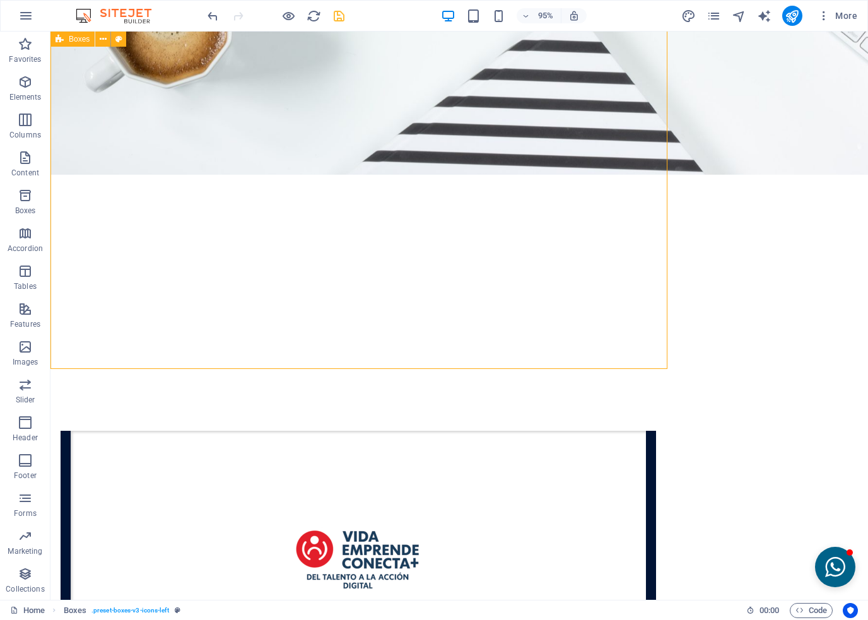
scroll to position [2708, 0]
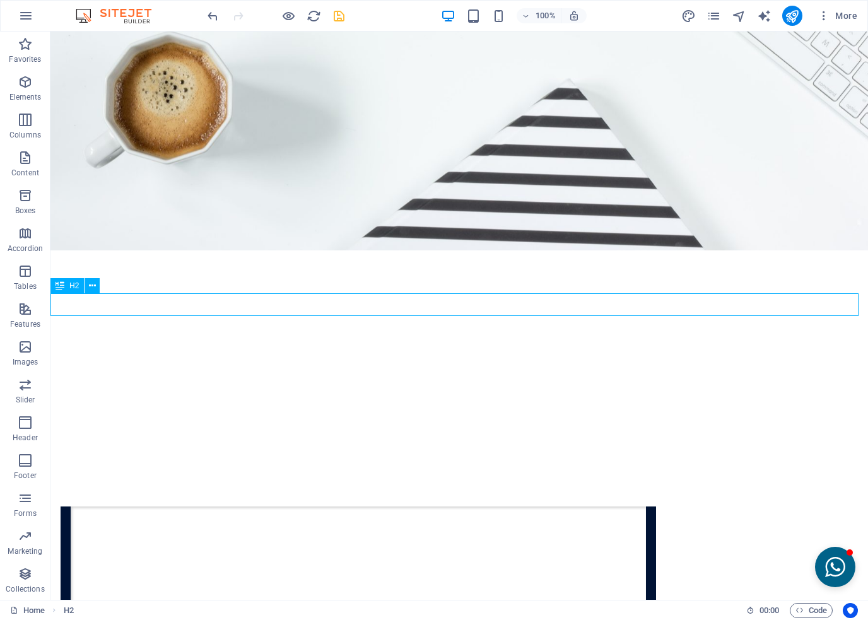
click at [72, 288] on span "H2" at bounding box center [73, 286] width 9 height 8
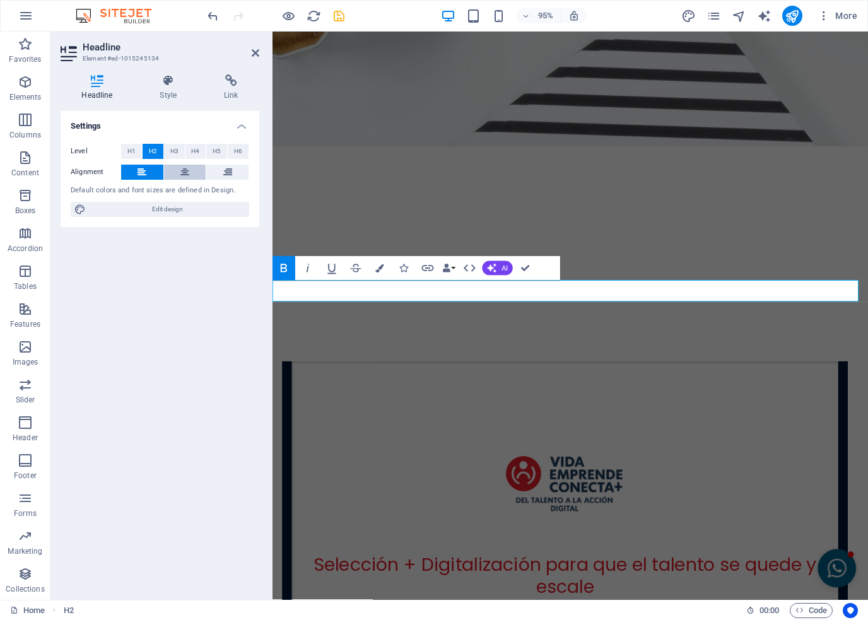
click at [180, 167] on icon at bounding box center [184, 172] width 9 height 15
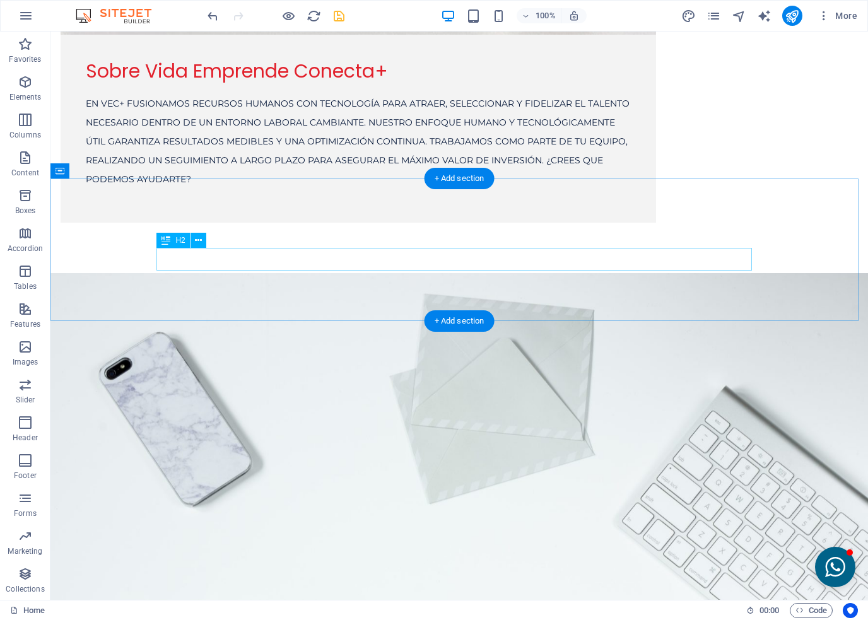
scroll to position [2077, 0]
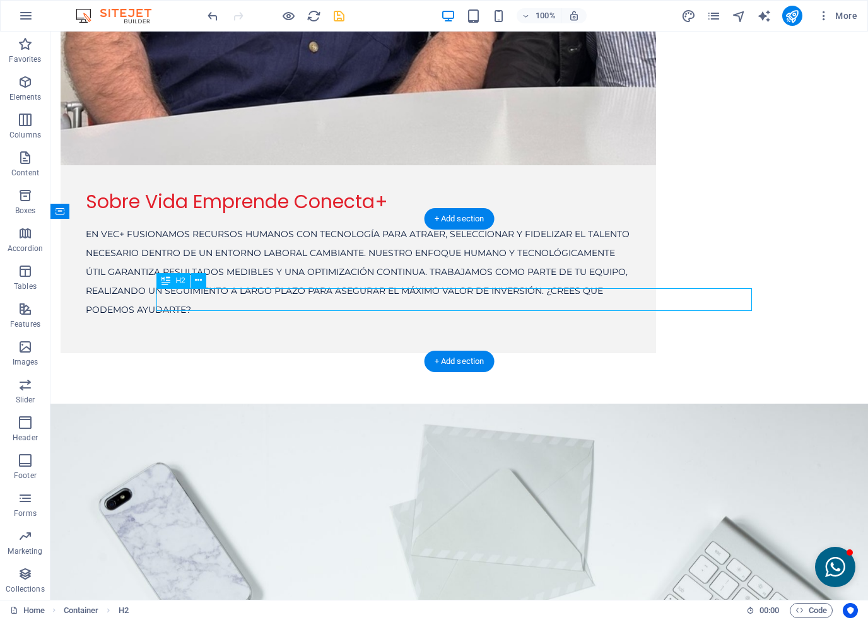
scroll to position [2153, 0]
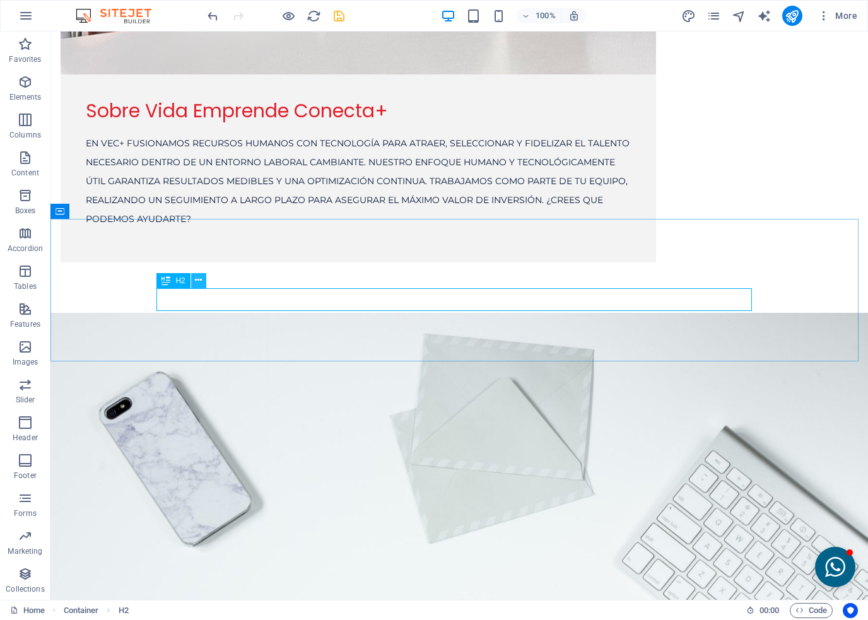
click at [201, 277] on icon at bounding box center [198, 280] width 7 height 13
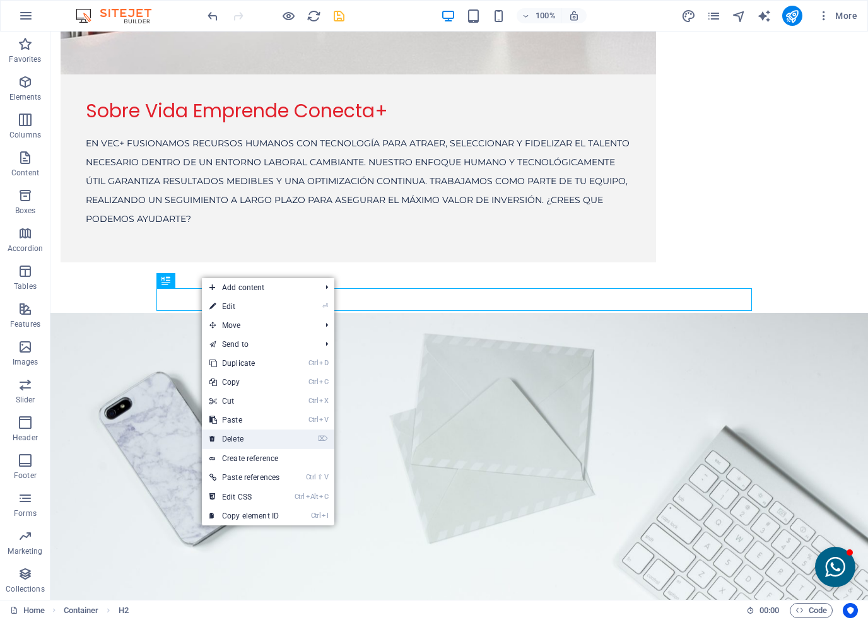
click at [237, 444] on link "⌦ Delete" at bounding box center [244, 439] width 85 height 19
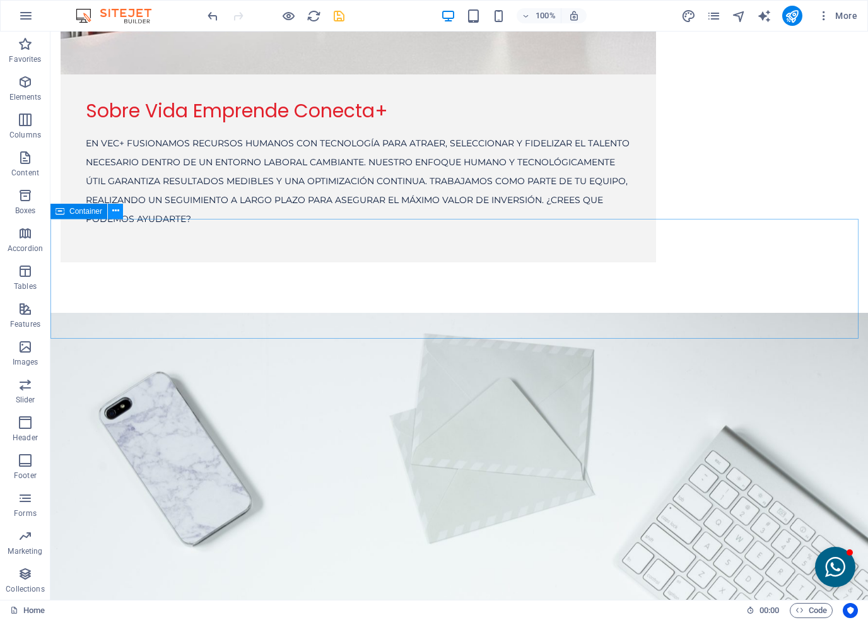
click at [110, 216] on button at bounding box center [115, 211] width 15 height 15
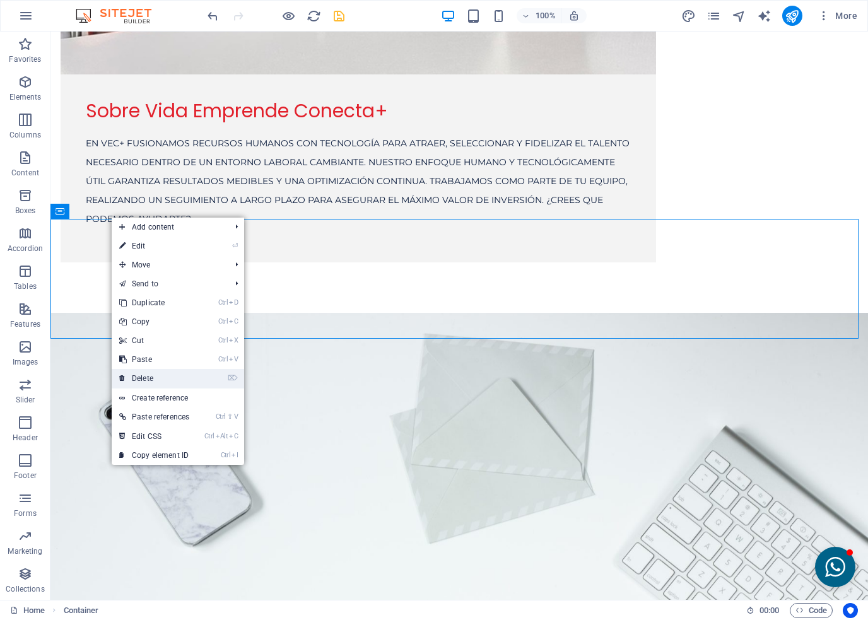
click at [138, 379] on link "⌦ Delete" at bounding box center [154, 378] width 85 height 19
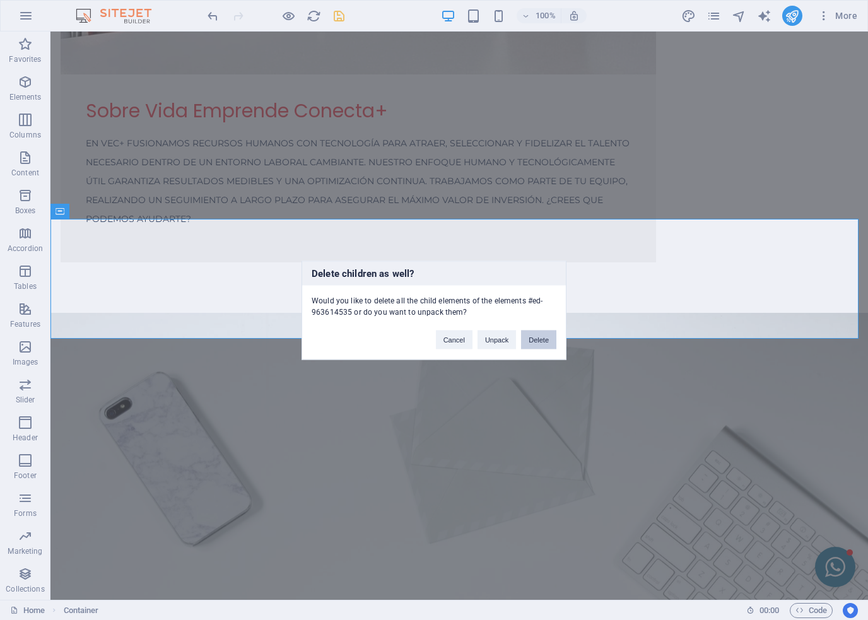
click at [538, 341] on button "Delete" at bounding box center [538, 339] width 35 height 19
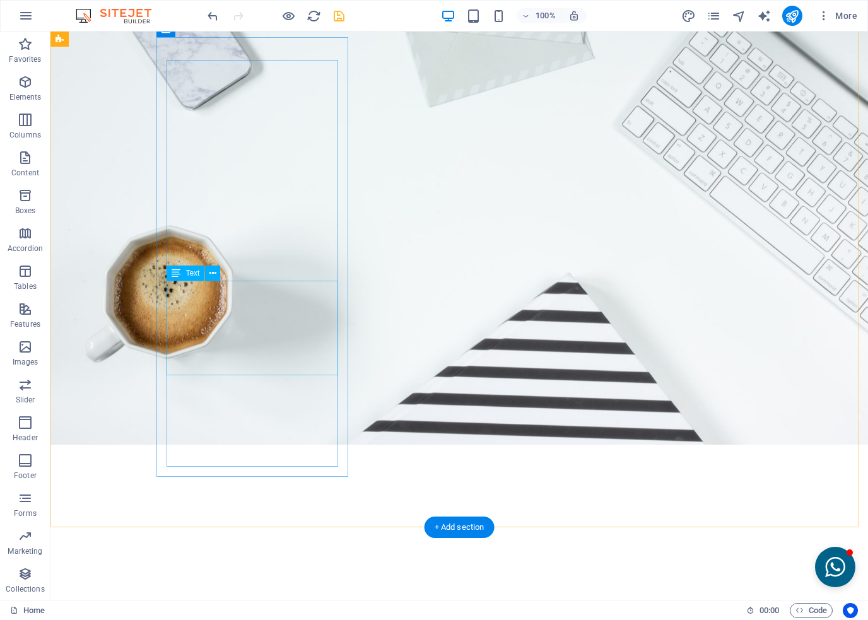
scroll to position [2519, 0]
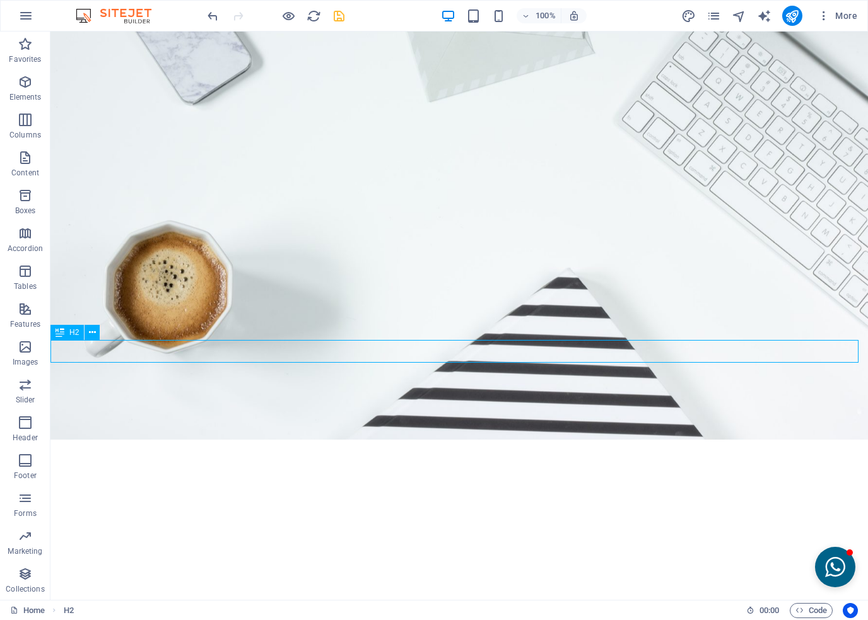
drag, startPoint x: 377, startPoint y: 353, endPoint x: 326, endPoint y: 350, distance: 50.5
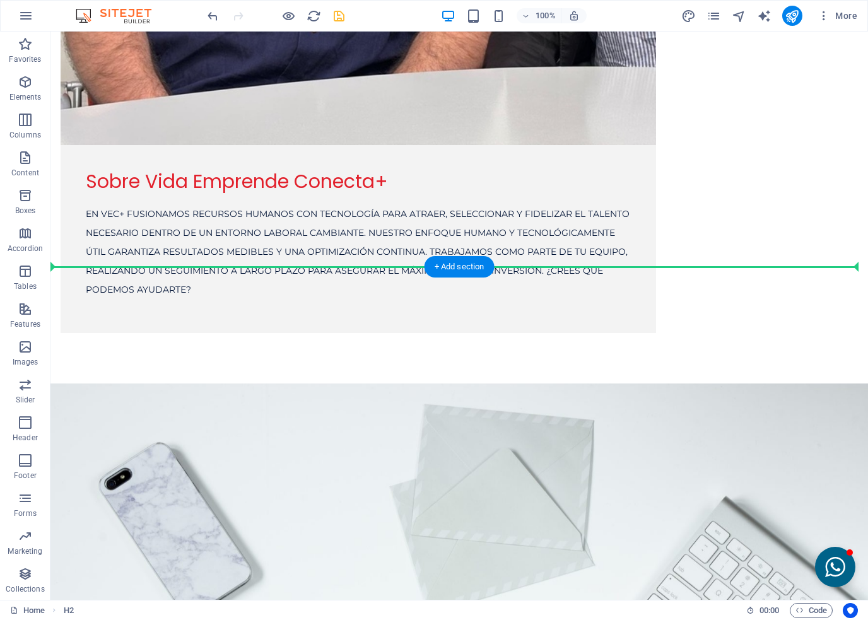
scroll to position [2006, 0]
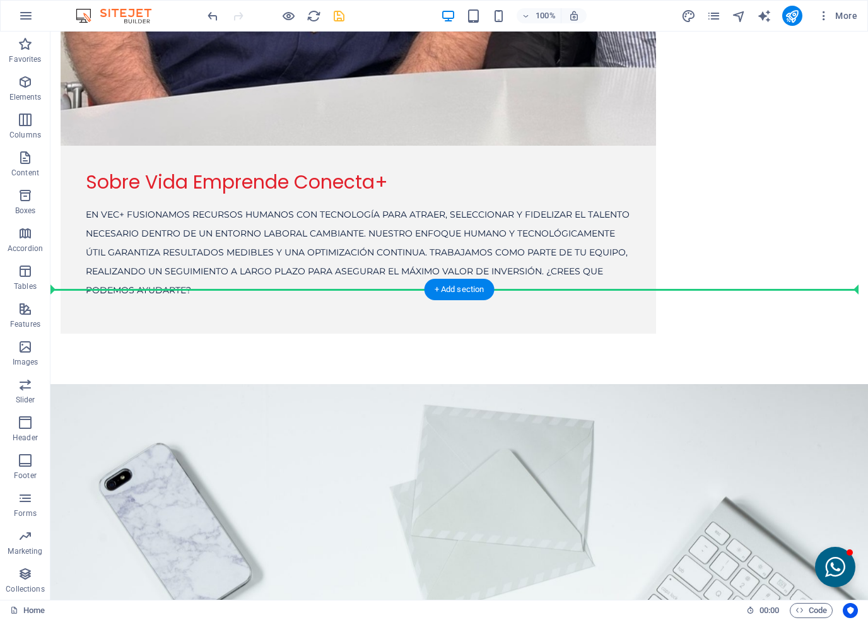
drag, startPoint x: 116, startPoint y: 364, endPoint x: 186, endPoint y: 308, distance: 89.8
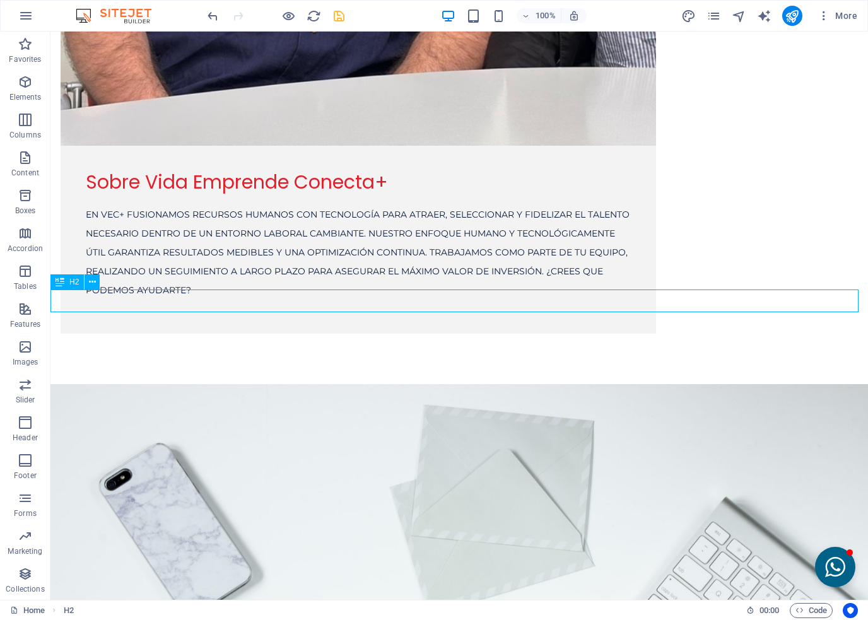
click at [69, 285] on span "H2" at bounding box center [73, 282] width 9 height 8
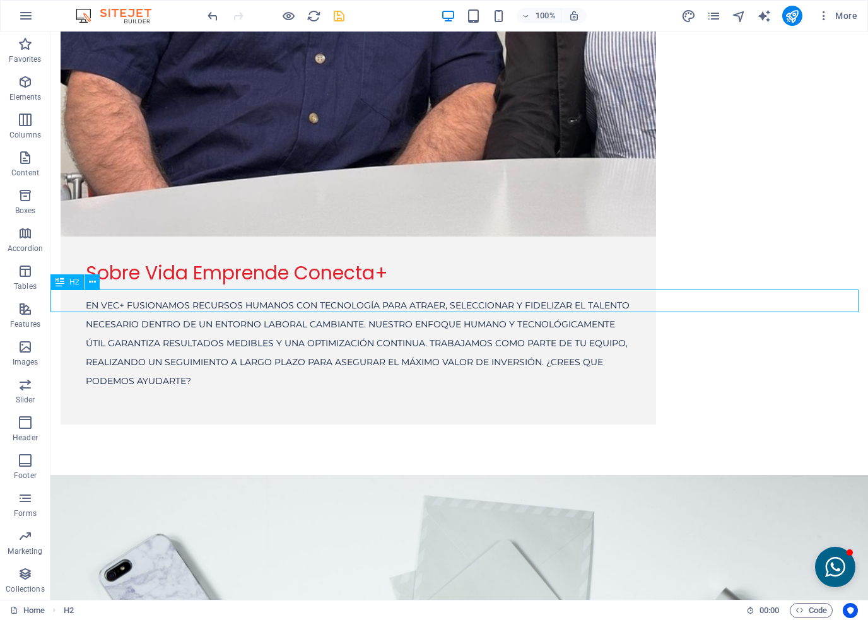
scroll to position [2082, 0]
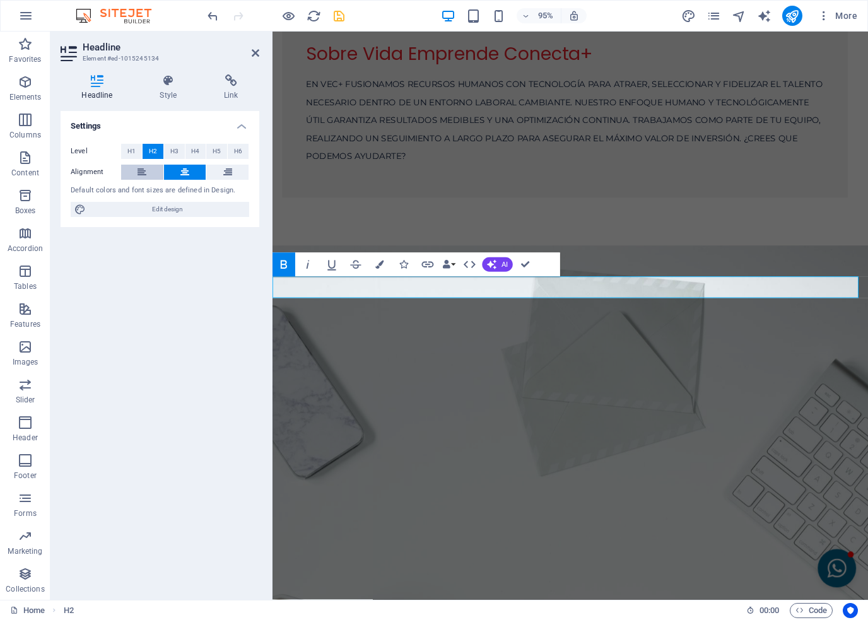
click at [135, 172] on button at bounding box center [142, 172] width 42 height 15
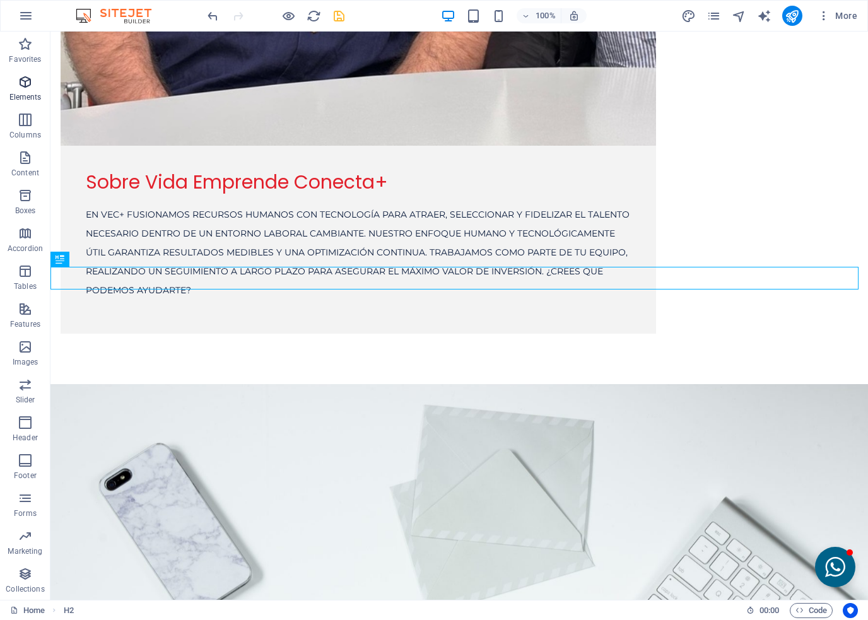
click at [20, 91] on span "Elements" at bounding box center [25, 89] width 50 height 30
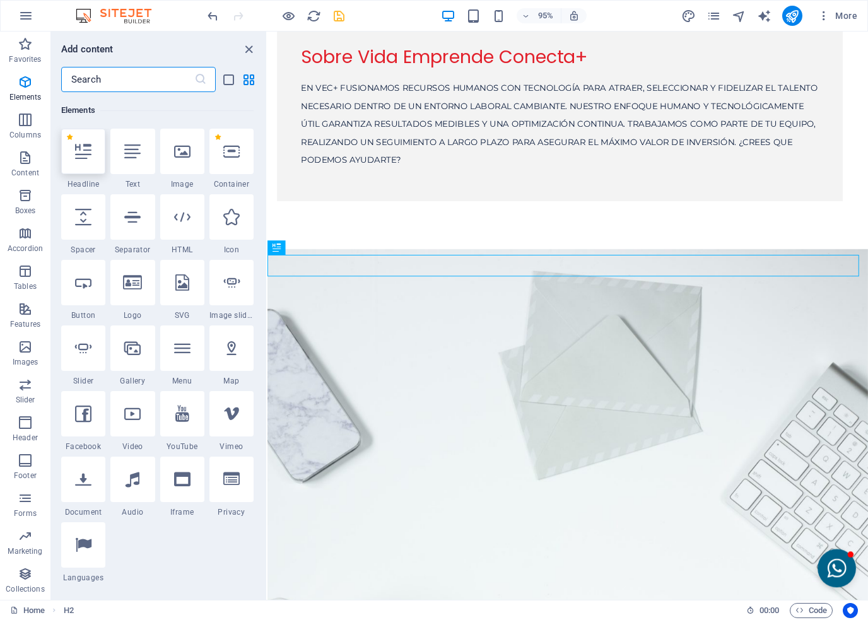
scroll to position [134, 0]
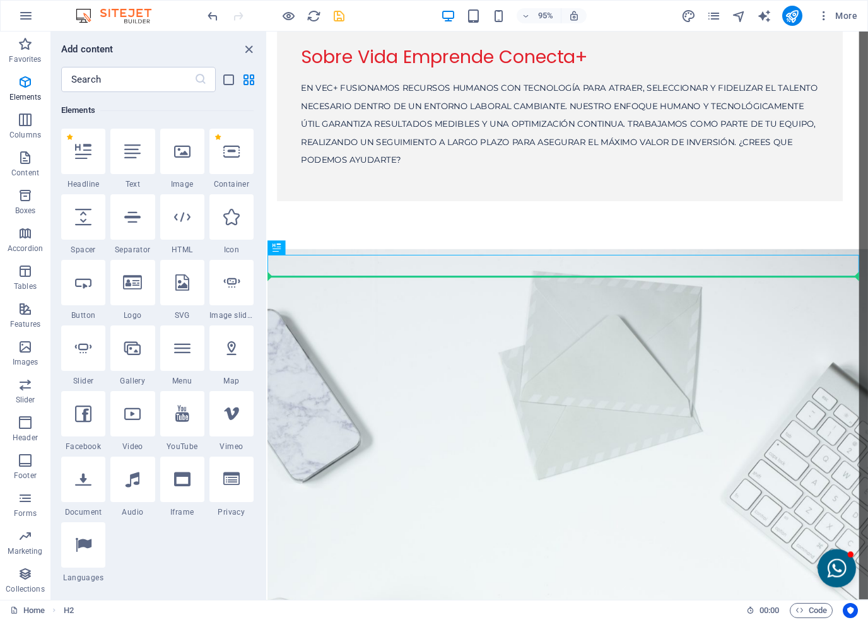
select select "px"
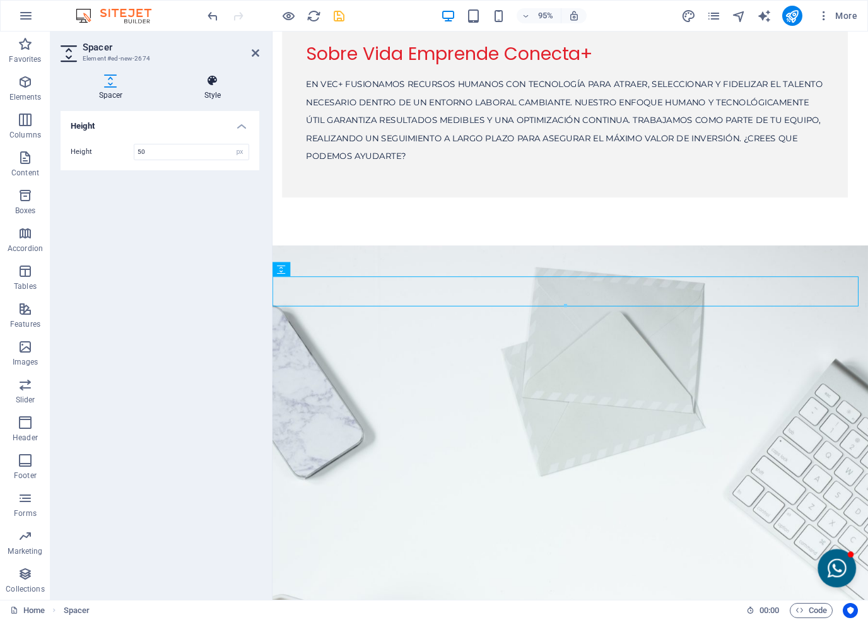
click at [215, 92] on h4 "Style" at bounding box center [212, 87] width 93 height 27
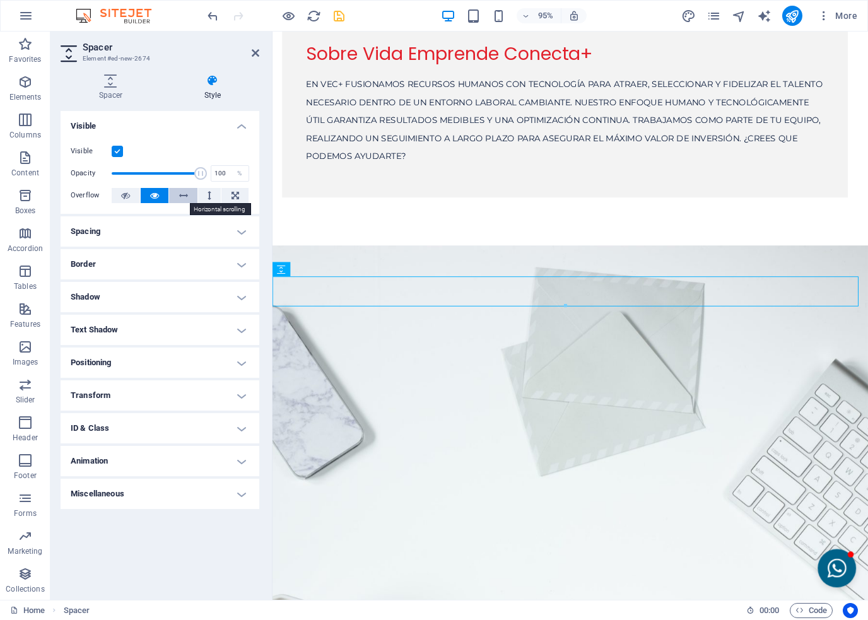
click at [194, 200] on button at bounding box center [183, 195] width 28 height 15
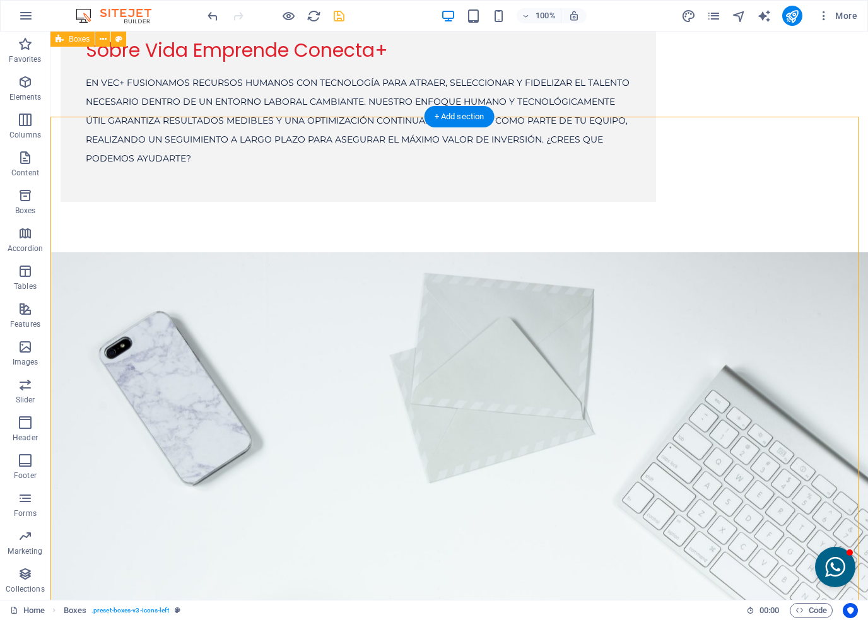
scroll to position [2132, 0]
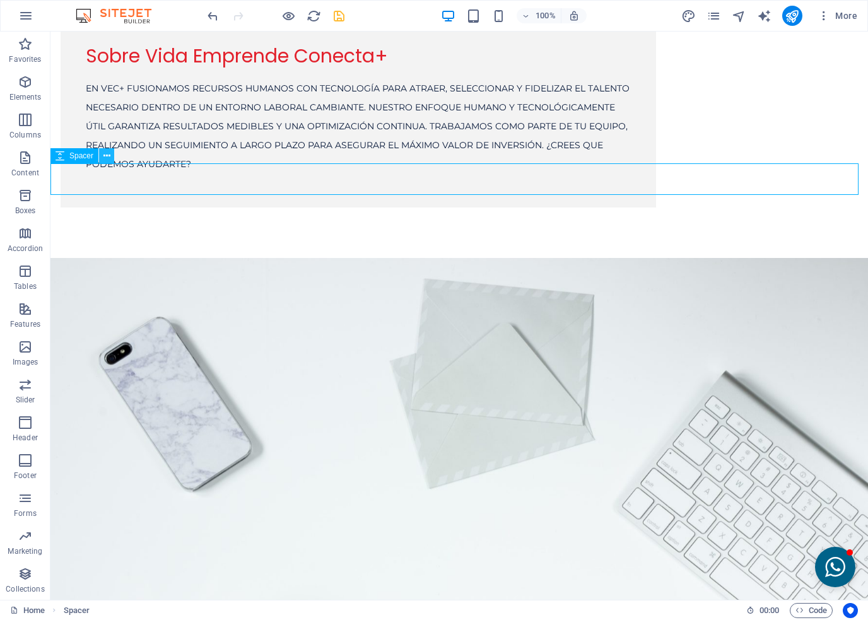
click at [112, 160] on button at bounding box center [106, 155] width 15 height 15
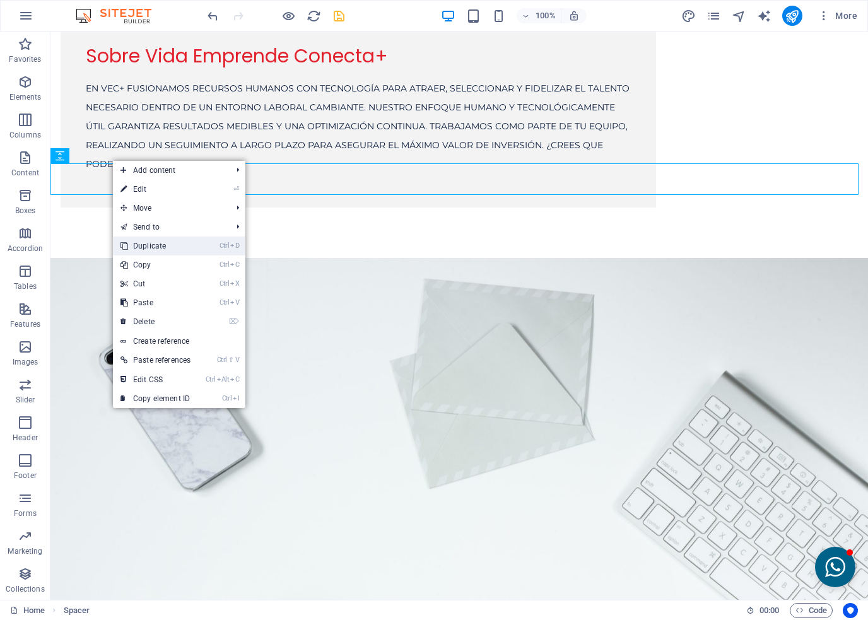
click at [160, 249] on link "Ctrl D Duplicate" at bounding box center [155, 246] width 85 height 19
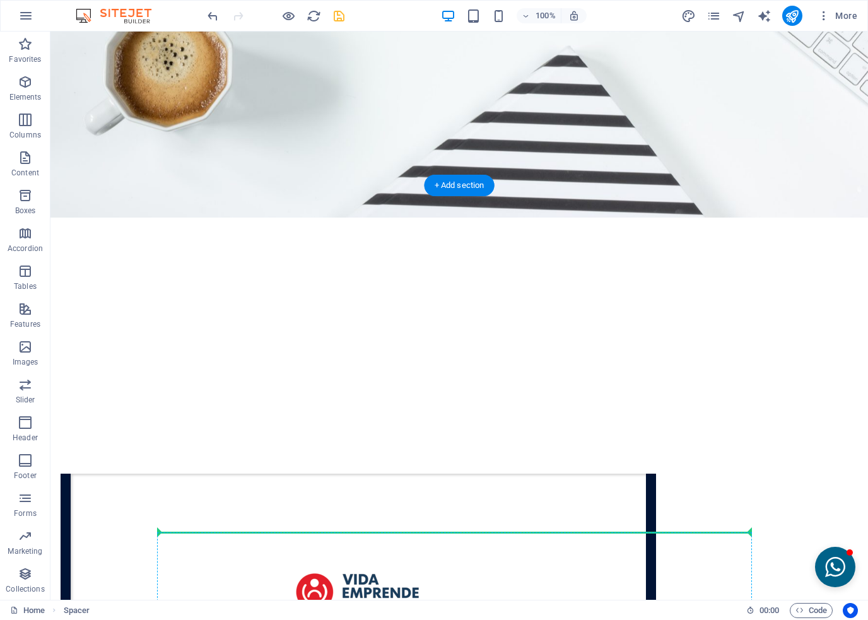
scroll to position [2767, 0]
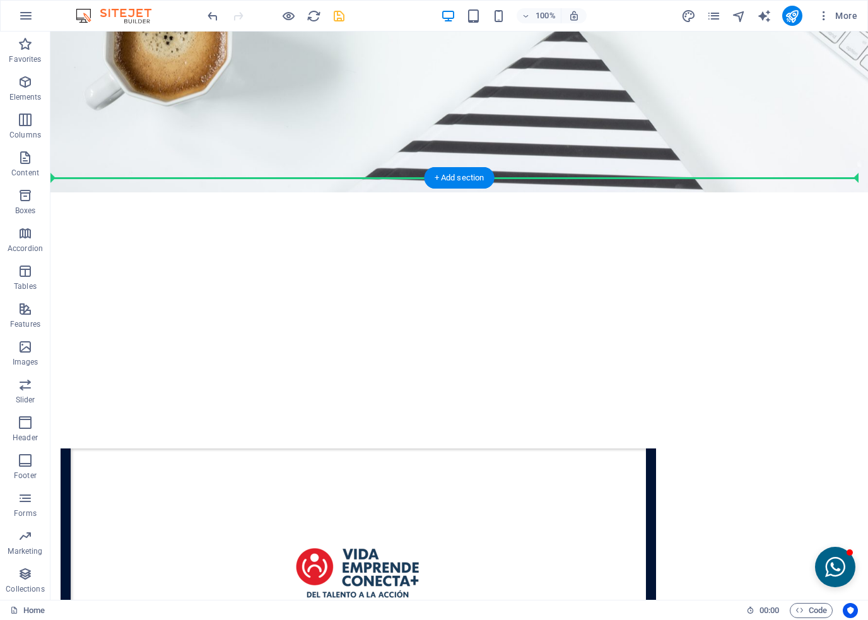
drag, startPoint x: 117, startPoint y: 220, endPoint x: 174, endPoint y: 193, distance: 62.7
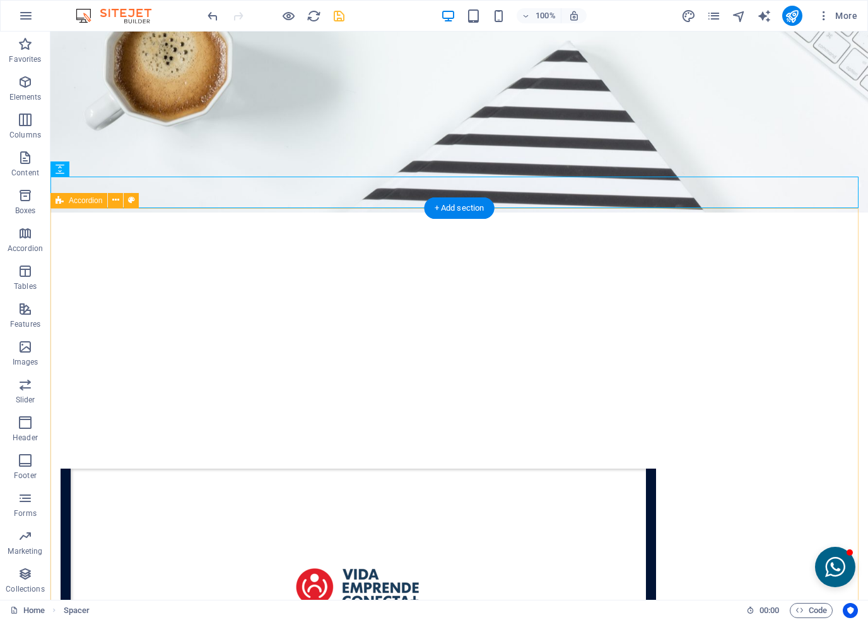
scroll to position [2735, 0]
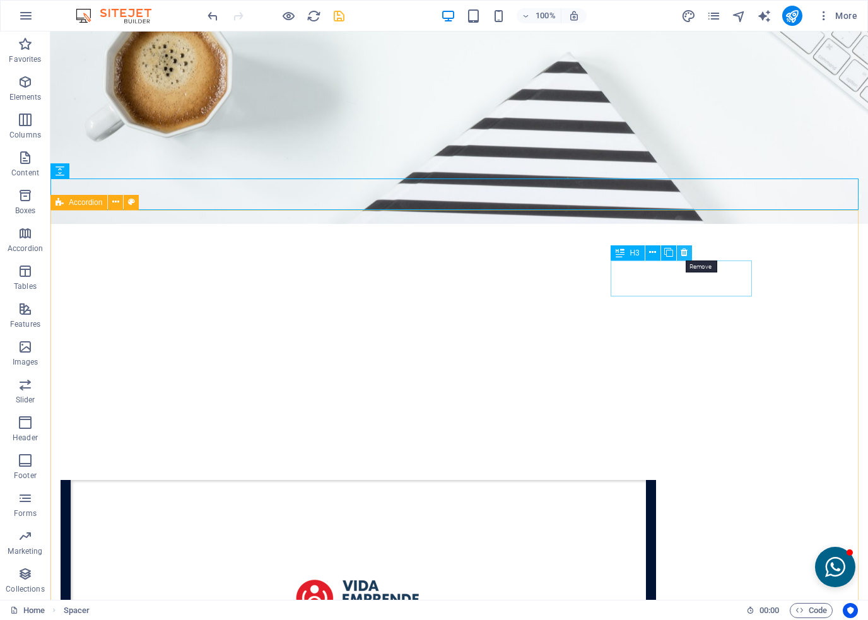
click at [684, 252] on icon at bounding box center [684, 252] width 7 height 13
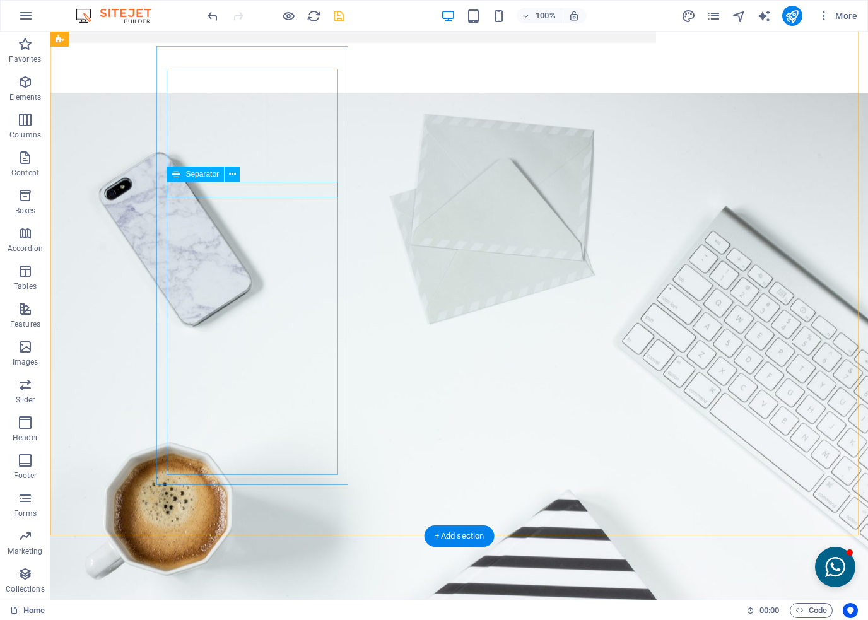
scroll to position [2230, 0]
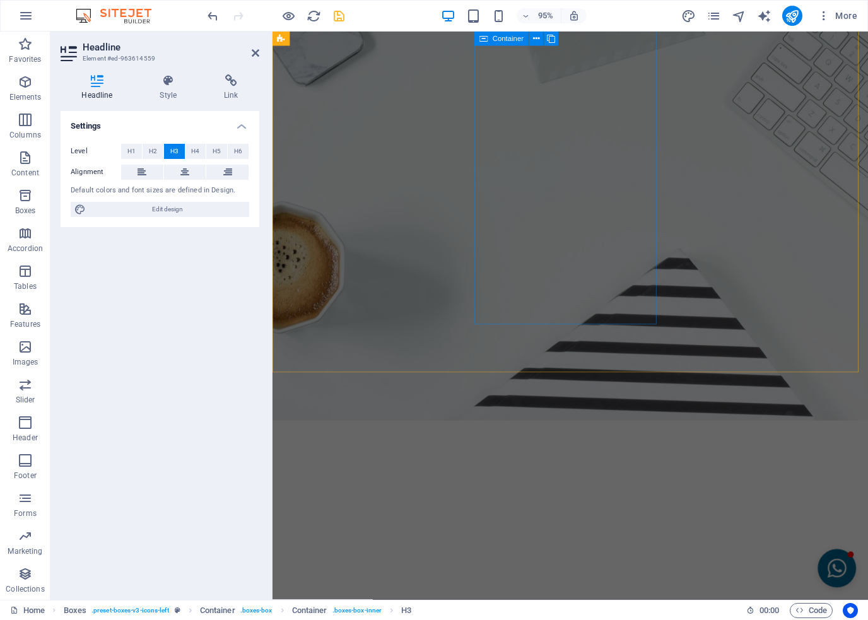
scroll to position [2685, 0]
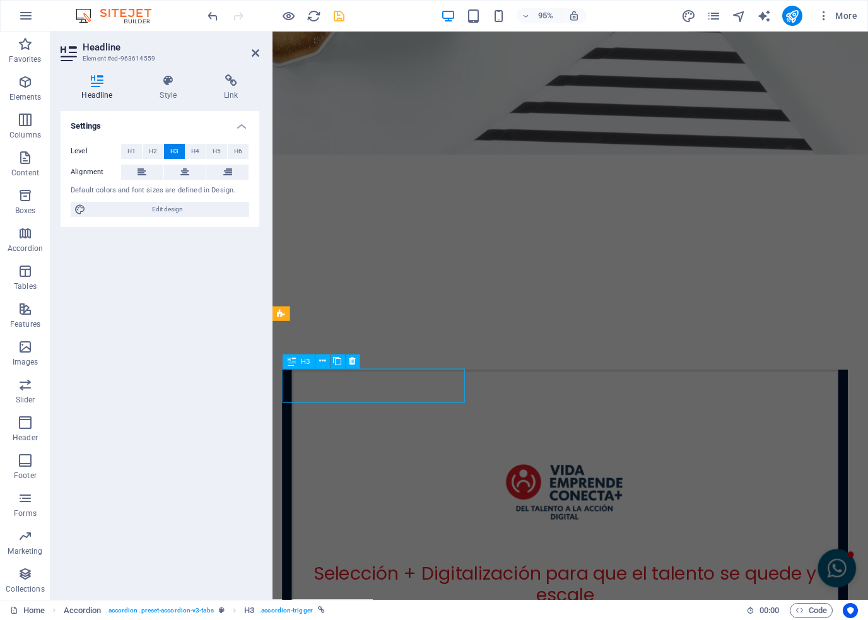
scroll to position [2609, 0]
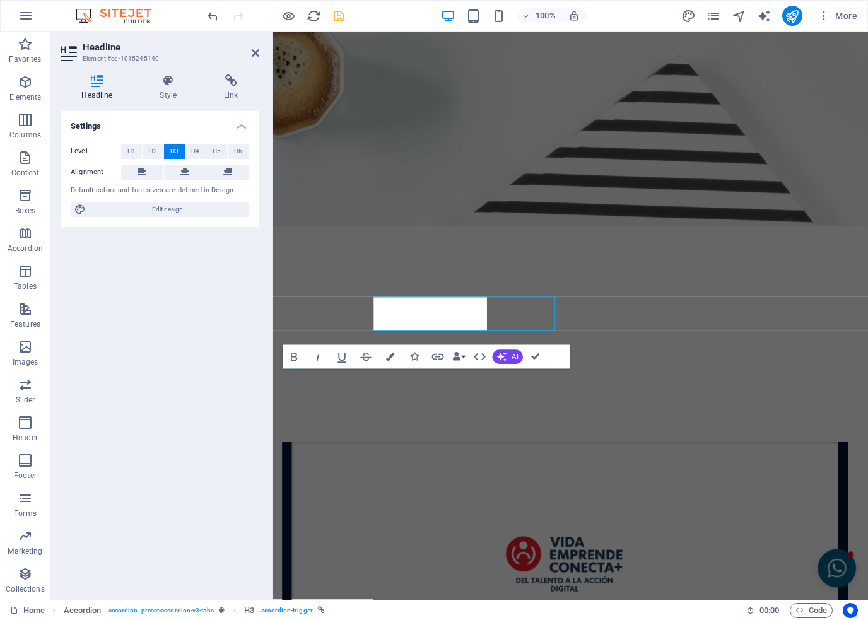
scroll to position [2685, 0]
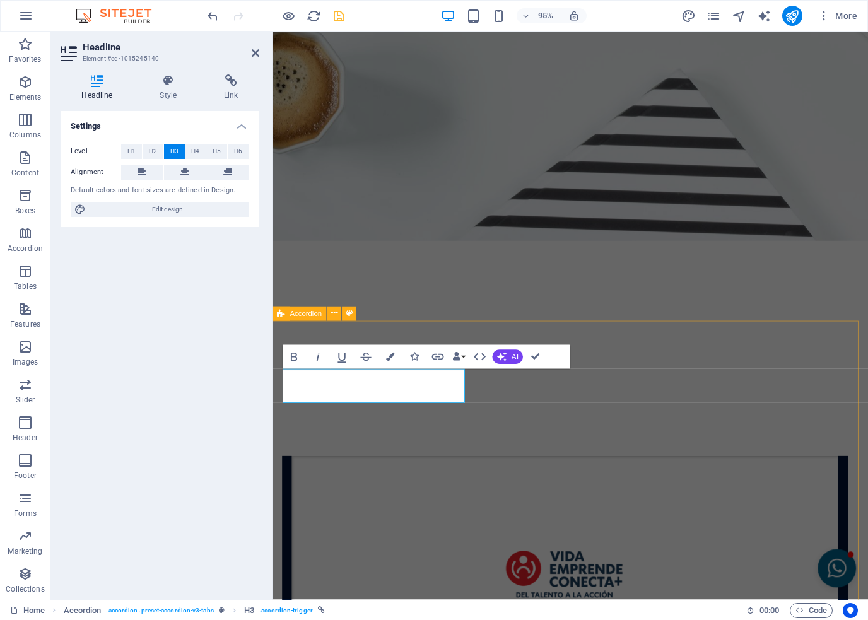
drag, startPoint x: 326, startPoint y: 408, endPoint x: 301, endPoint y: 406, distance: 25.3
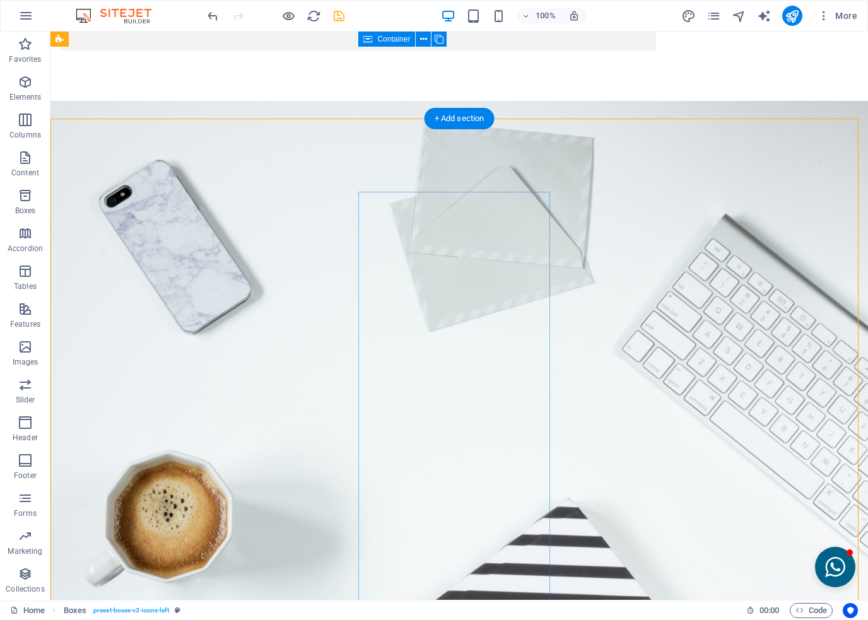
scroll to position [2230, 0]
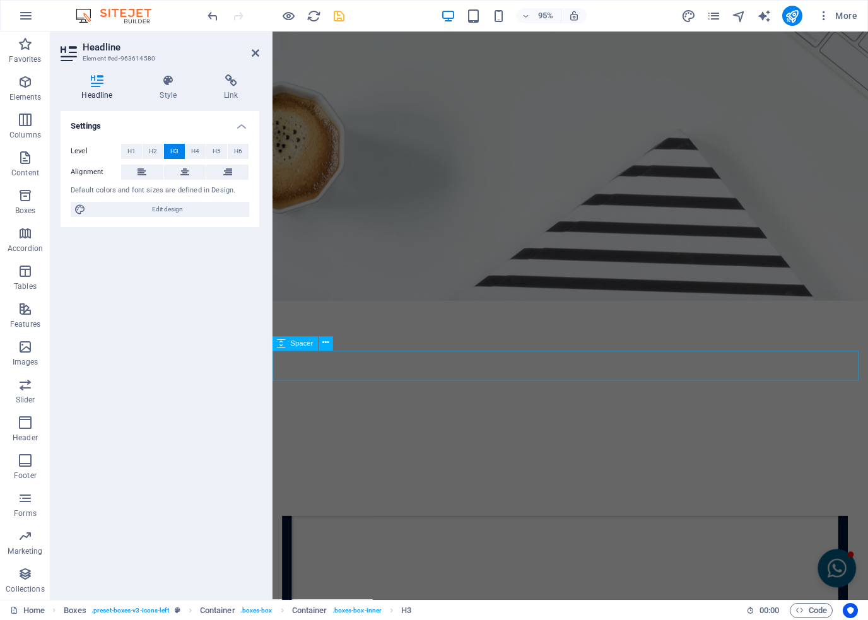
scroll to position [2811, 0]
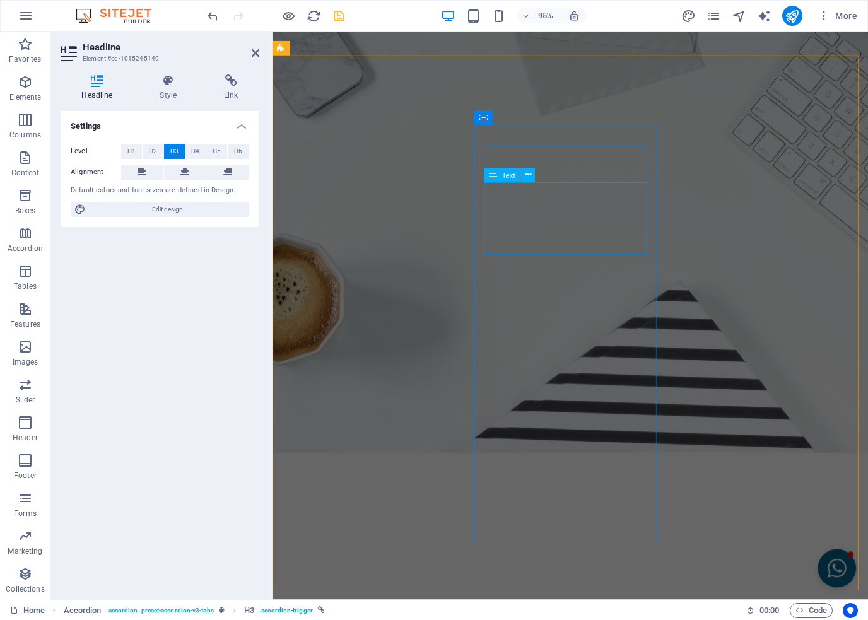
scroll to position [2369, 0]
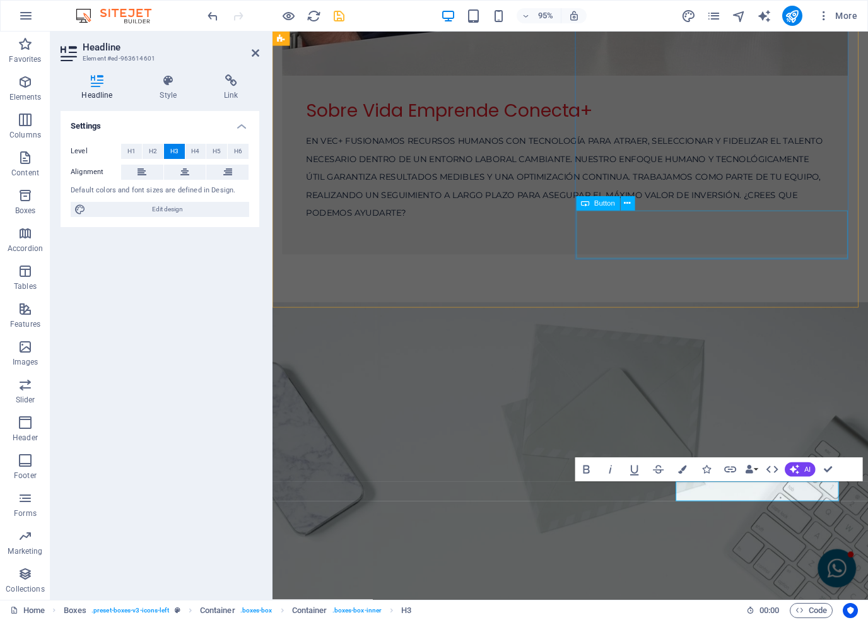
scroll to position [2211, 0]
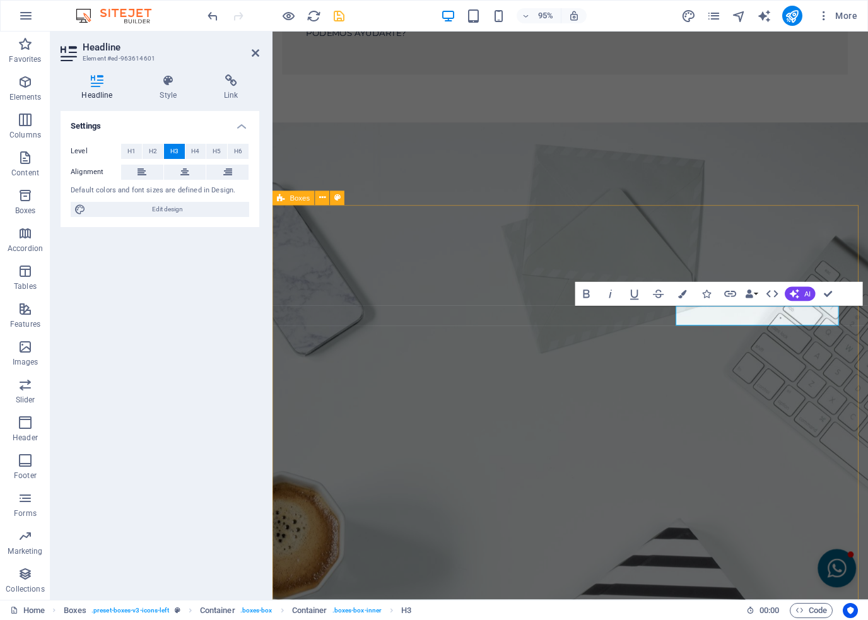
copy h3 "Días 11–15"
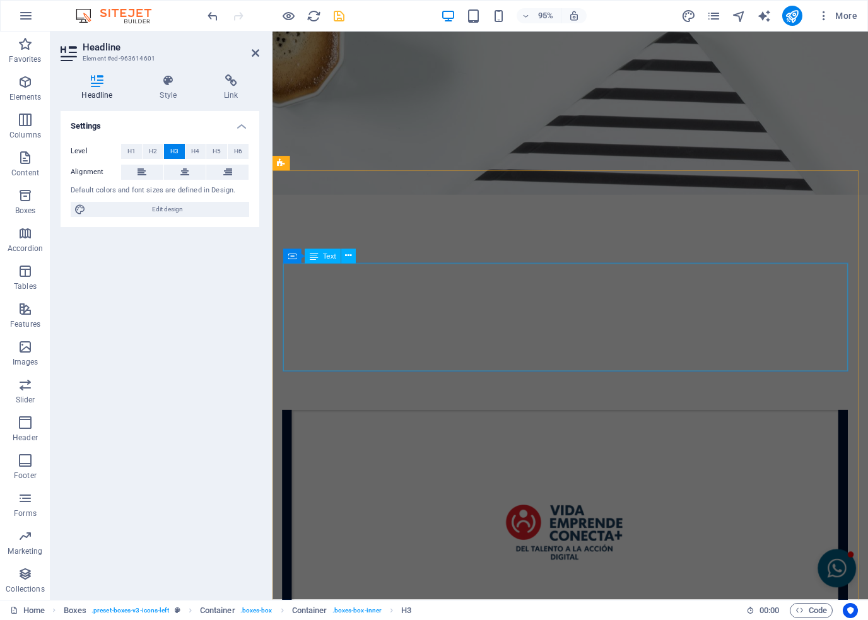
scroll to position [2842, 0]
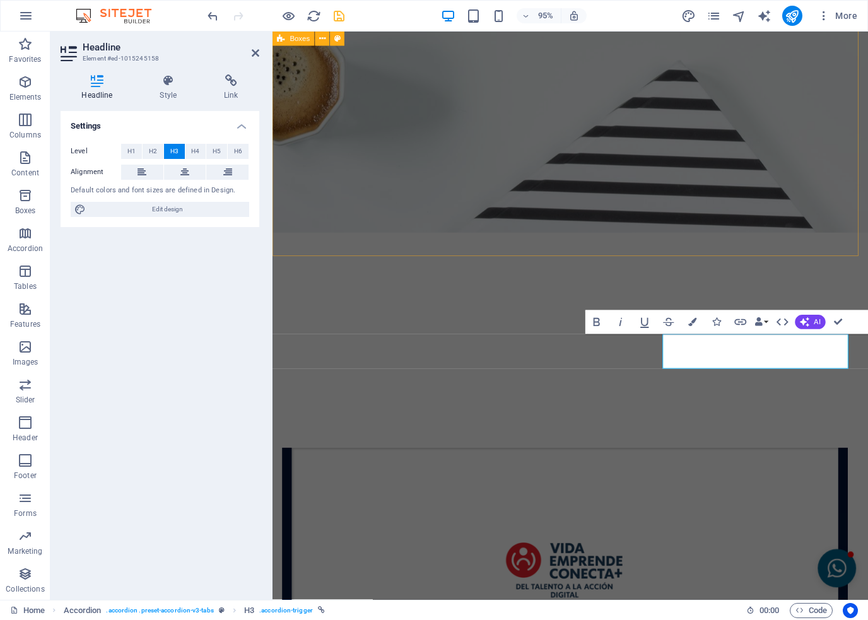
scroll to position [2653, 0]
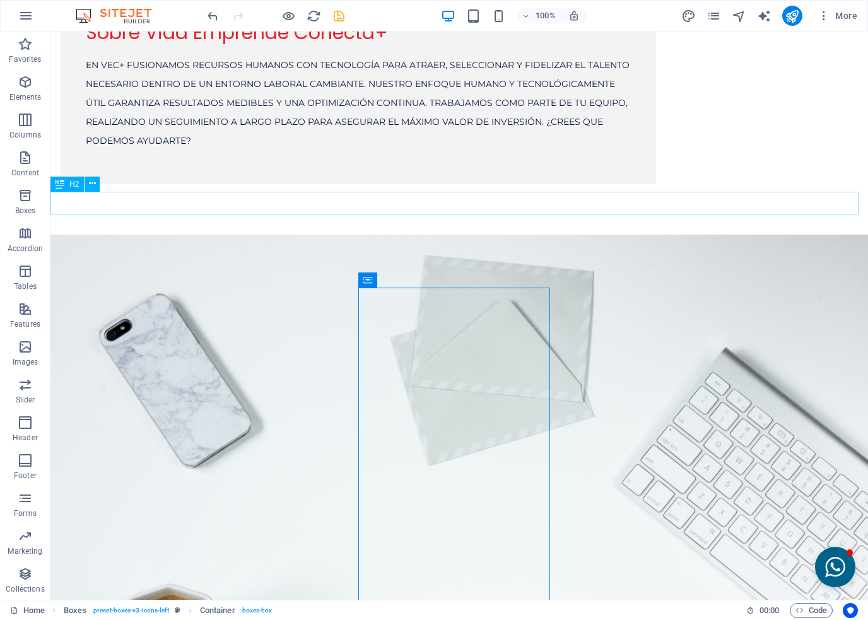
scroll to position [2135, 0]
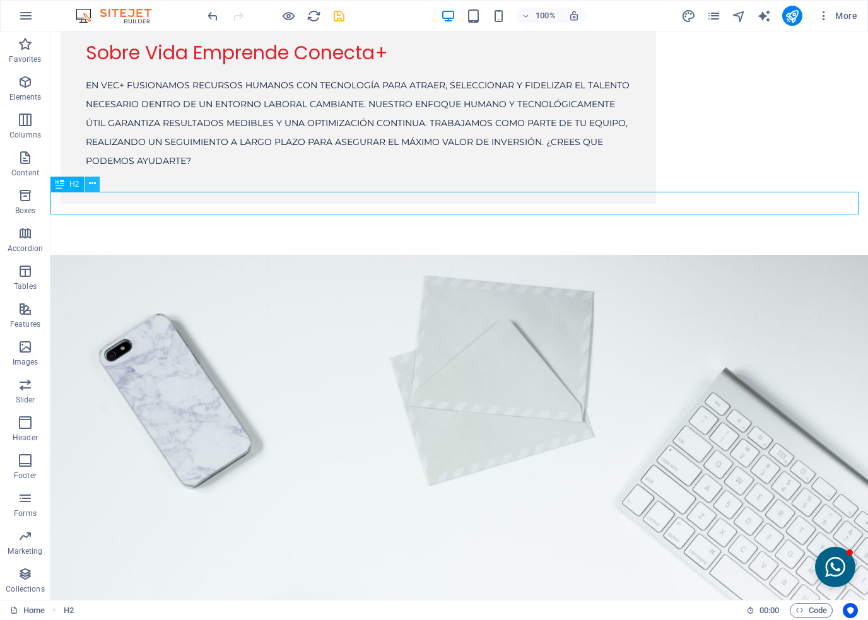
click at [92, 186] on icon at bounding box center [92, 183] width 7 height 13
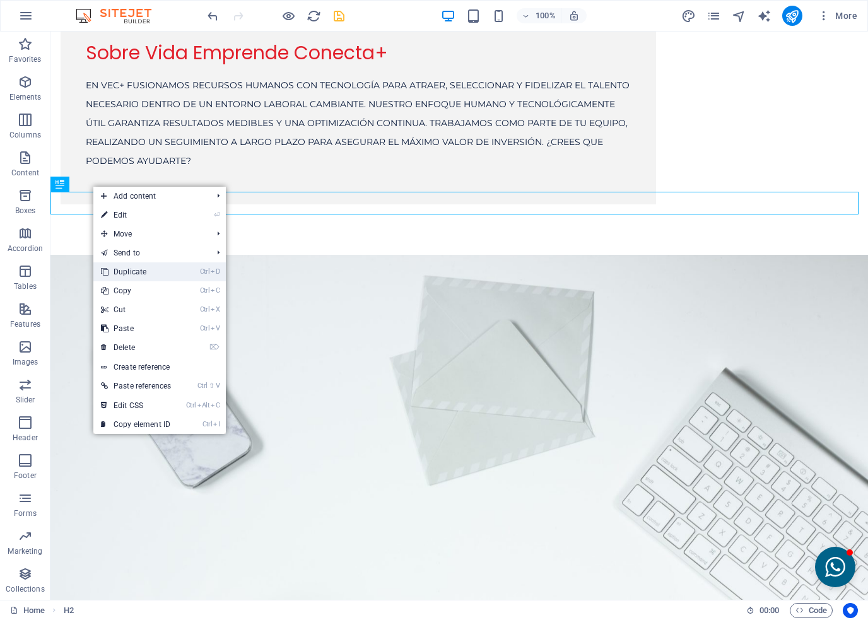
click at [127, 276] on link "Ctrl D Duplicate" at bounding box center [135, 272] width 85 height 19
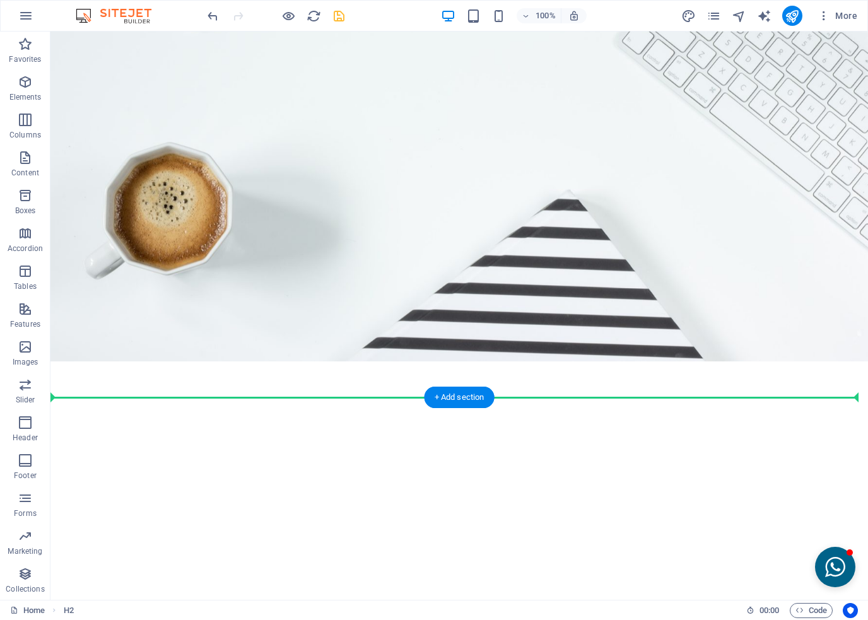
scroll to position [2640, 0]
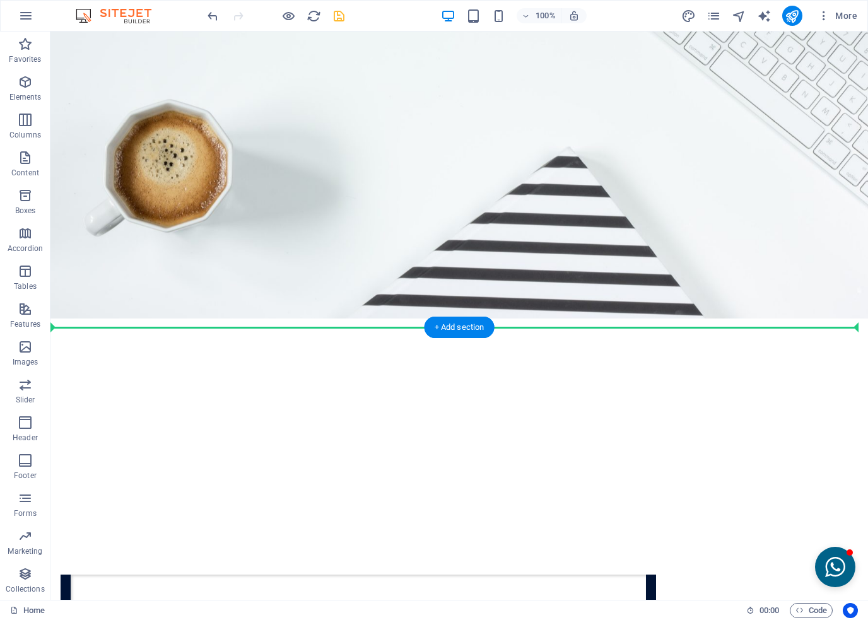
drag, startPoint x: 109, startPoint y: 240, endPoint x: 122, endPoint y: 350, distance: 110.7
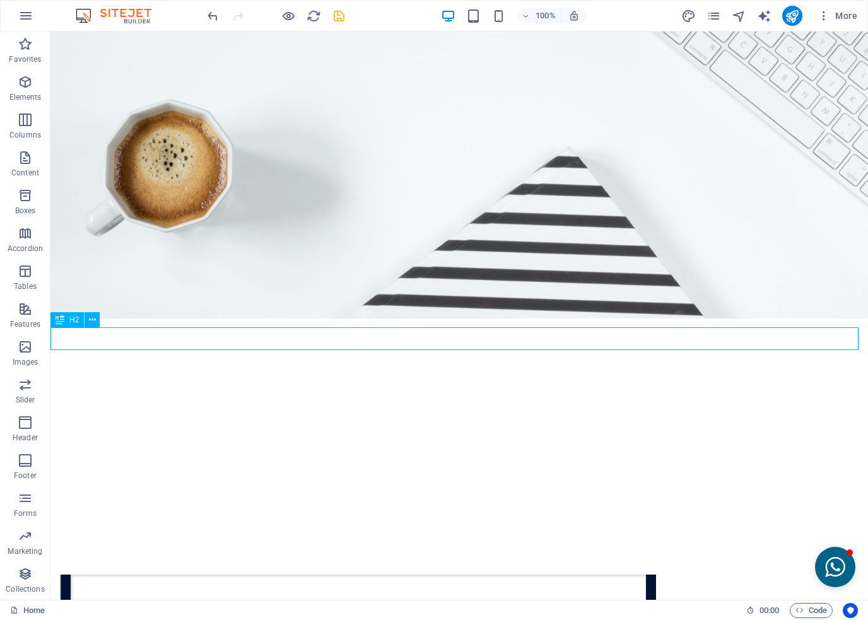
scroll to position [2618, 0]
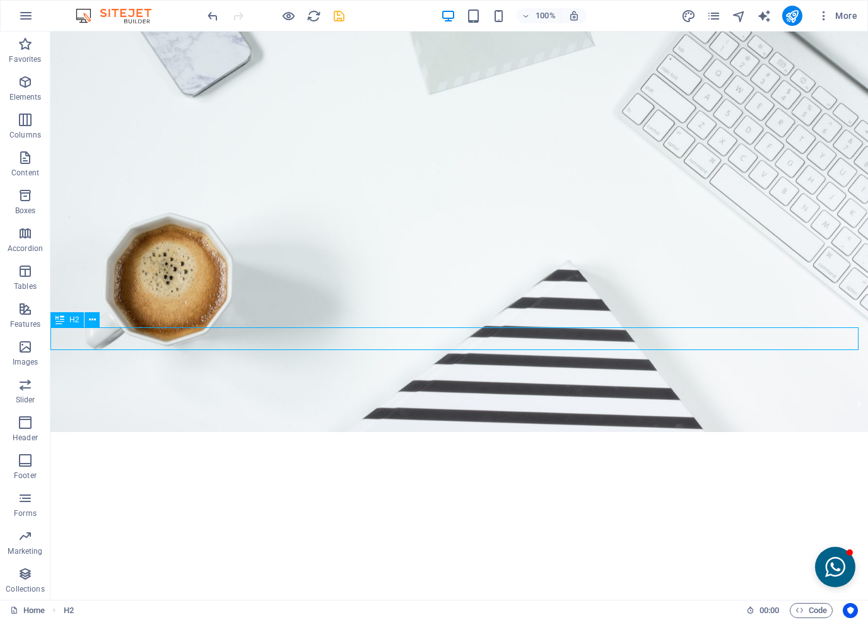
scroll to position [2693, 0]
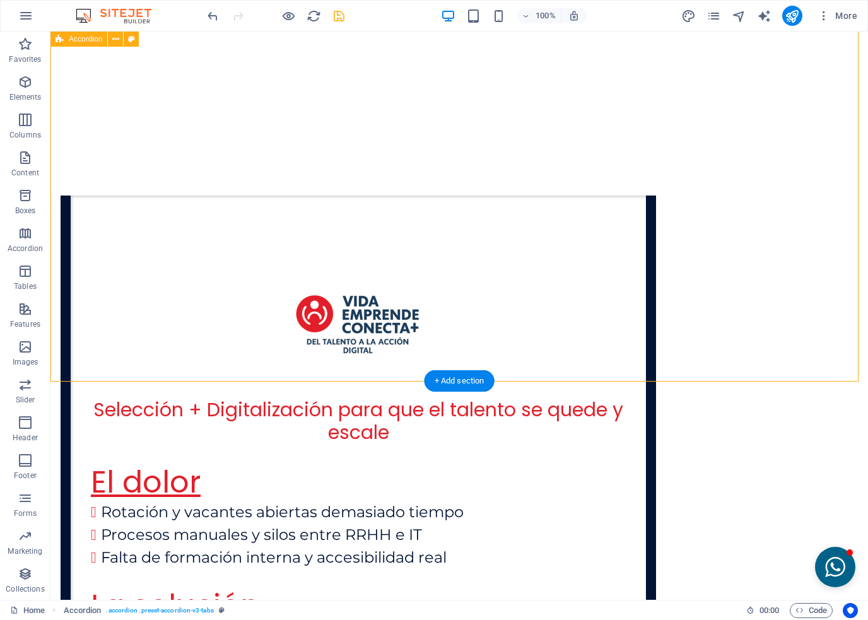
scroll to position [3122, 0]
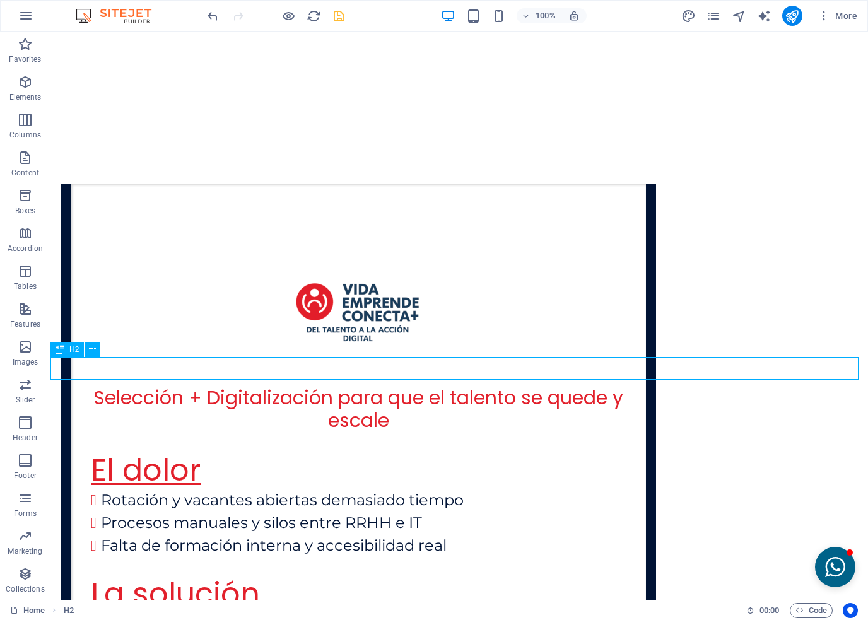
scroll to position [3198, 0]
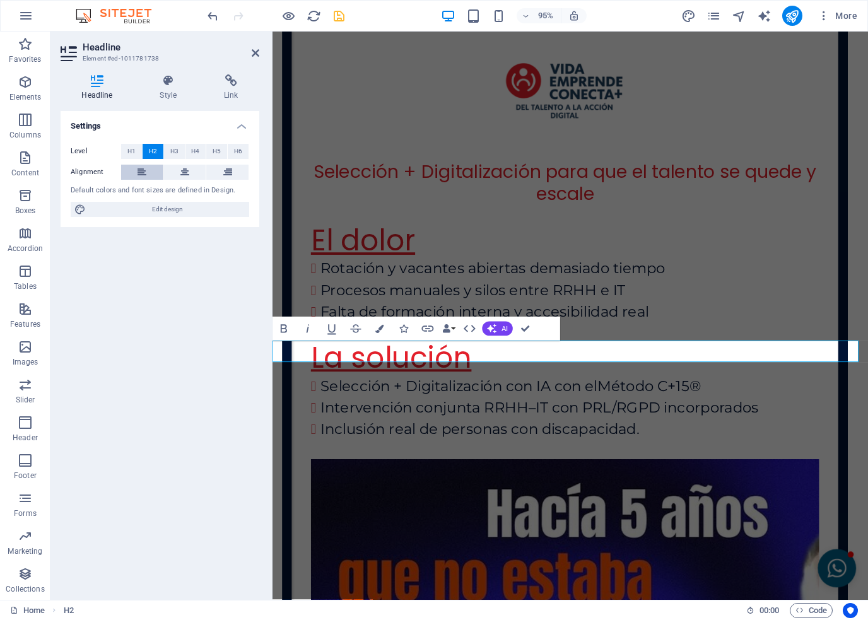
click at [138, 173] on icon at bounding box center [142, 172] width 9 height 15
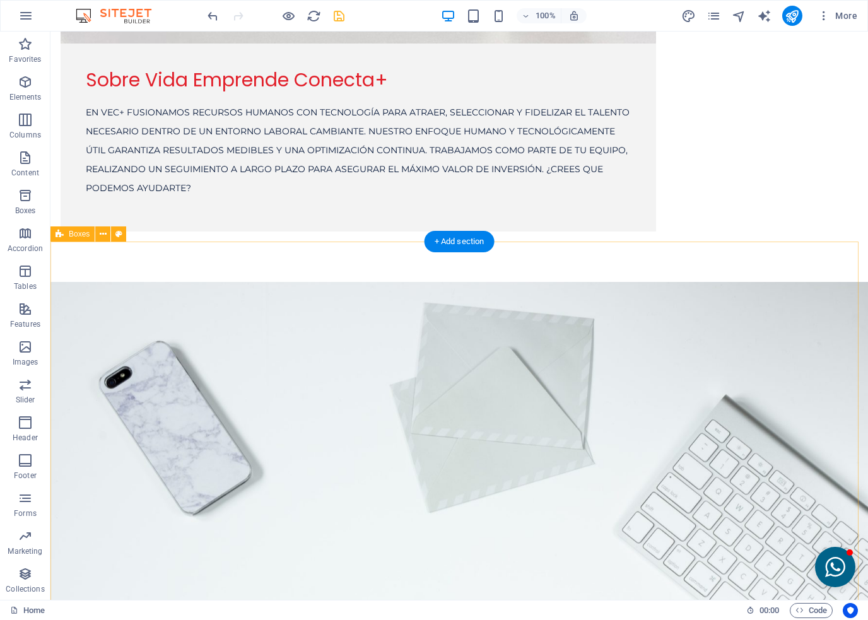
scroll to position [2113, 0]
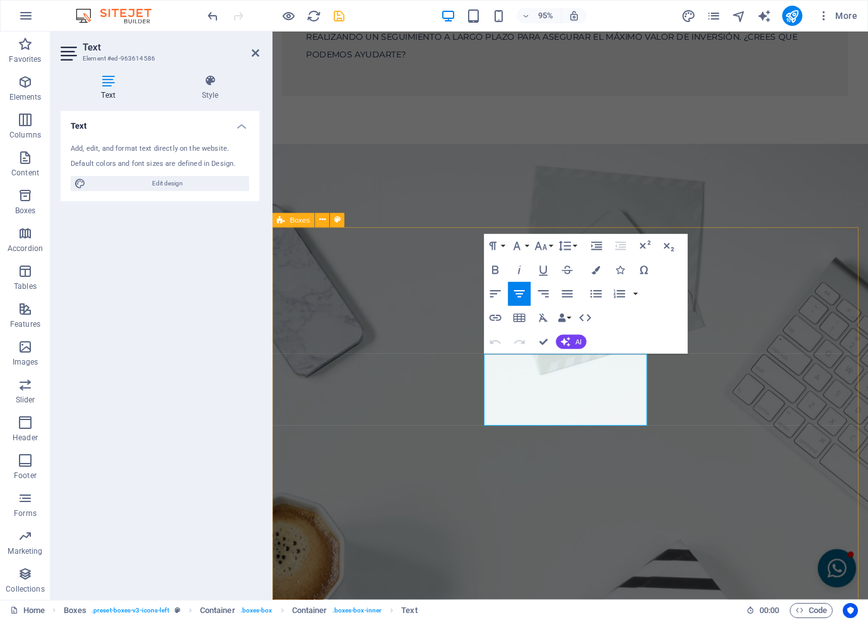
drag, startPoint x: 641, startPoint y: 440, endPoint x: 480, endPoint y: 386, distance: 169.8
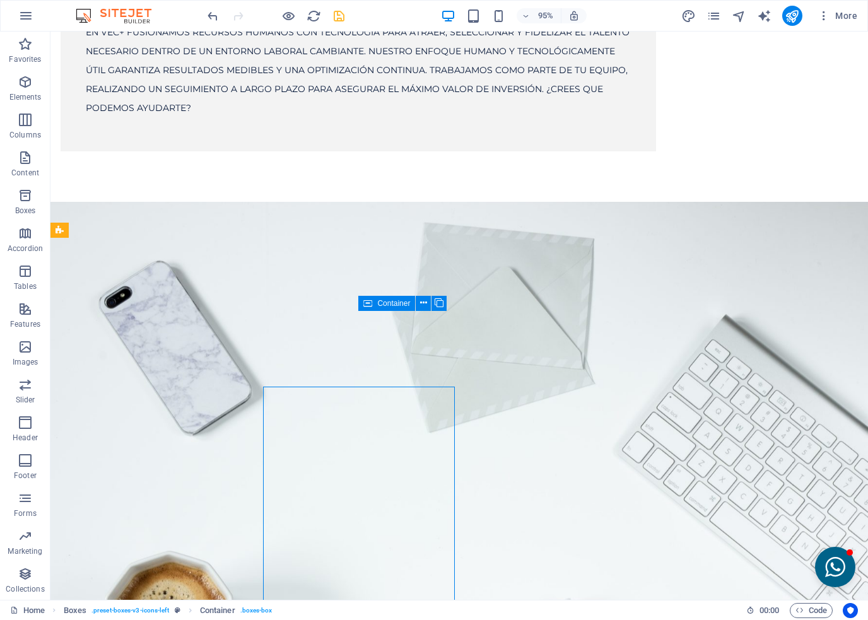
scroll to position [2113, 0]
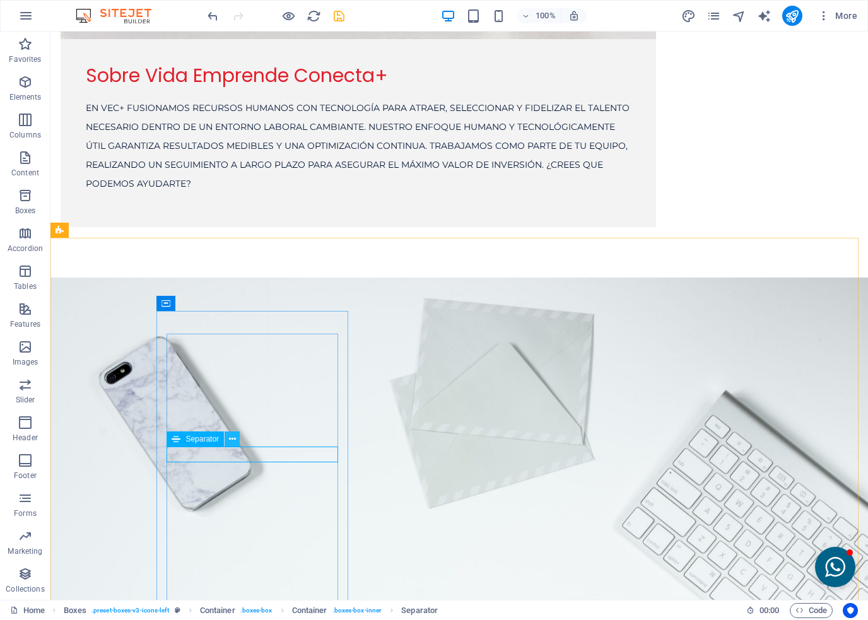
click at [230, 439] on icon at bounding box center [232, 439] width 7 height 13
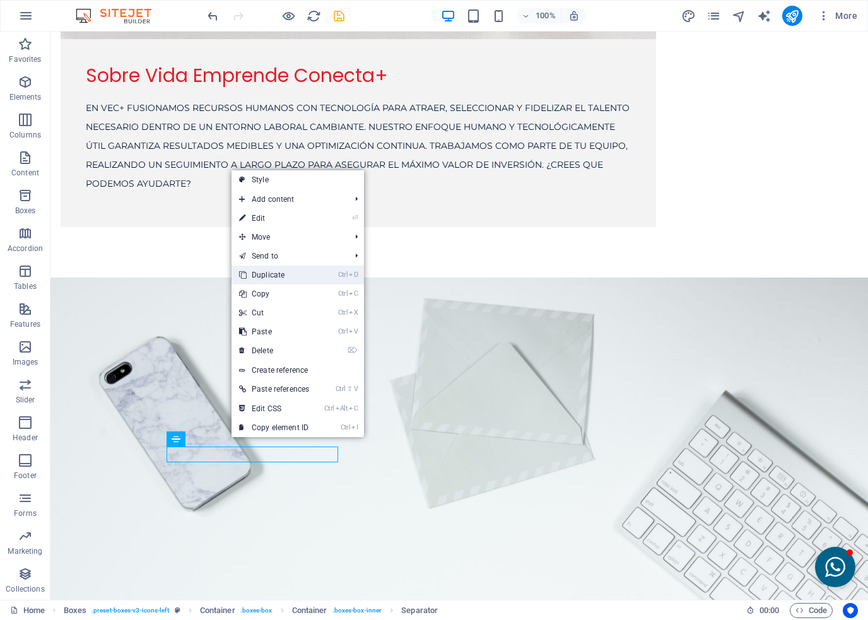
click at [267, 277] on link "Ctrl D Duplicate" at bounding box center [274, 275] width 85 height 19
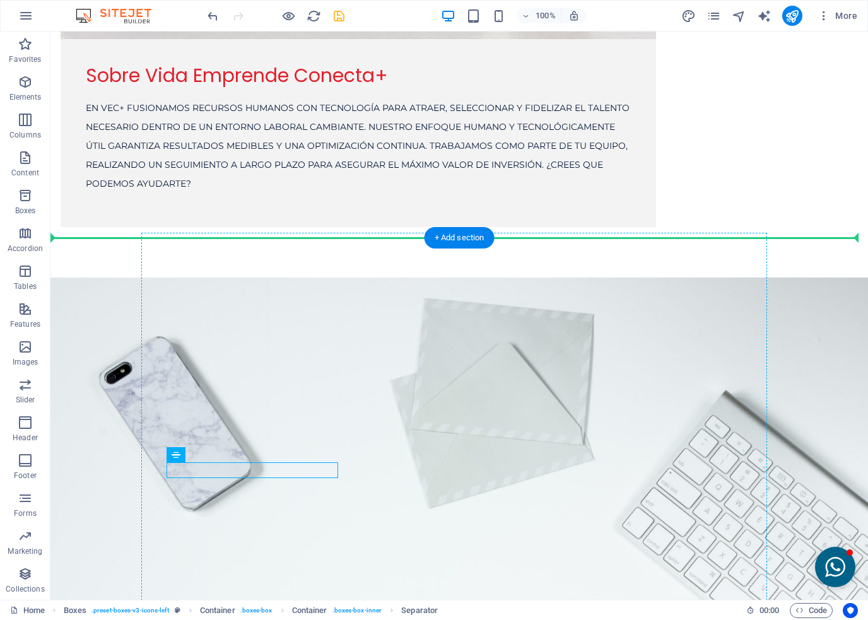
drag, startPoint x: 222, startPoint y: 471, endPoint x: 446, endPoint y: 473, distance: 224.0
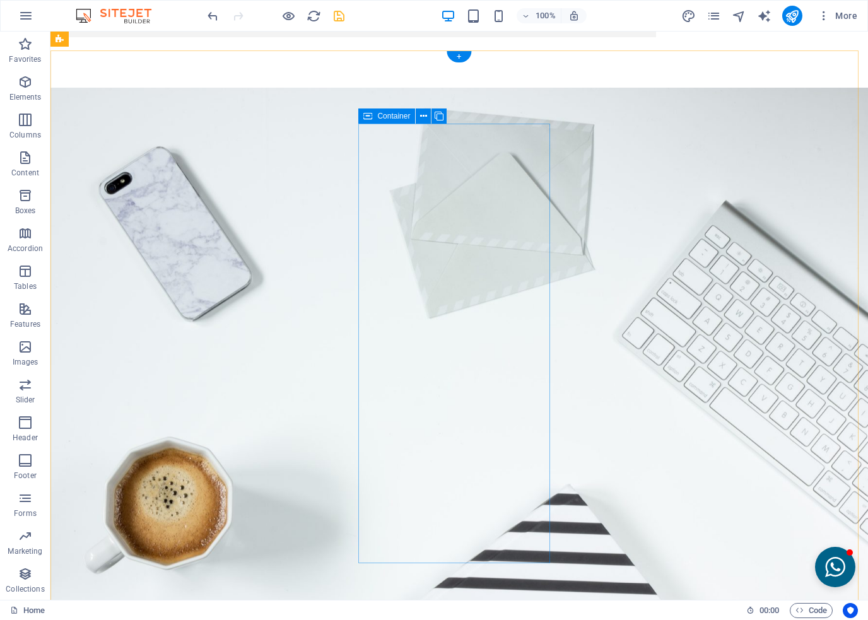
scroll to position [2239, 0]
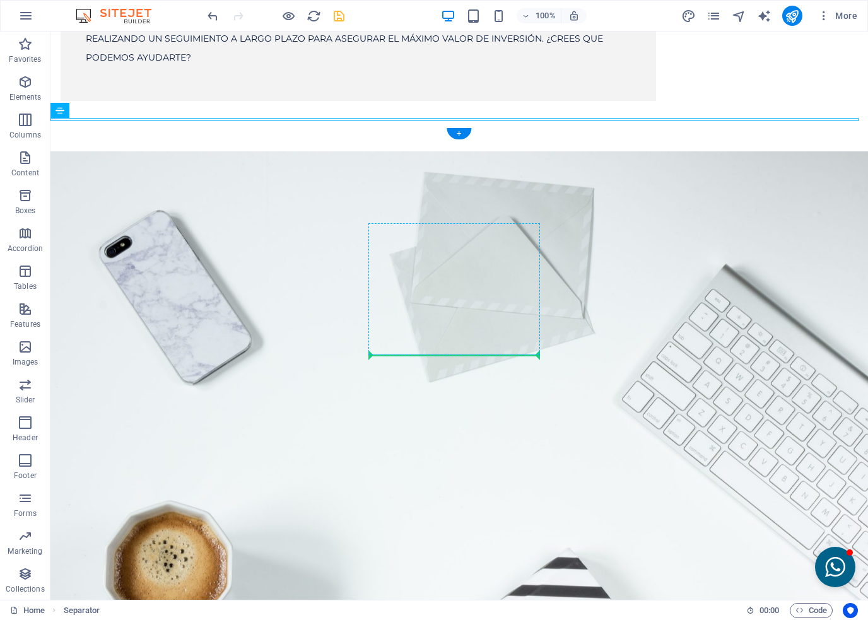
drag, startPoint x: 130, startPoint y: 144, endPoint x: 430, endPoint y: 350, distance: 363.6
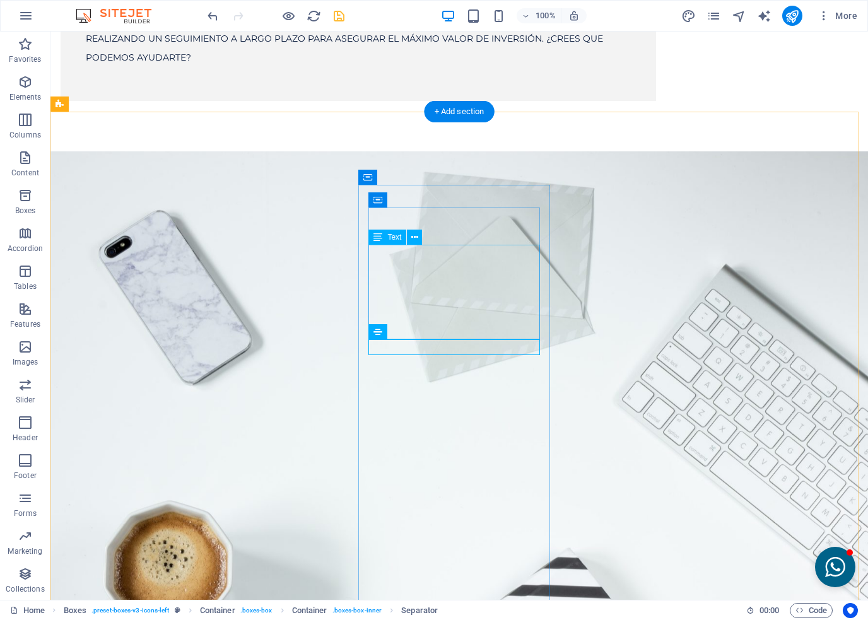
click at [411, 237] on icon at bounding box center [414, 237] width 7 height 13
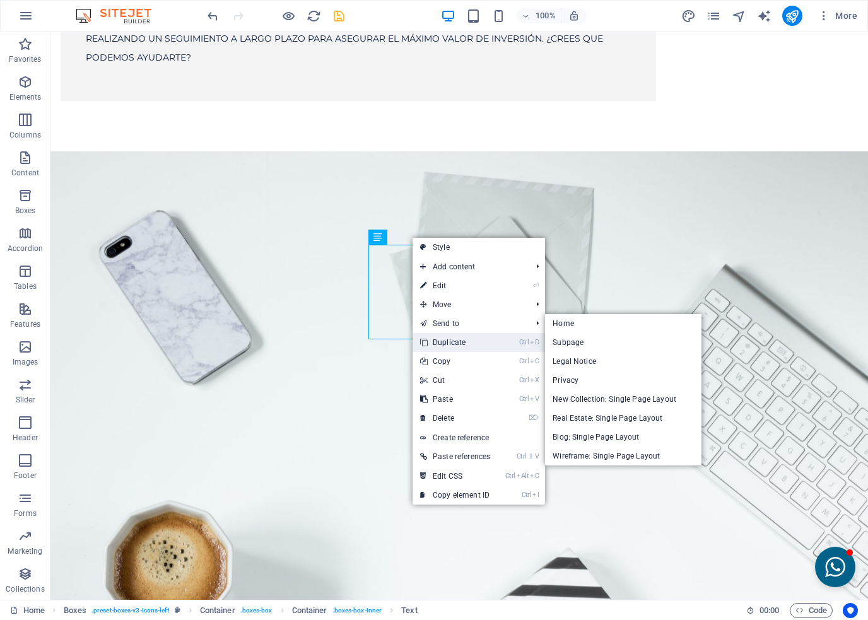
click at [441, 339] on link "Ctrl D Duplicate" at bounding box center [455, 342] width 85 height 19
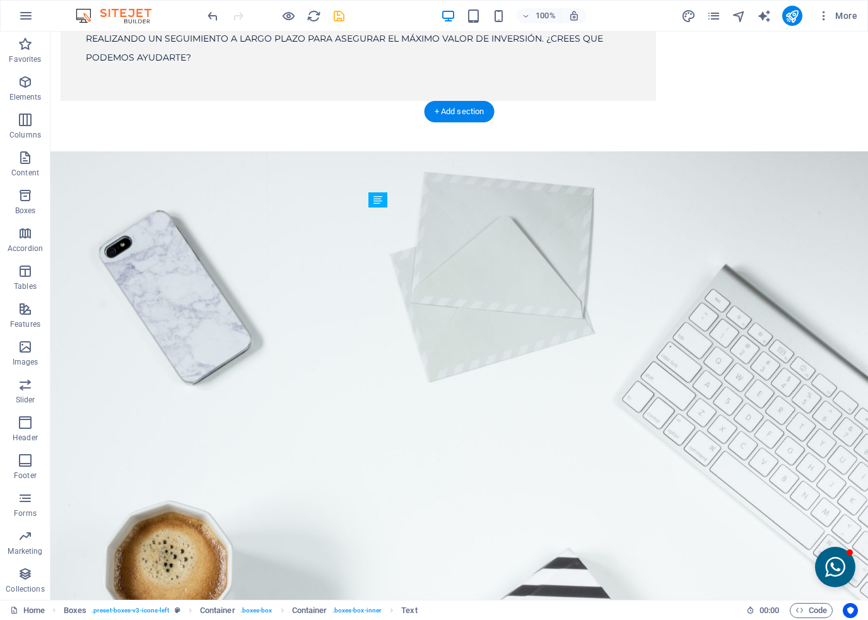
drag, startPoint x: 432, startPoint y: 365, endPoint x: 385, endPoint y: 443, distance: 91.1
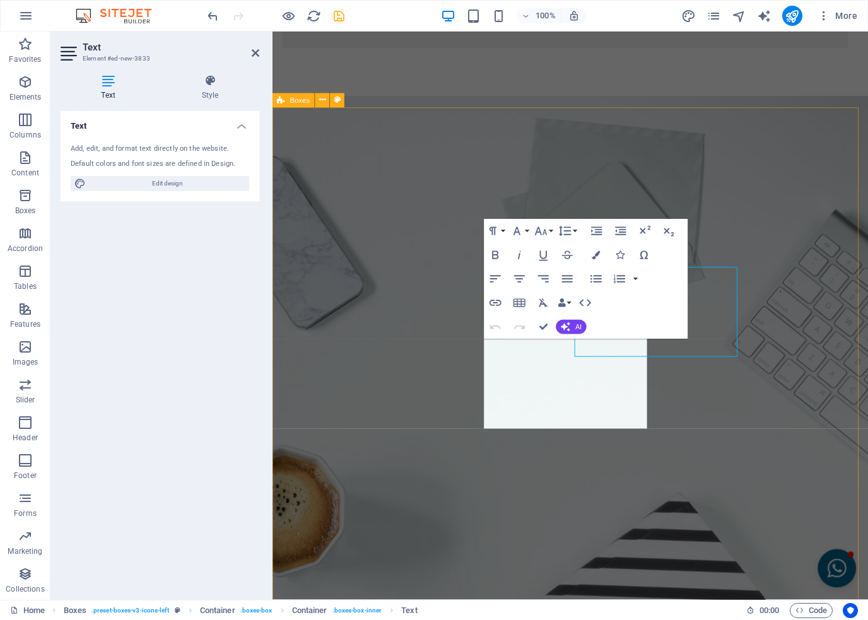
scroll to position [2315, 0]
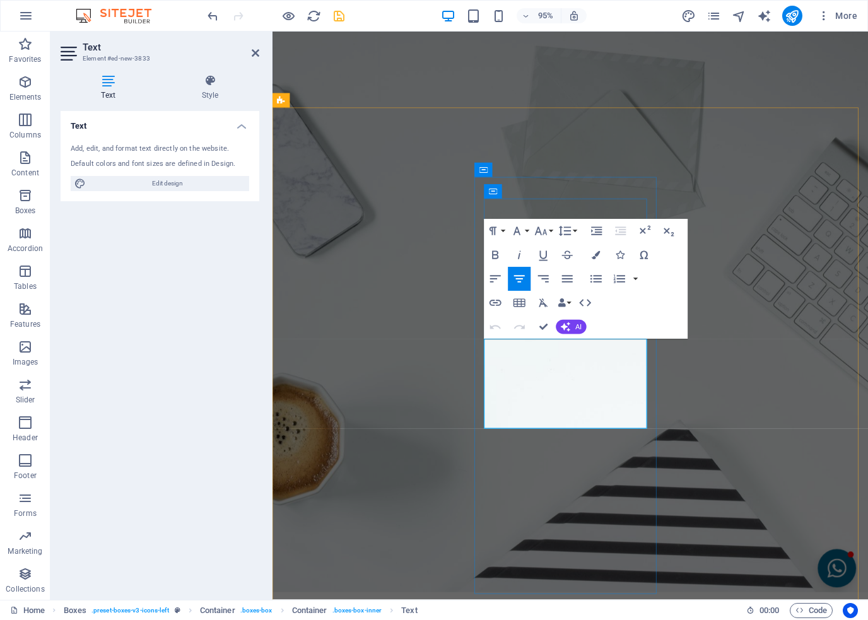
drag, startPoint x: 622, startPoint y: 446, endPoint x: 495, endPoint y: 369, distance: 148.7
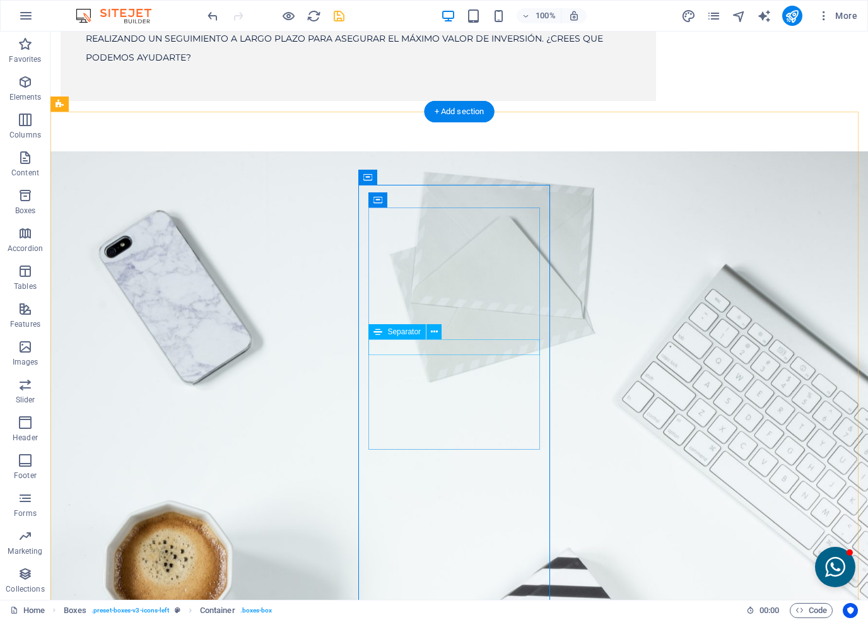
click at [431, 333] on icon at bounding box center [434, 332] width 7 height 13
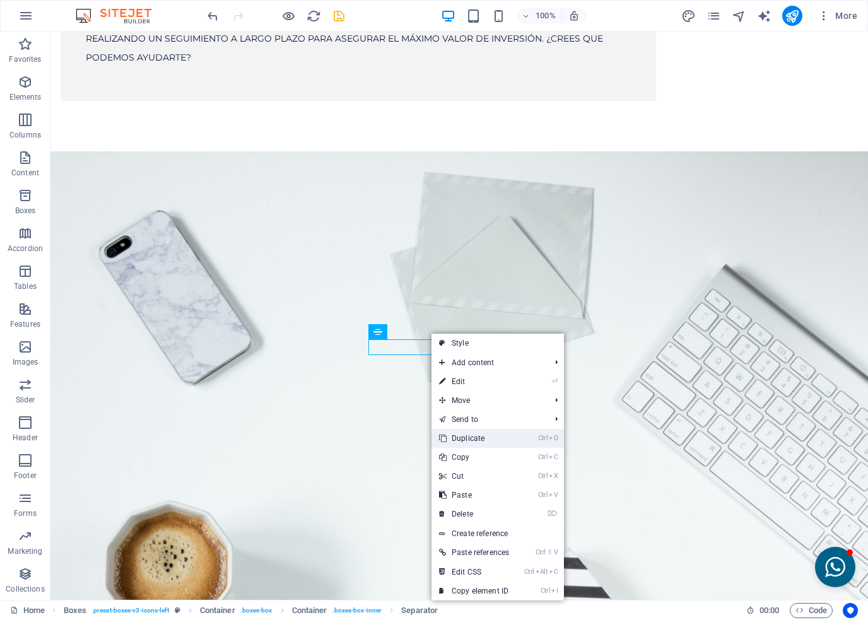
click at [452, 442] on link "Ctrl D Duplicate" at bounding box center [474, 438] width 85 height 19
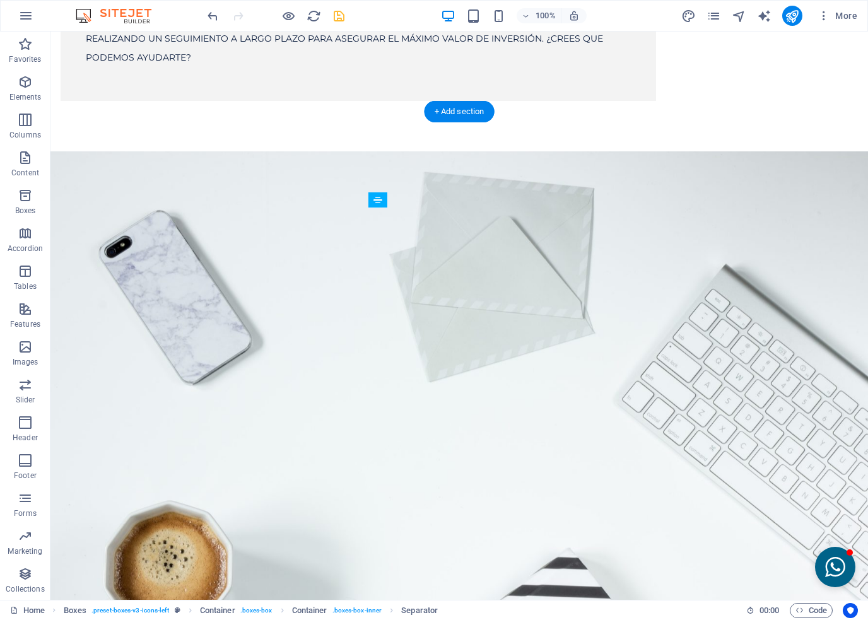
drag, startPoint x: 447, startPoint y: 380, endPoint x: 406, endPoint y: 454, distance: 84.5
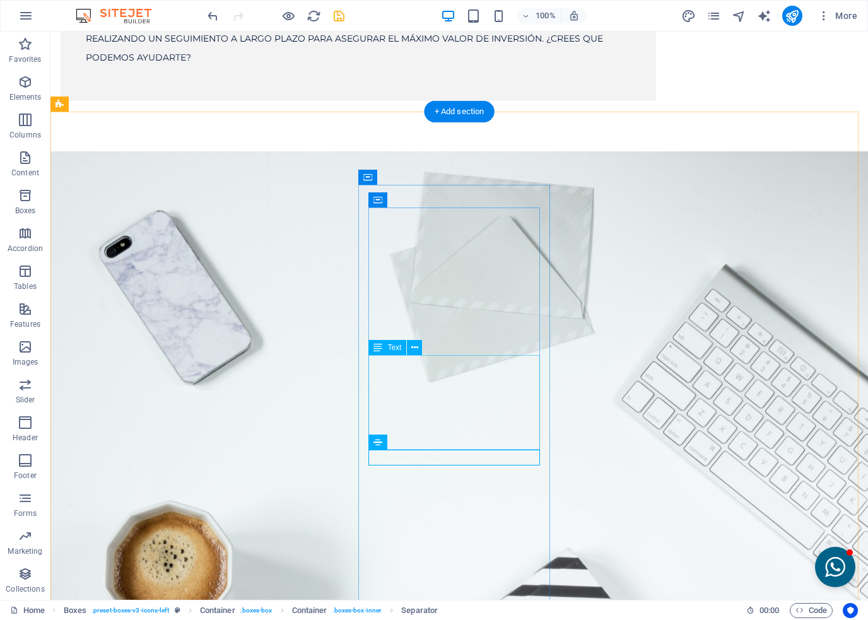
click at [419, 346] on button at bounding box center [414, 347] width 15 height 15
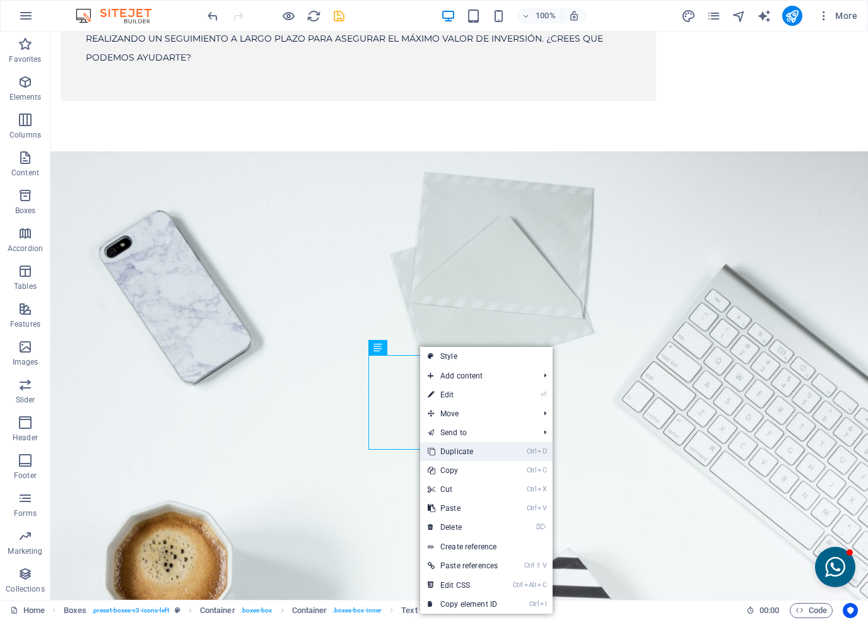
click at [461, 454] on link "Ctrl D Duplicate" at bounding box center [462, 451] width 85 height 19
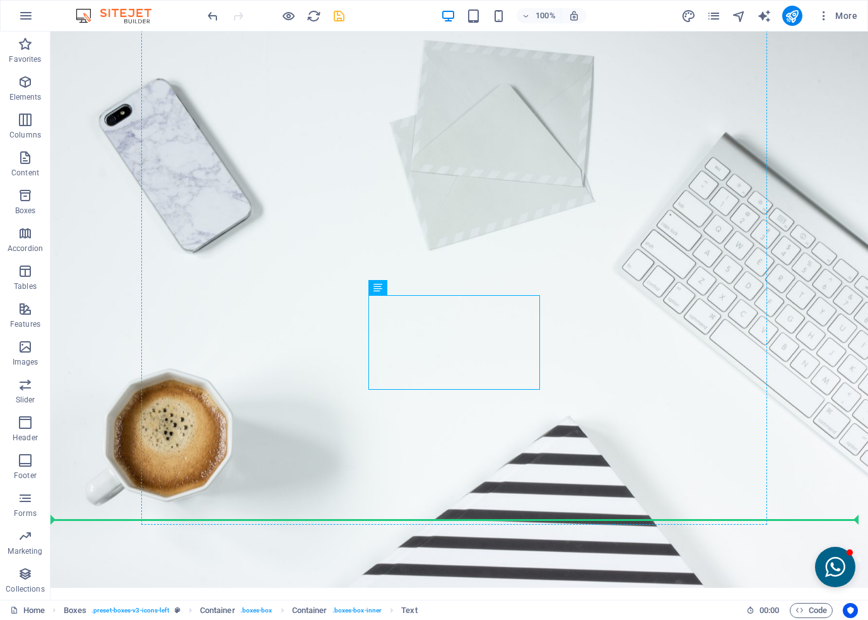
scroll to position [2403, 0]
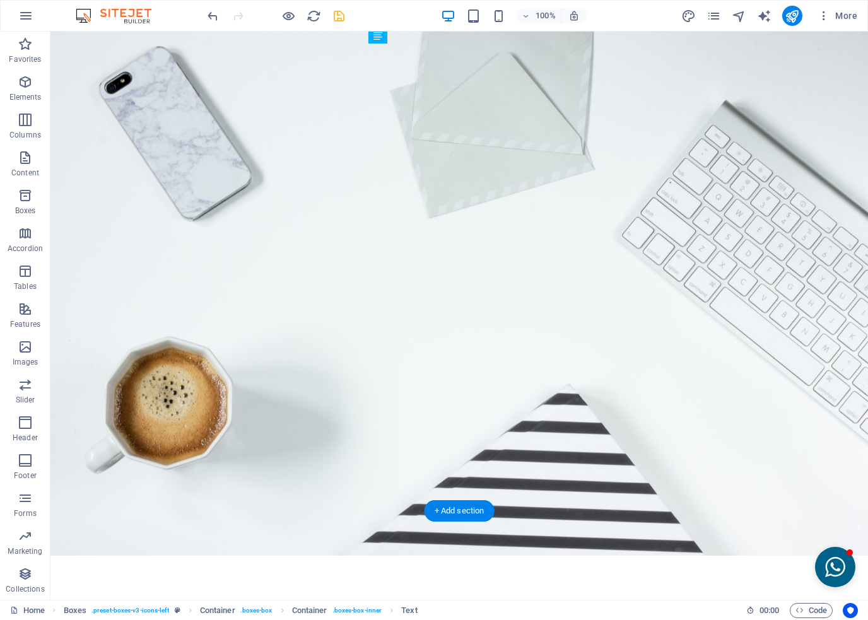
drag, startPoint x: 430, startPoint y: 475, endPoint x: 411, endPoint y: 393, distance: 84.3
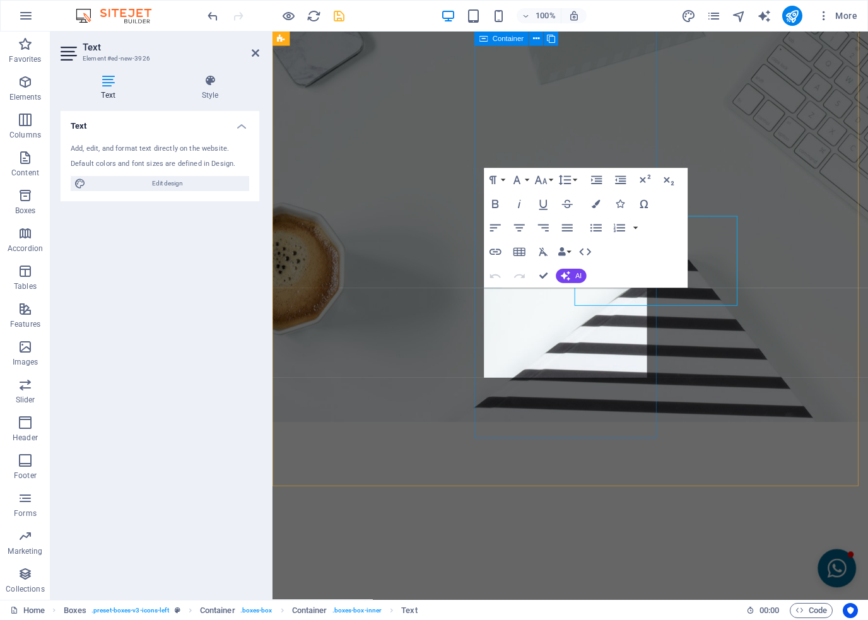
scroll to position [2479, 0]
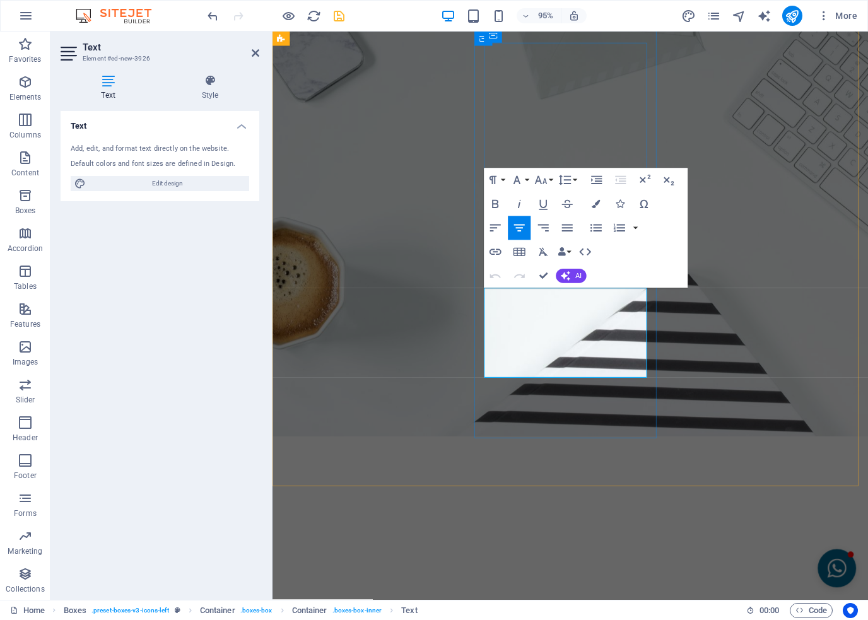
drag, startPoint x: 605, startPoint y: 388, endPoint x: 514, endPoint y: 316, distance: 116.8
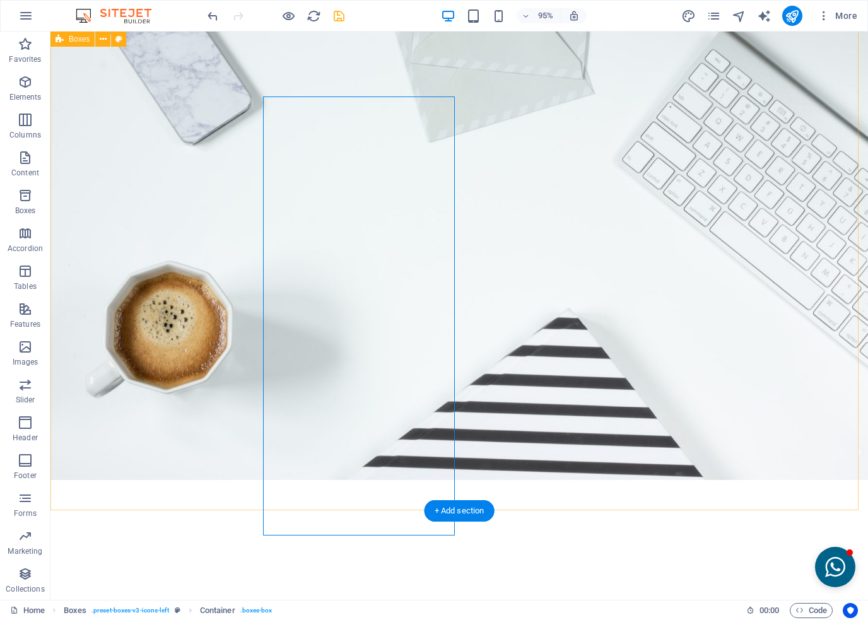
scroll to position [2403, 0]
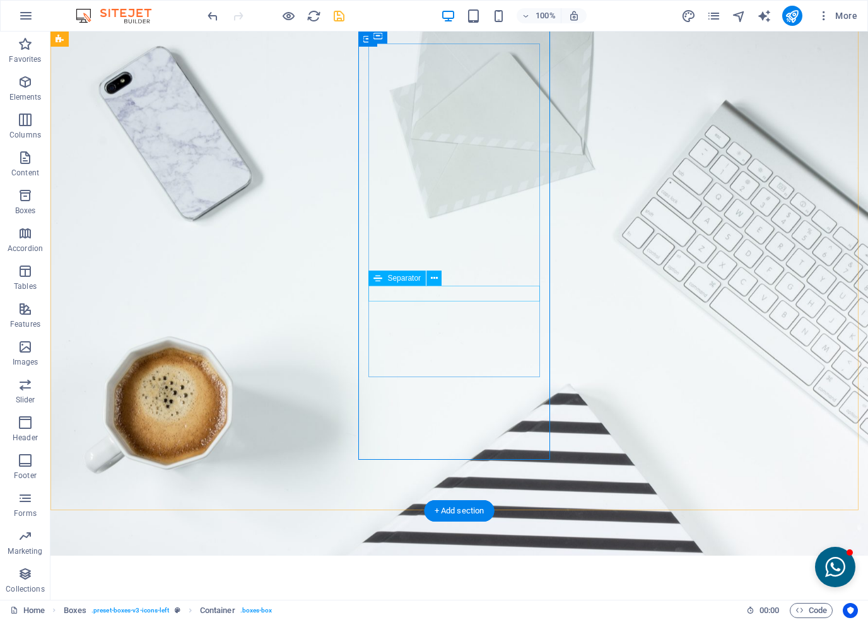
click at [437, 278] on icon at bounding box center [434, 278] width 7 height 13
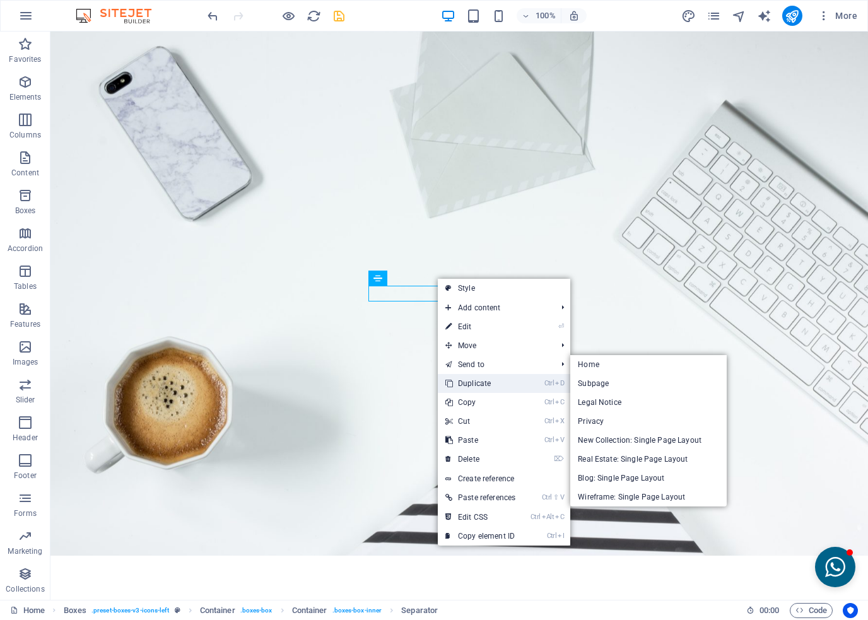
click at [466, 377] on link "Ctrl D Duplicate" at bounding box center [480, 383] width 85 height 19
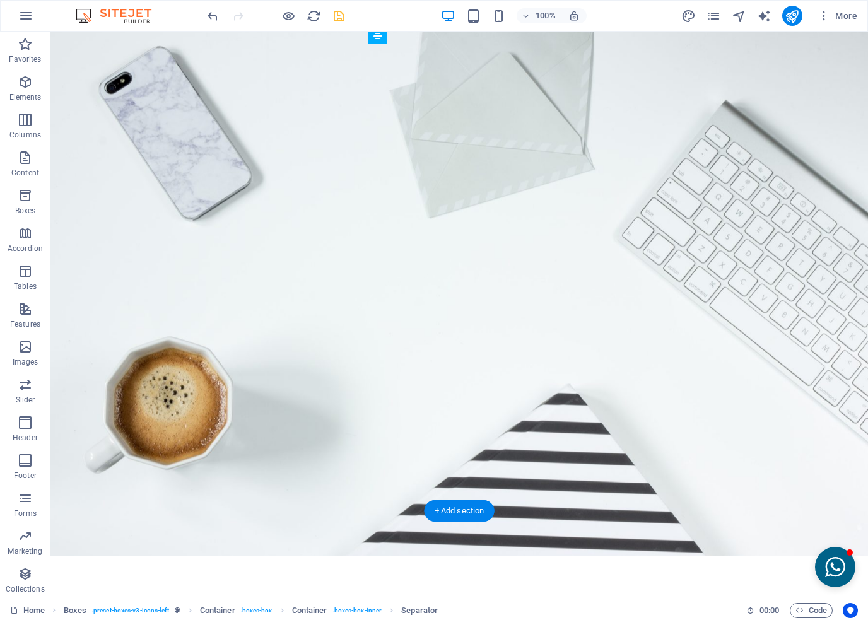
drag, startPoint x: 442, startPoint y: 329, endPoint x: 400, endPoint y: 372, distance: 59.8
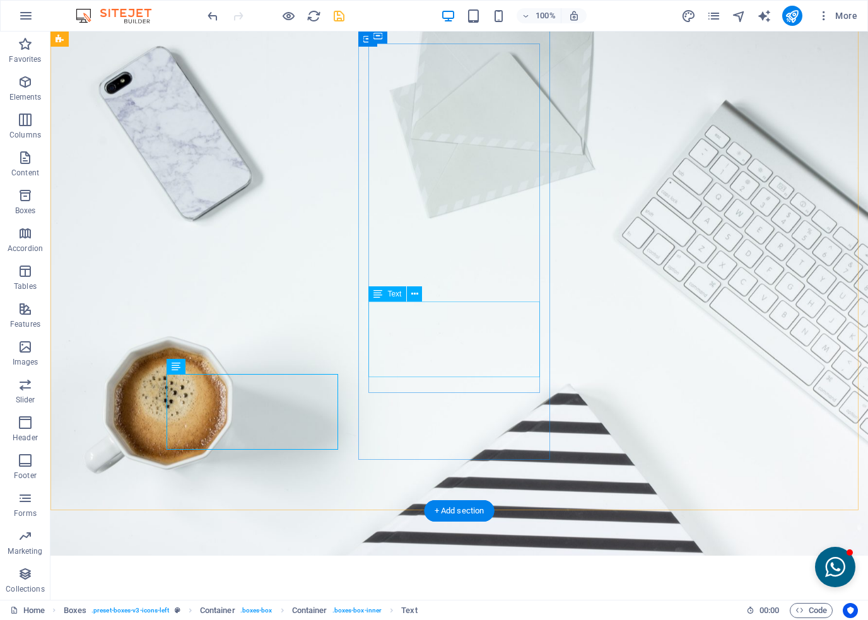
click at [415, 297] on icon at bounding box center [414, 294] width 7 height 13
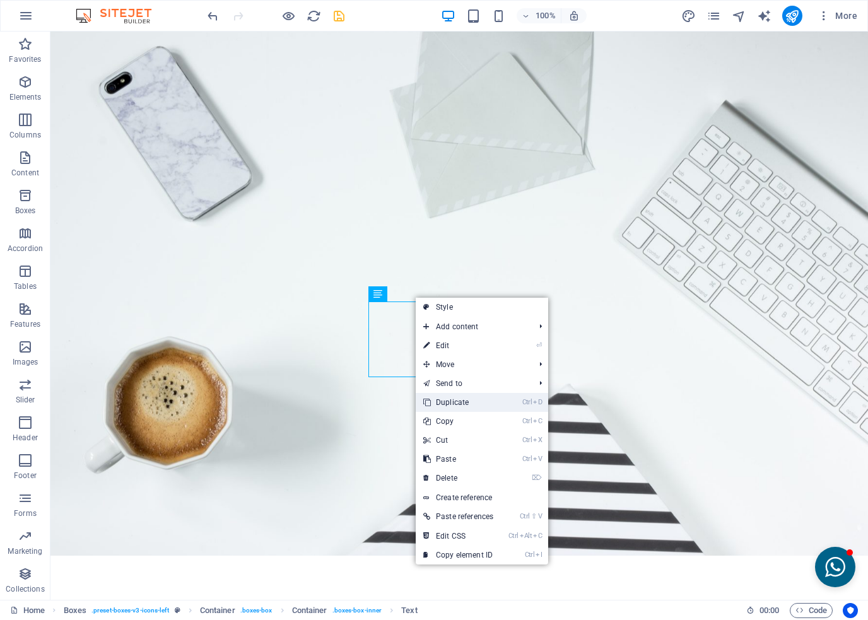
click at [444, 406] on link "Ctrl D Duplicate" at bounding box center [458, 402] width 85 height 19
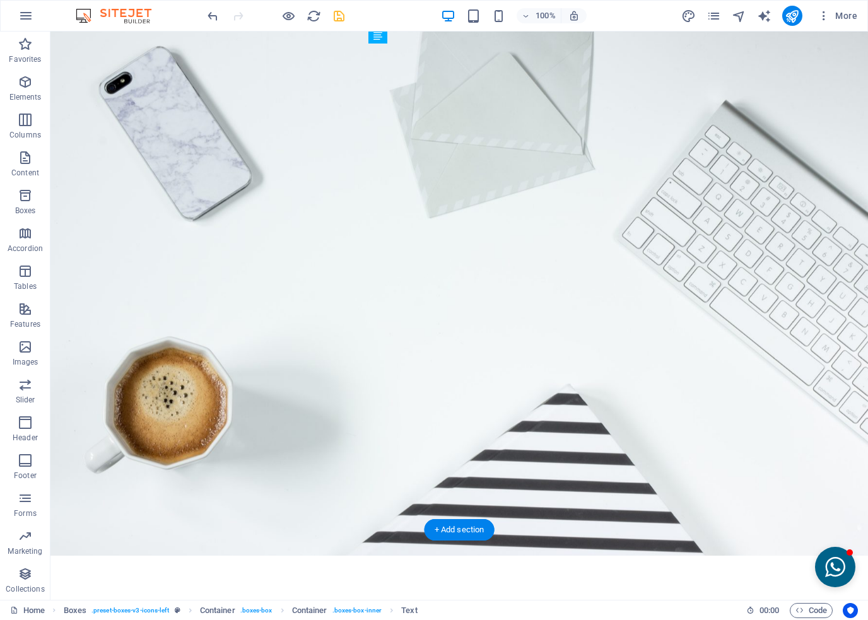
drag, startPoint x: 435, startPoint y: 403, endPoint x: 398, endPoint y: 456, distance: 65.7
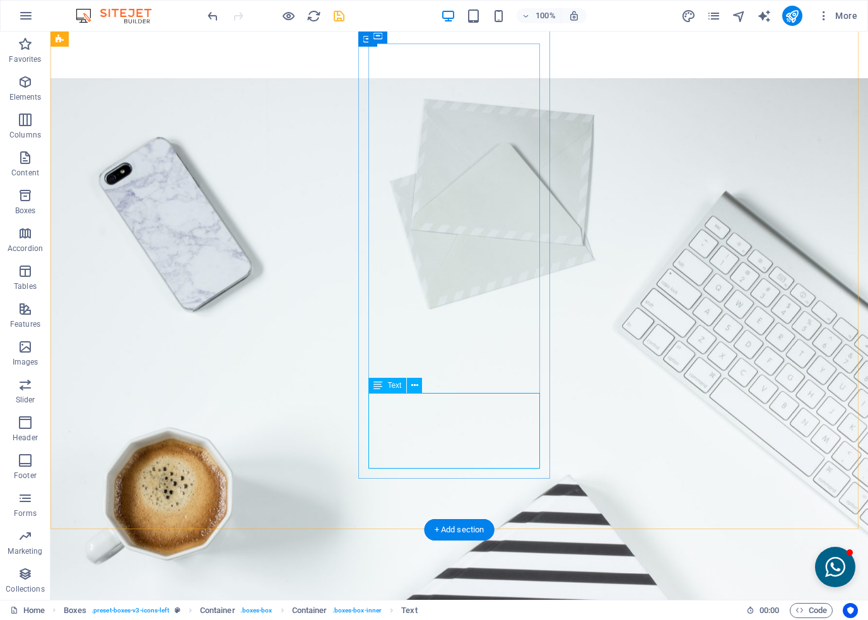
scroll to position [2479, 0]
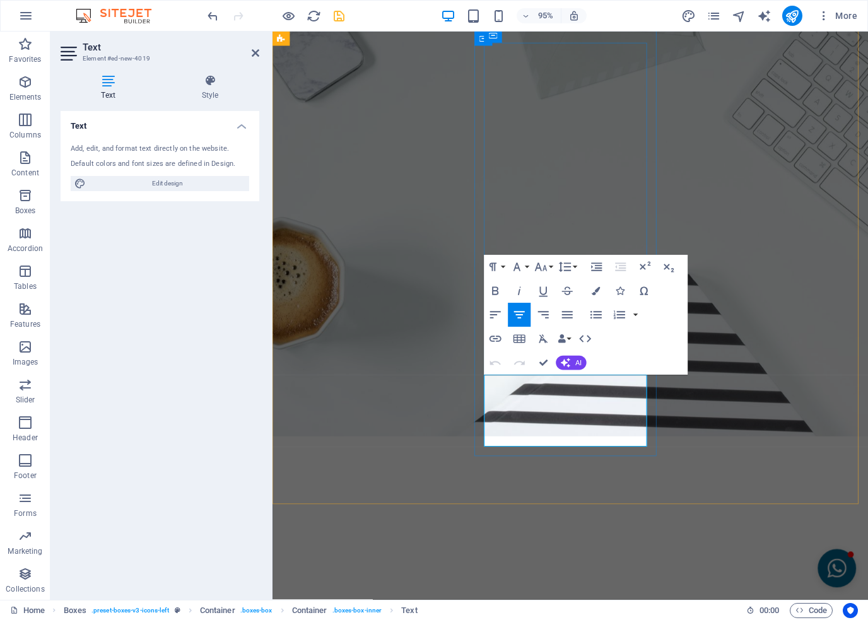
drag, startPoint x: 624, startPoint y: 459, endPoint x: 509, endPoint y: 388, distance: 135.7
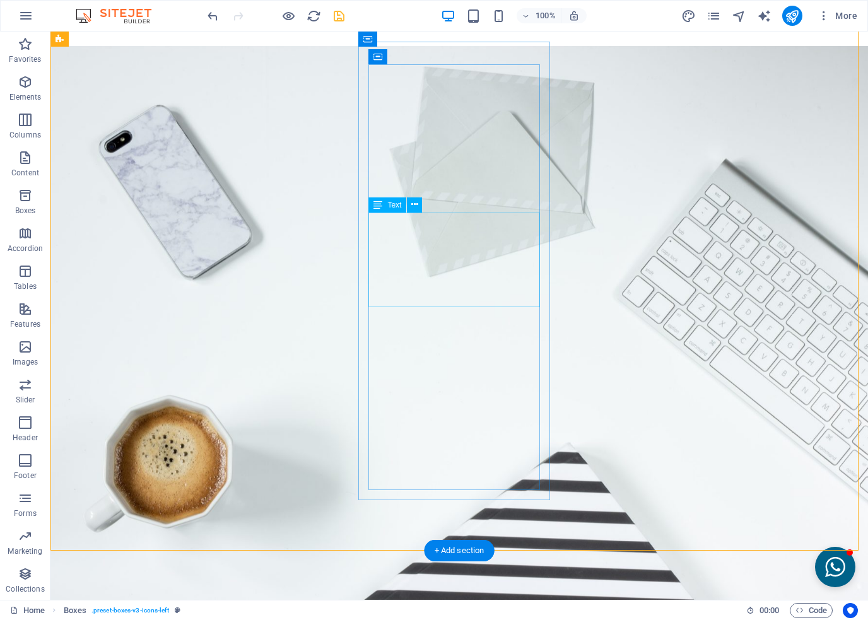
scroll to position [2277, 0]
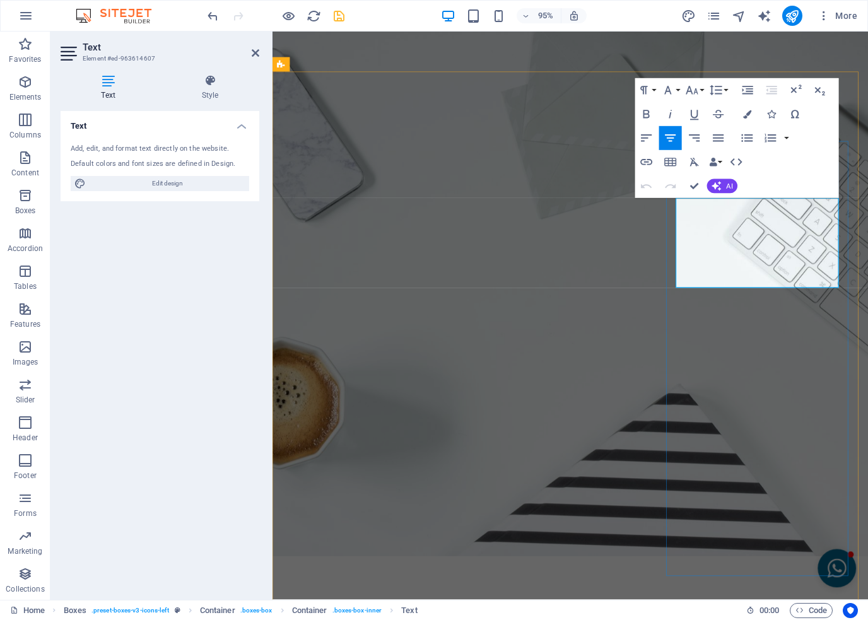
drag, startPoint x: 829, startPoint y: 291, endPoint x: 705, endPoint y: 221, distance: 142.1
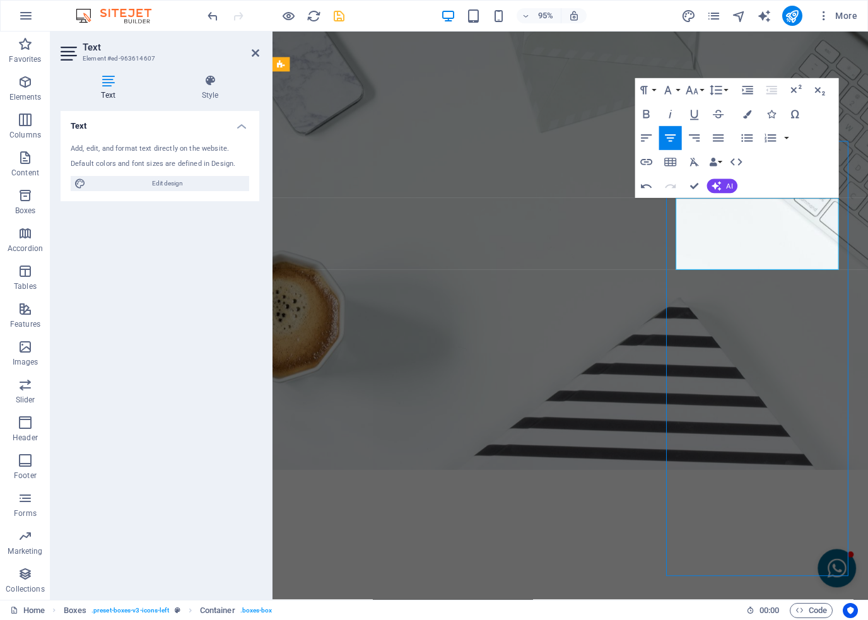
scroll to position [2277, 0]
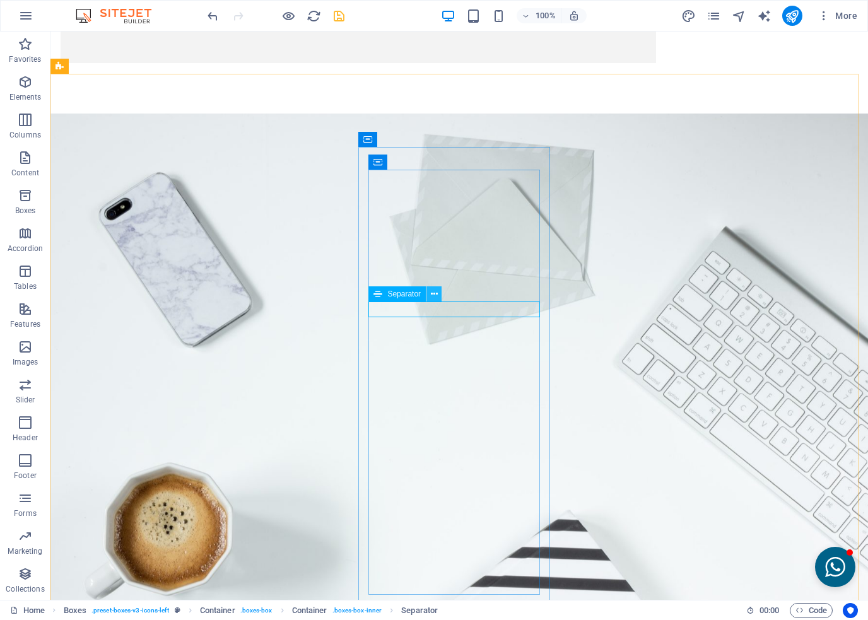
click at [432, 295] on icon at bounding box center [434, 294] width 7 height 13
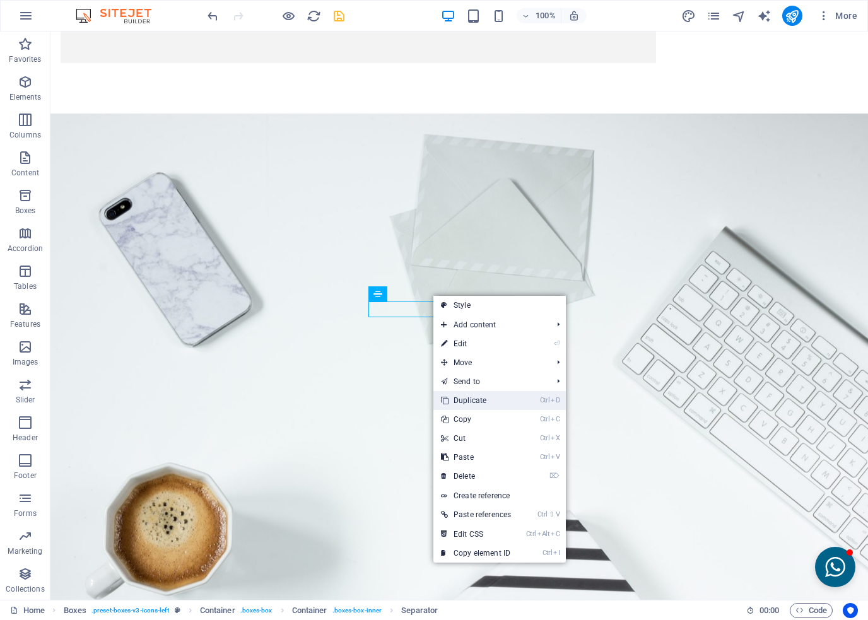
click at [466, 405] on link "Ctrl D Duplicate" at bounding box center [476, 400] width 85 height 19
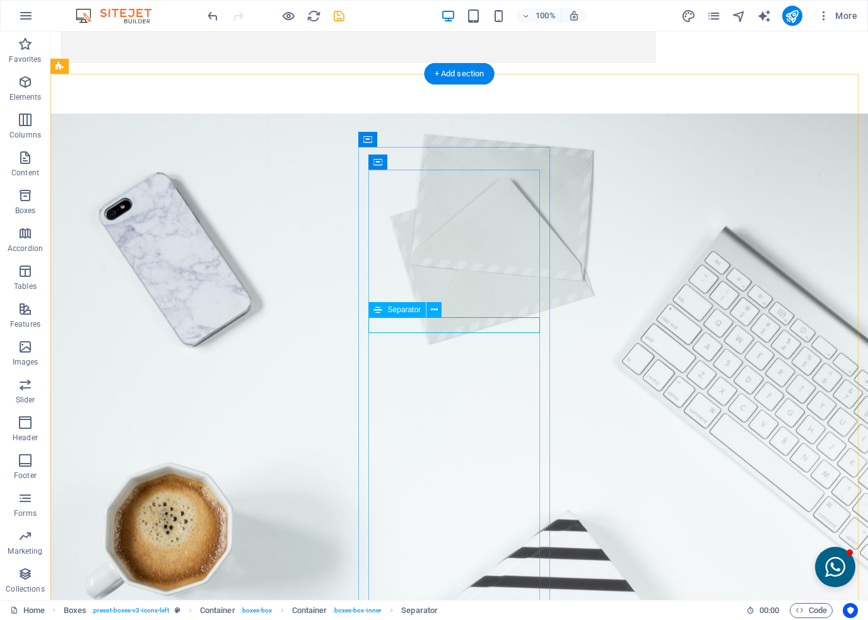
drag, startPoint x: 453, startPoint y: 343, endPoint x: 663, endPoint y: 270, distance: 221.7
click at [411, 310] on icon at bounding box center [414, 310] width 7 height 13
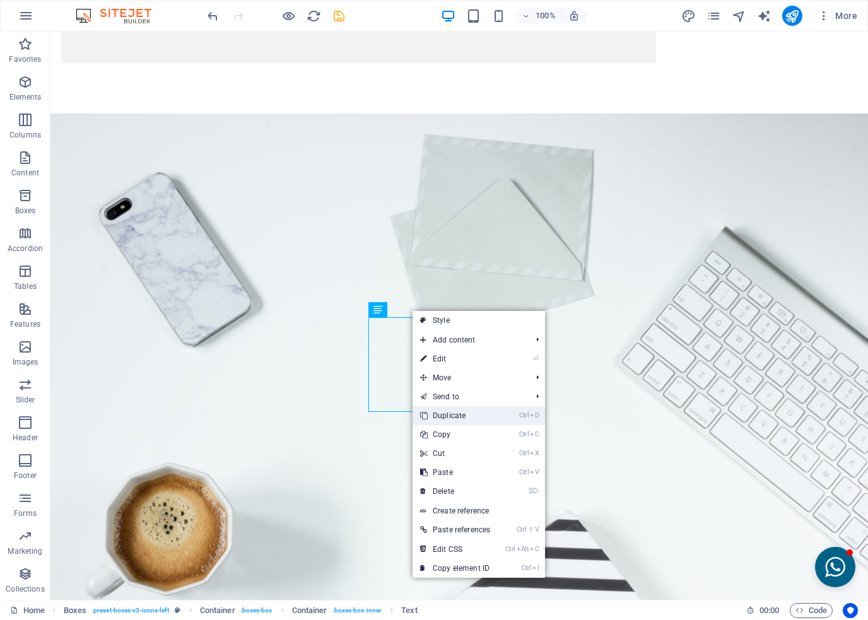
click at [454, 418] on link "Ctrl D Duplicate" at bounding box center [455, 415] width 85 height 19
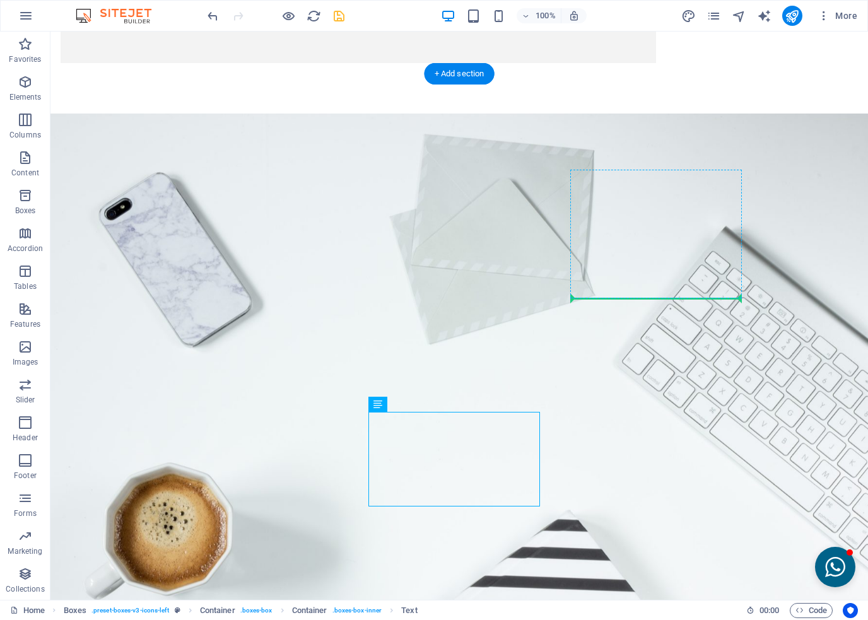
drag, startPoint x: 441, startPoint y: 437, endPoint x: 642, endPoint y: 293, distance: 247.8
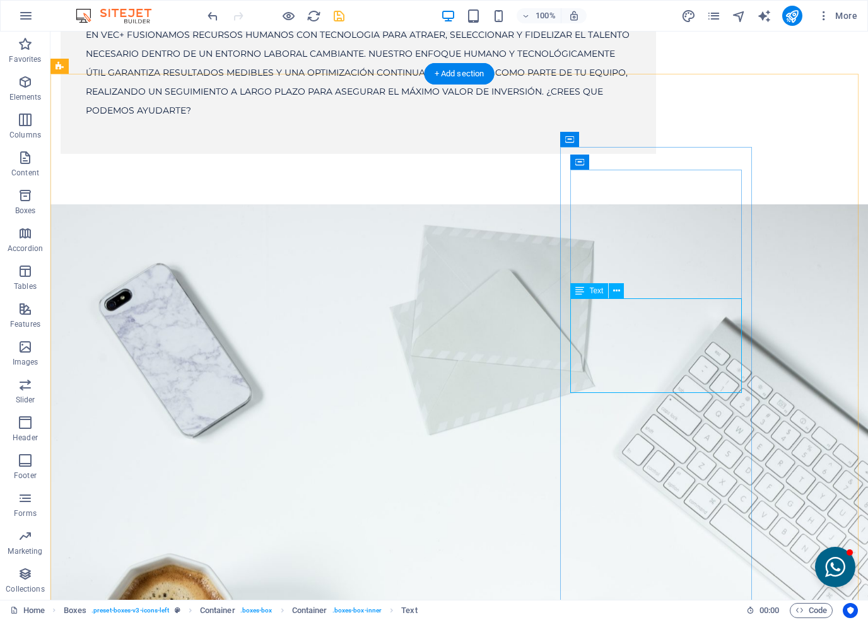
scroll to position [2353, 0]
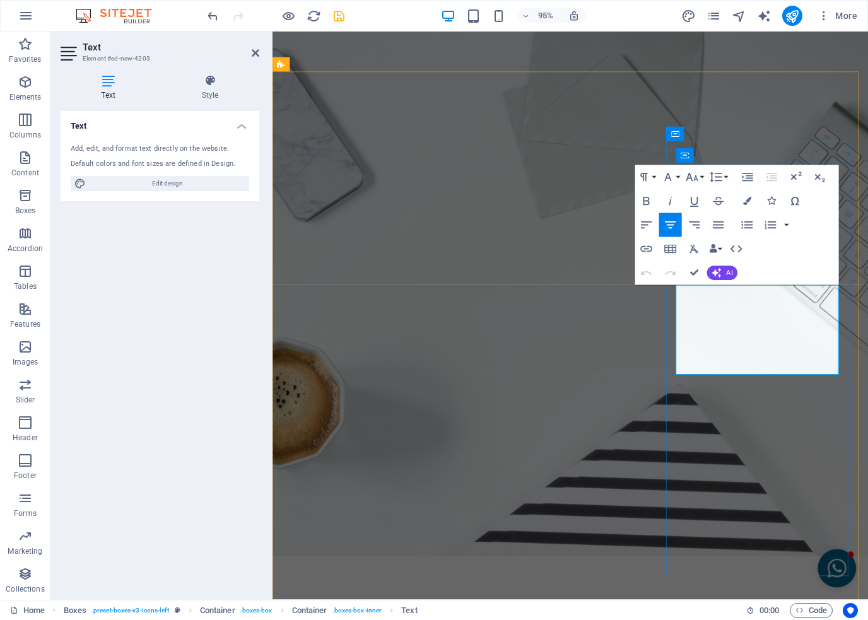
drag, startPoint x: 809, startPoint y: 389, endPoint x: 747, endPoint y: 310, distance: 100.6
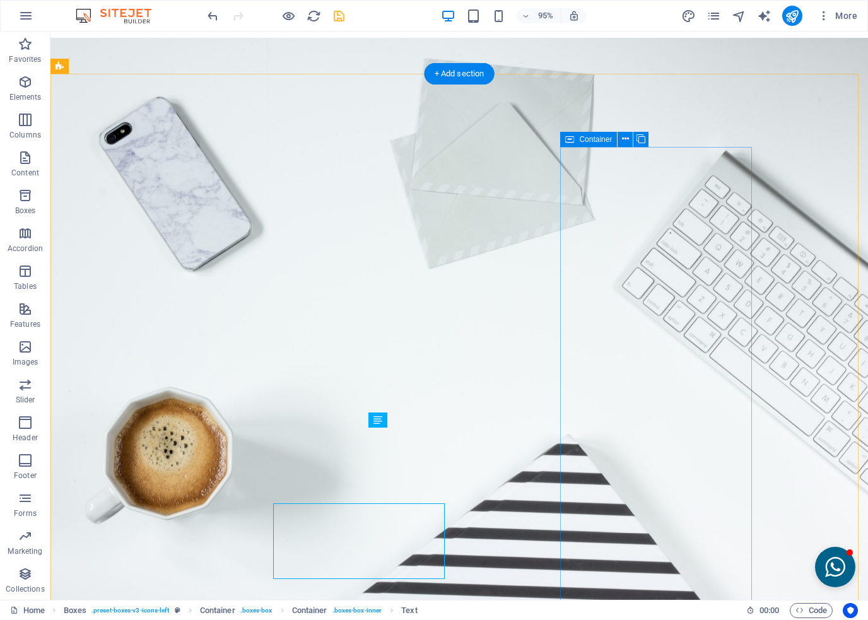
scroll to position [2277, 0]
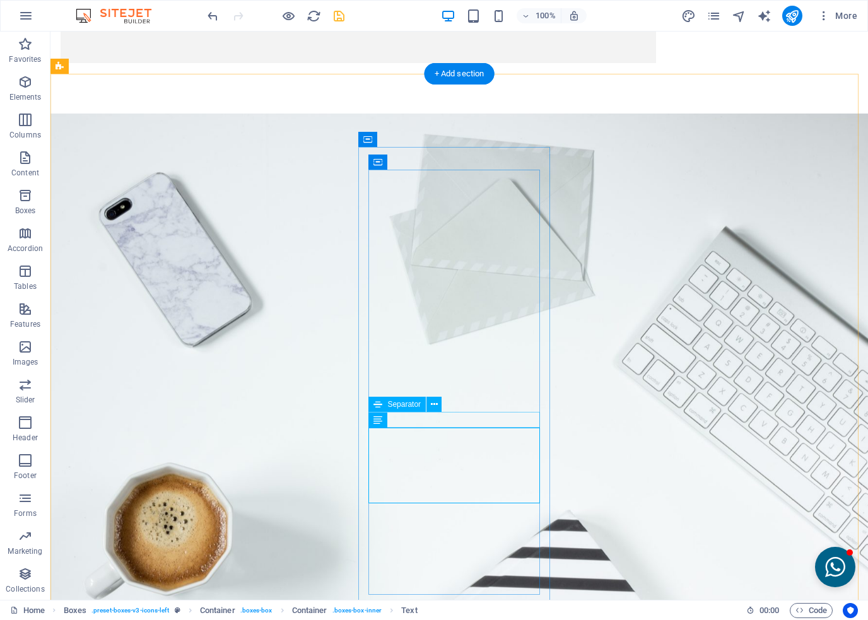
click at [431, 409] on icon at bounding box center [434, 404] width 7 height 13
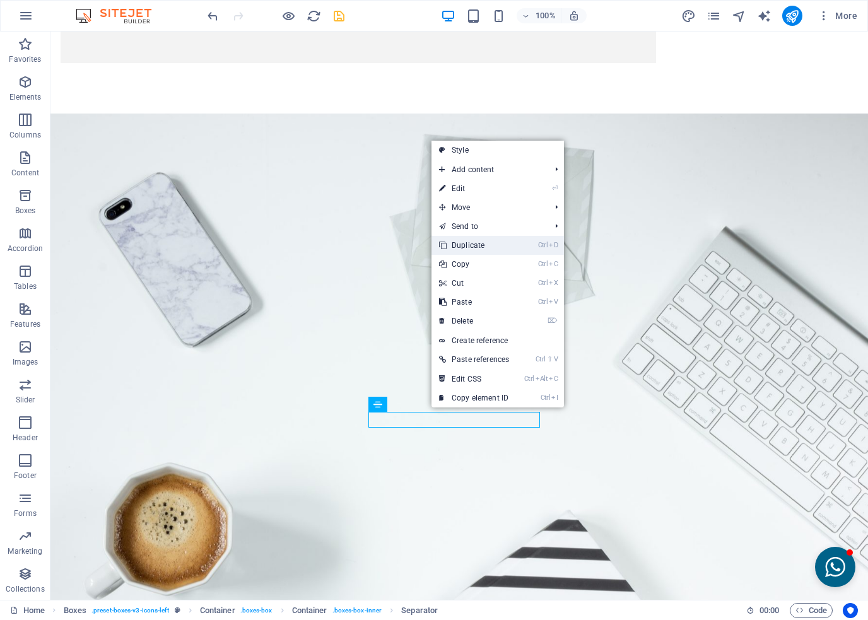
click at [472, 249] on link "Ctrl D Duplicate" at bounding box center [474, 245] width 85 height 19
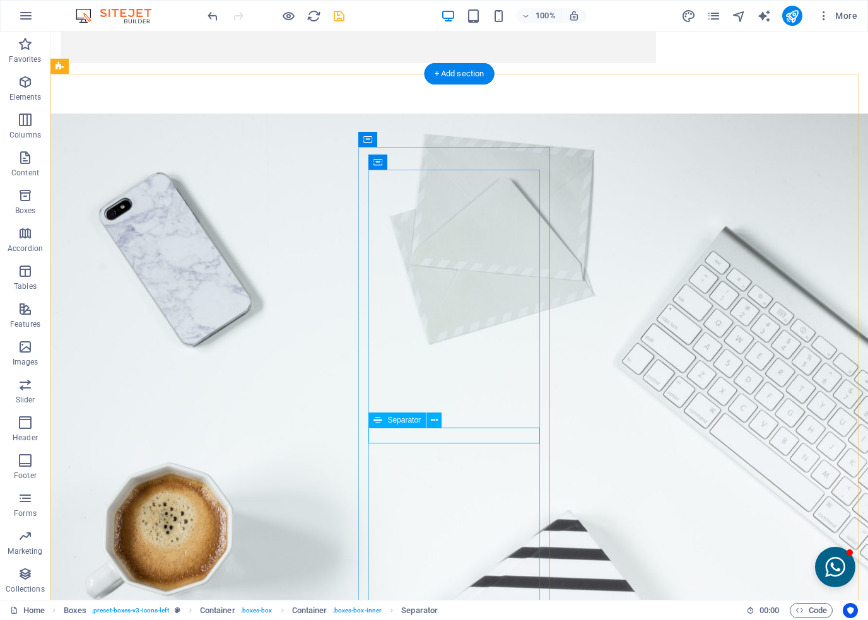
drag, startPoint x: 447, startPoint y: 453, endPoint x: 634, endPoint y: 369, distance: 205.0
click at [415, 420] on icon at bounding box center [414, 420] width 7 height 13
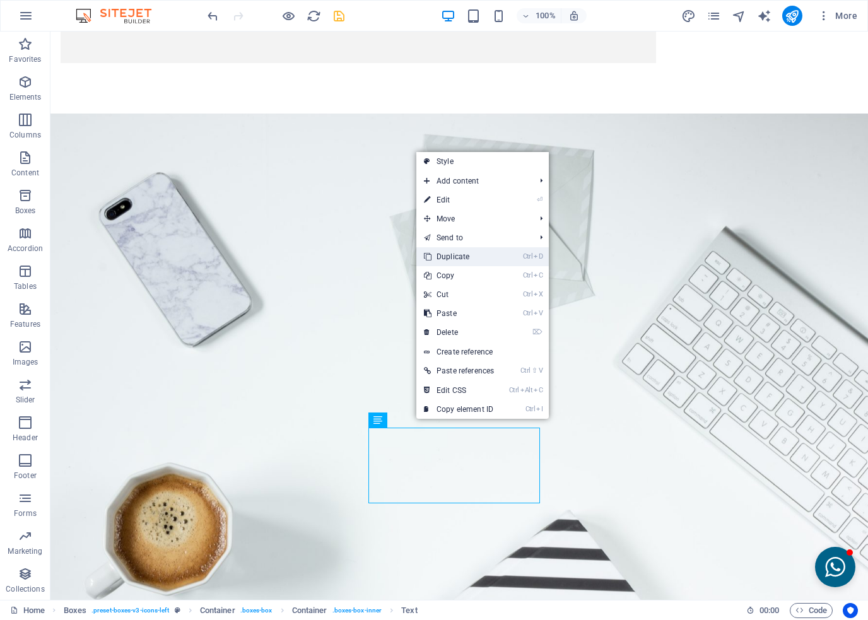
click at [449, 259] on link "Ctrl D Duplicate" at bounding box center [458, 256] width 85 height 19
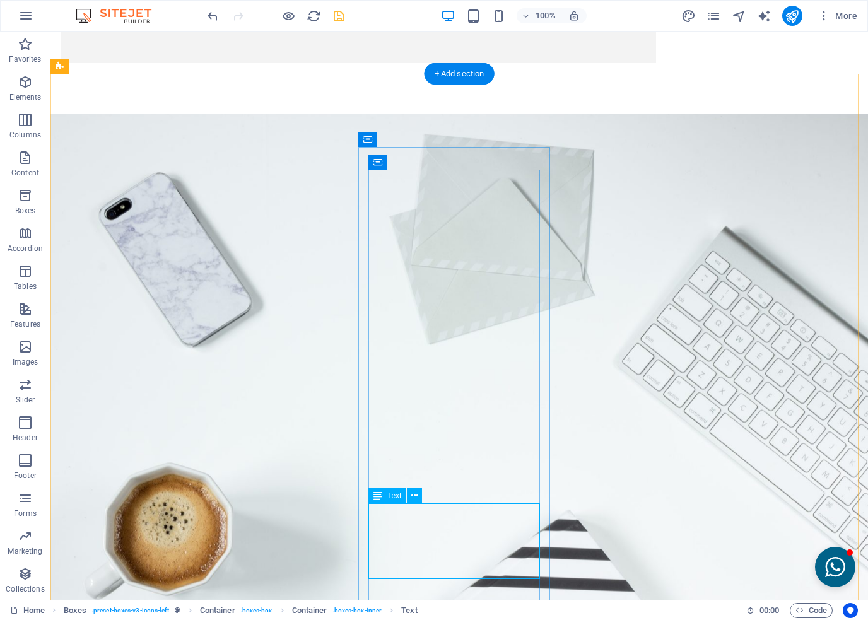
drag, startPoint x: 440, startPoint y: 531, endPoint x: 635, endPoint y: 386, distance: 243.2
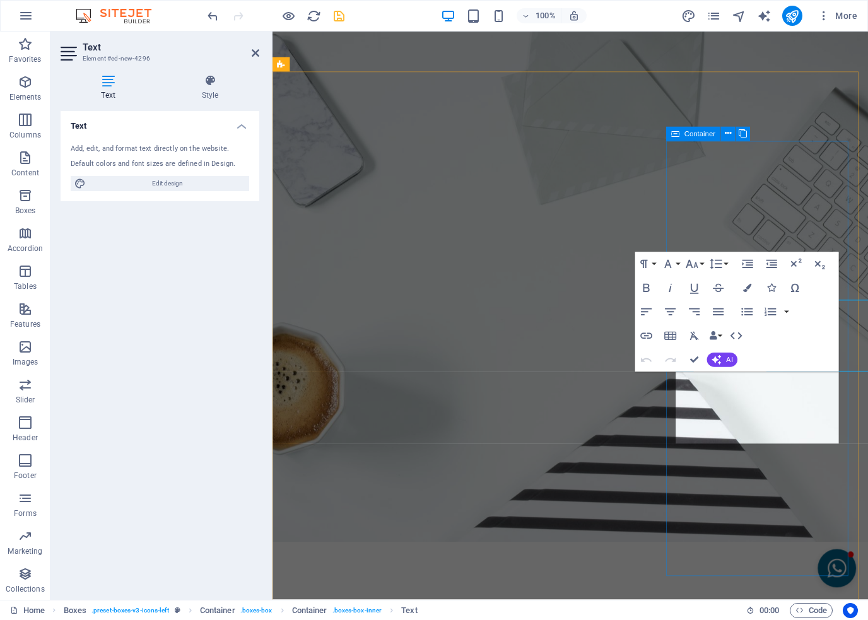
scroll to position [2353, 0]
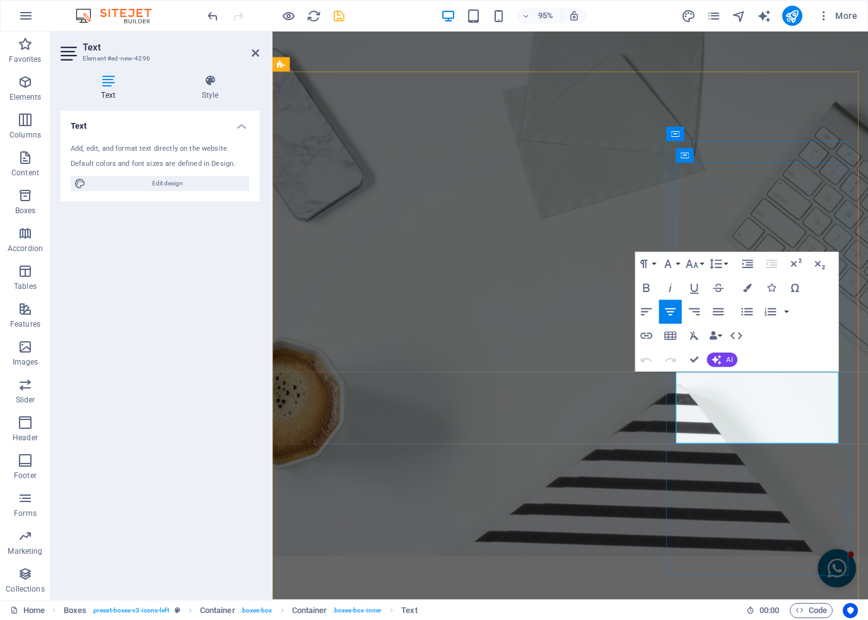
drag, startPoint x: 832, startPoint y: 454, endPoint x: 730, endPoint y: 392, distance: 119.3
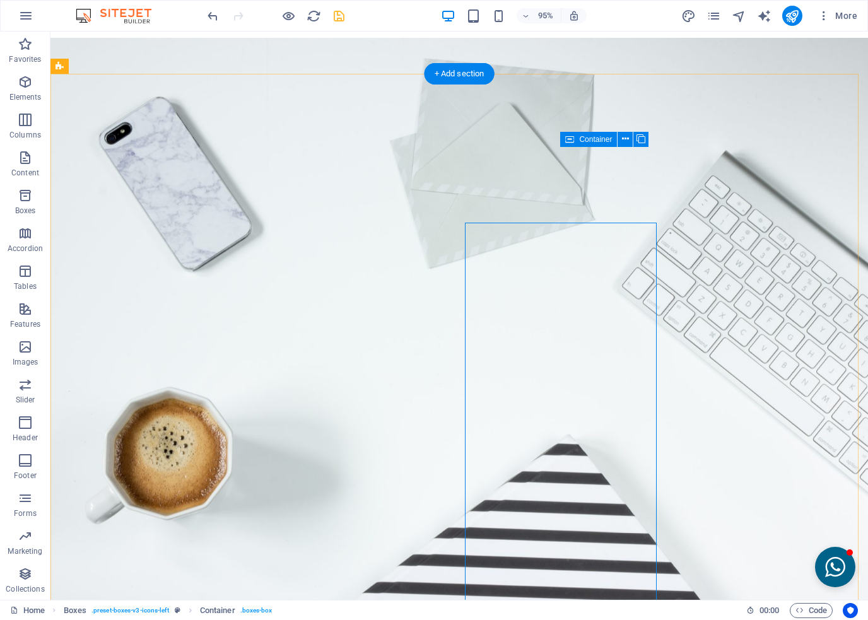
scroll to position [2277, 0]
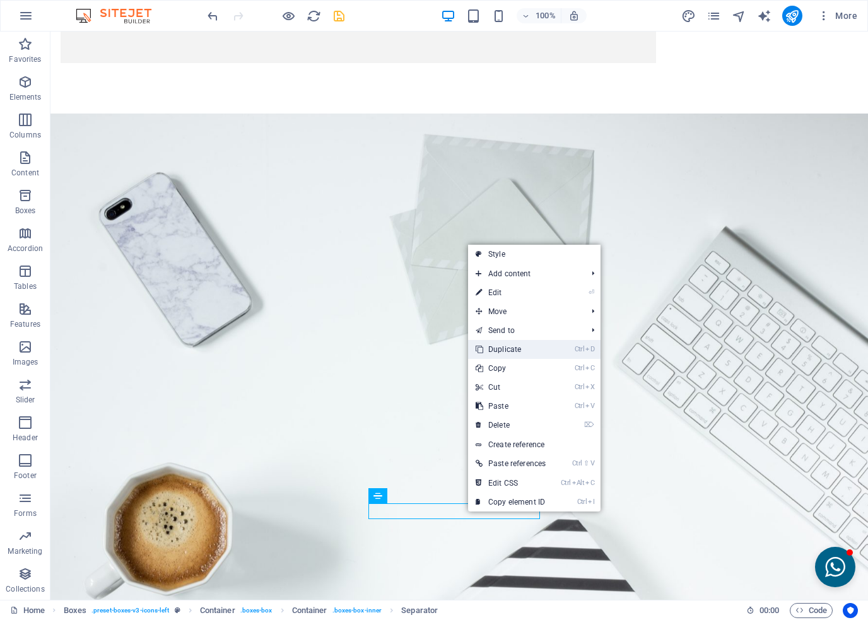
click at [511, 351] on link "Ctrl D Duplicate" at bounding box center [510, 349] width 85 height 19
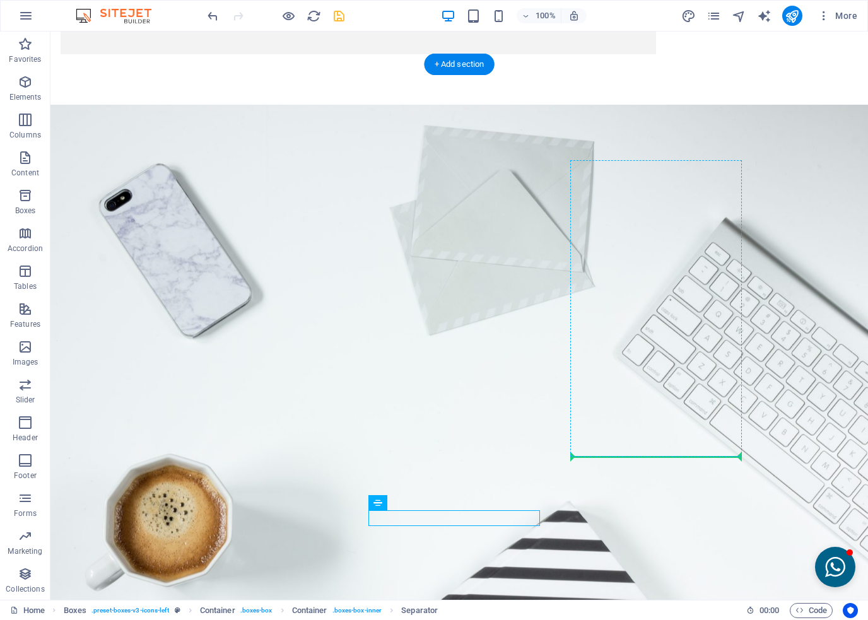
drag, startPoint x: 439, startPoint y: 543, endPoint x: 692, endPoint y: 451, distance: 268.5
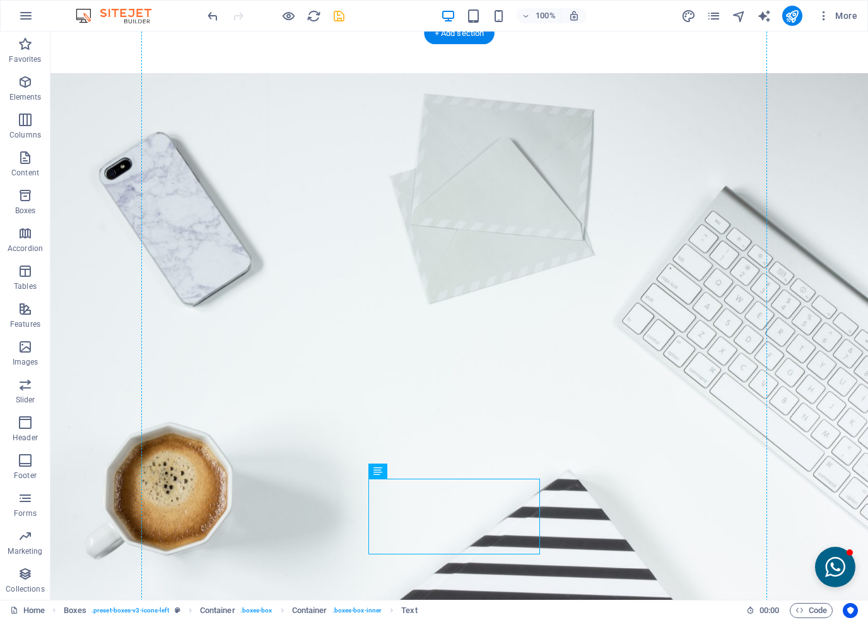
drag, startPoint x: 523, startPoint y: 575, endPoint x: 464, endPoint y: 562, distance: 60.0
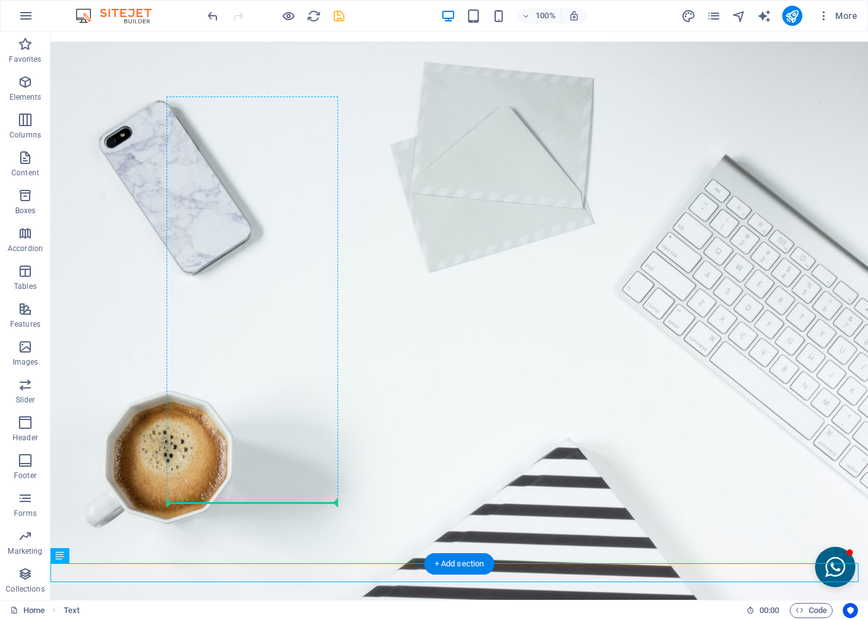
scroll to position [2350, 0]
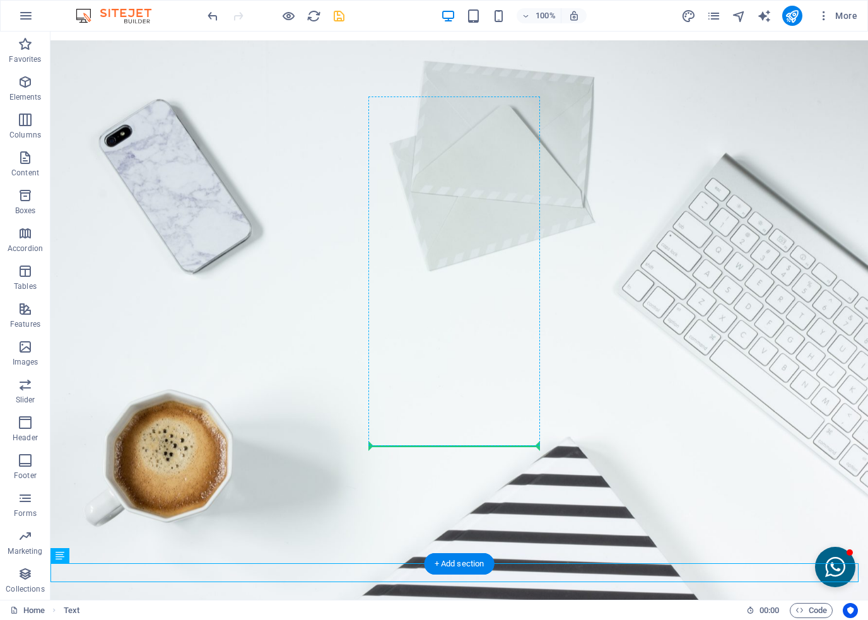
drag, startPoint x: 114, startPoint y: 601, endPoint x: 405, endPoint y: 442, distance: 331.5
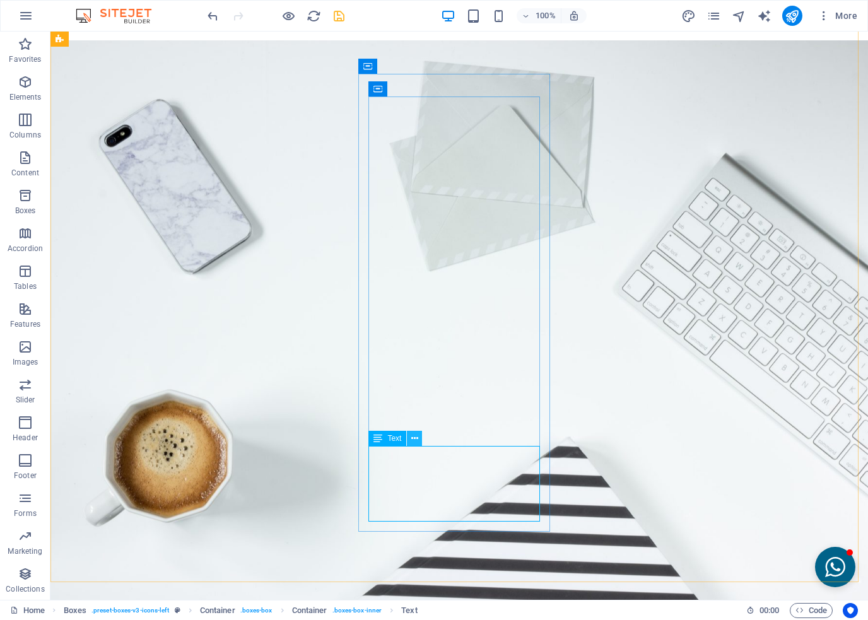
click at [415, 438] on icon at bounding box center [414, 438] width 7 height 13
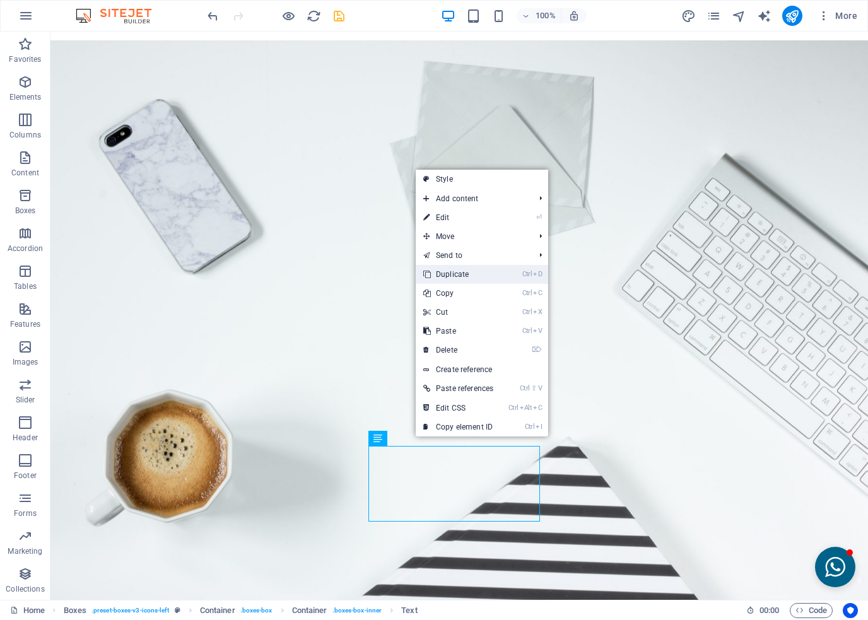
click at [459, 281] on link "Ctrl D Duplicate" at bounding box center [458, 274] width 85 height 19
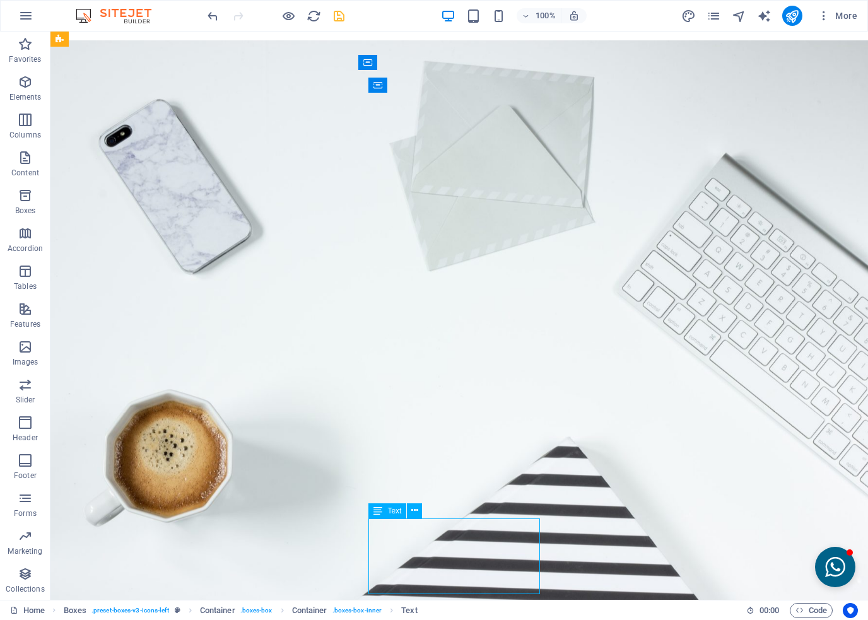
scroll to position [2360, 0]
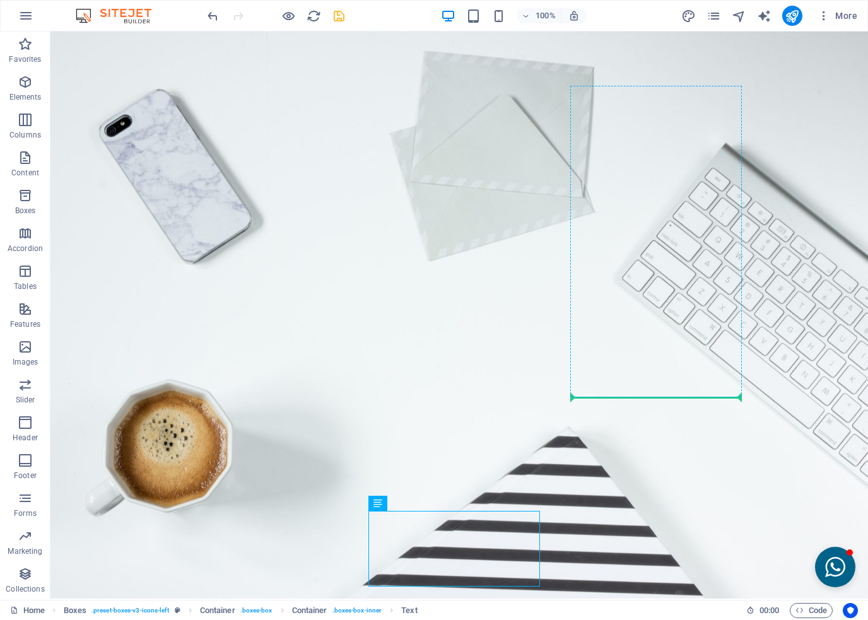
drag, startPoint x: 442, startPoint y: 546, endPoint x: 628, endPoint y: 394, distance: 240.8
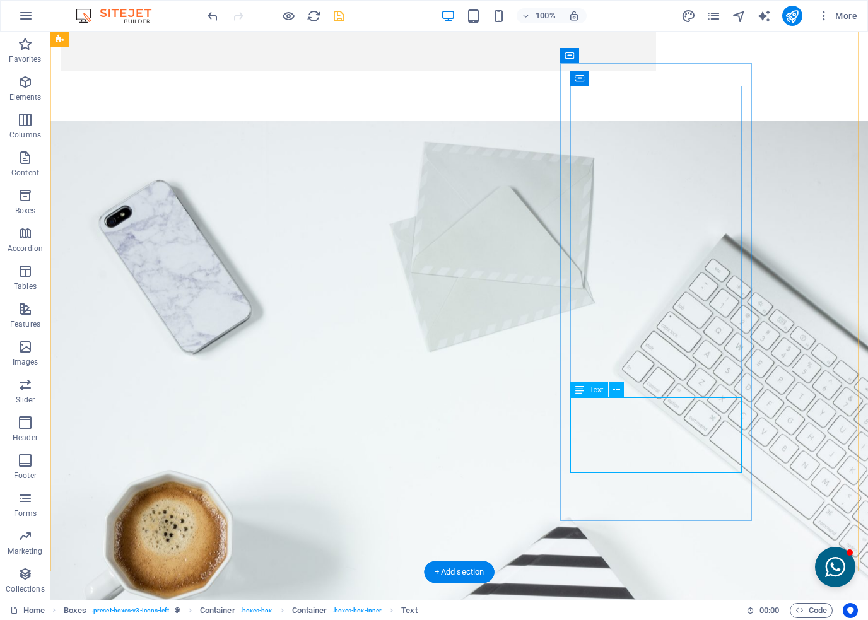
scroll to position [2436, 0]
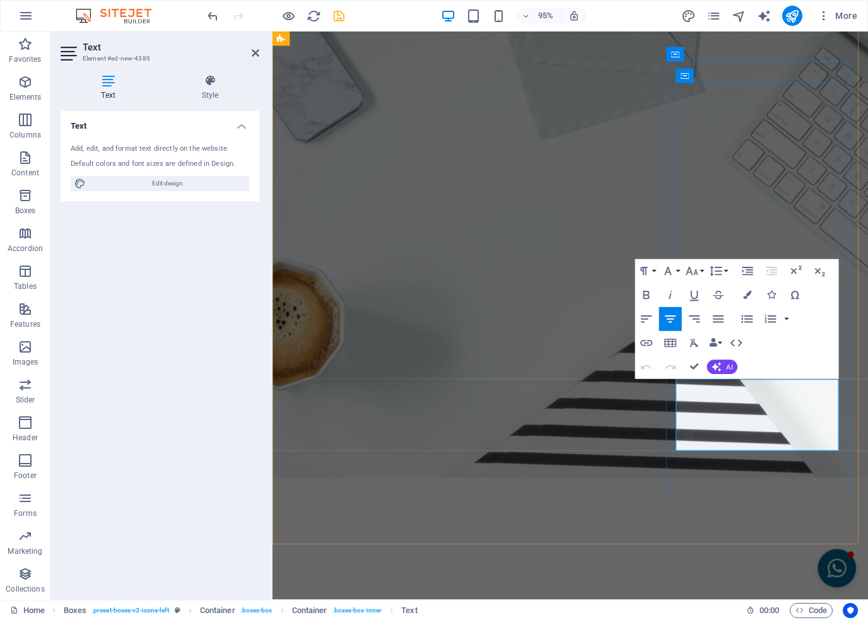
drag, startPoint x: 854, startPoint y: 463, endPoint x: 723, endPoint y: 405, distance: 143.8
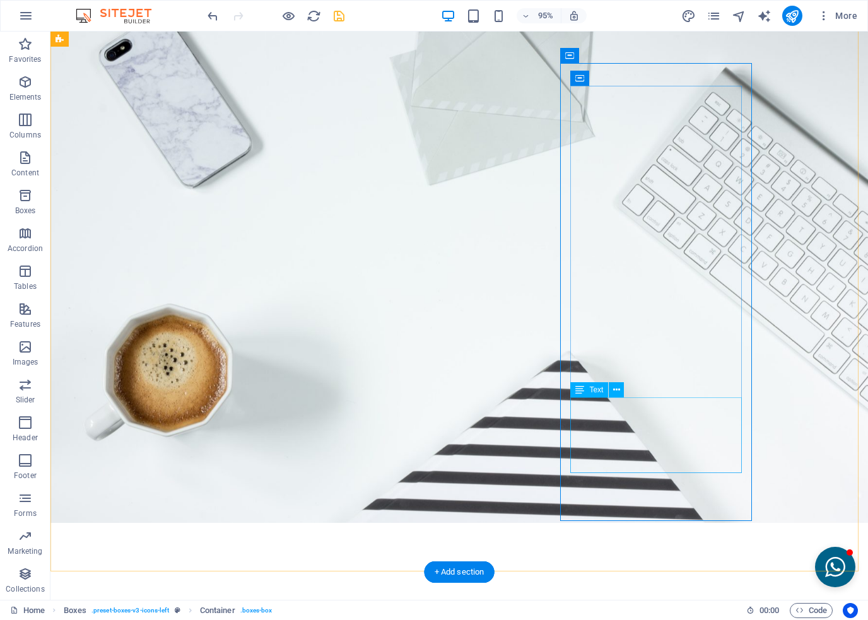
scroll to position [2360, 0]
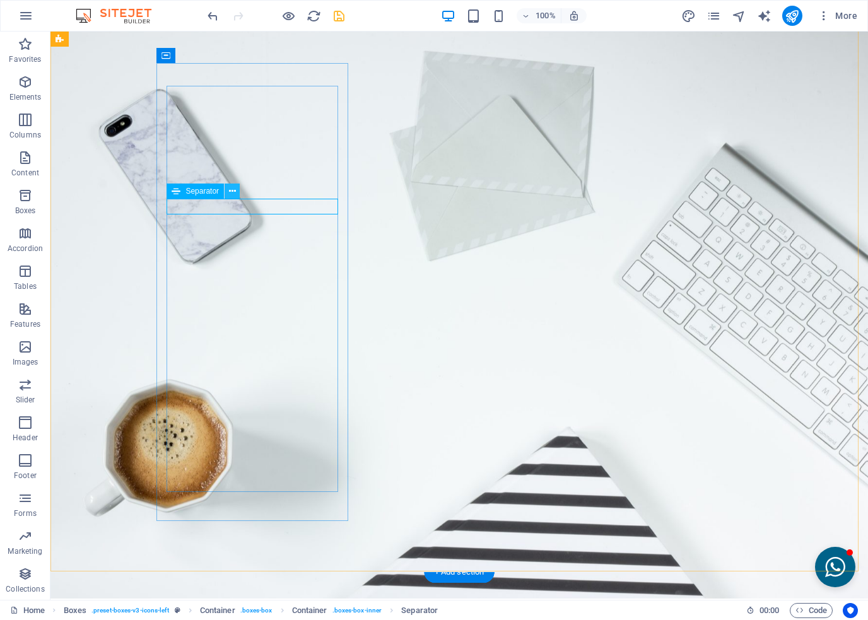
click at [226, 194] on button at bounding box center [232, 191] width 15 height 15
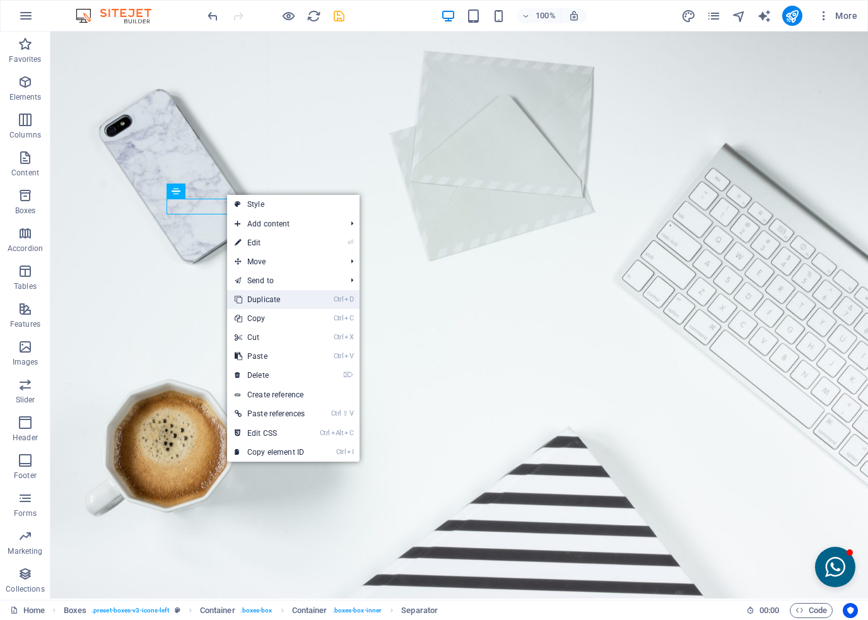
click at [264, 298] on link "Ctrl D Duplicate" at bounding box center [269, 299] width 85 height 19
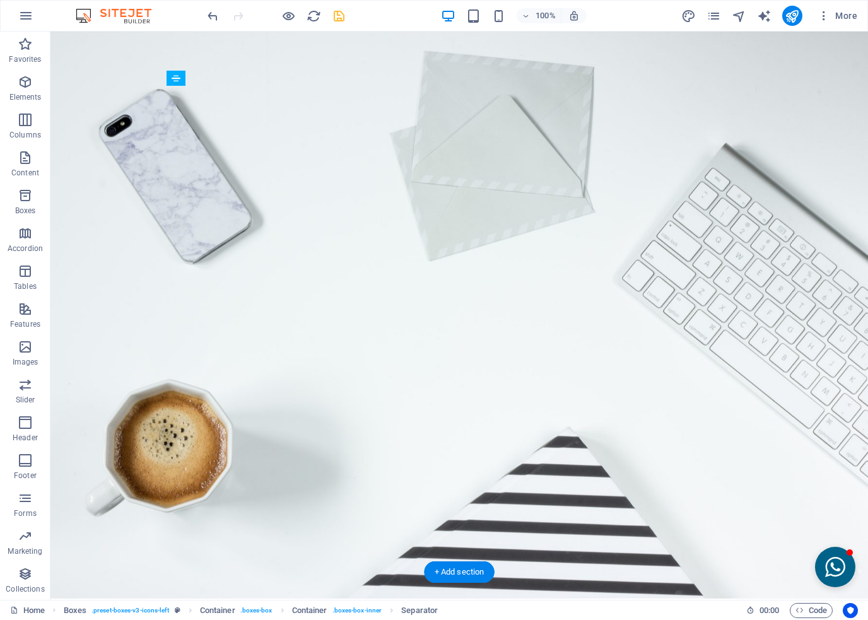
drag, startPoint x: 245, startPoint y: 239, endPoint x: 197, endPoint y: 139, distance: 111.5
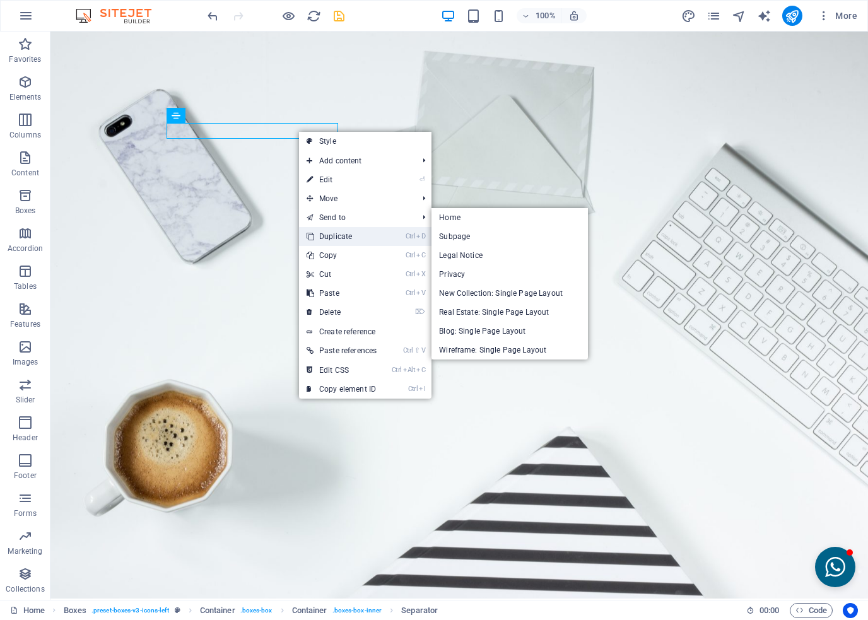
click at [325, 237] on link "Ctrl D Duplicate" at bounding box center [341, 236] width 85 height 19
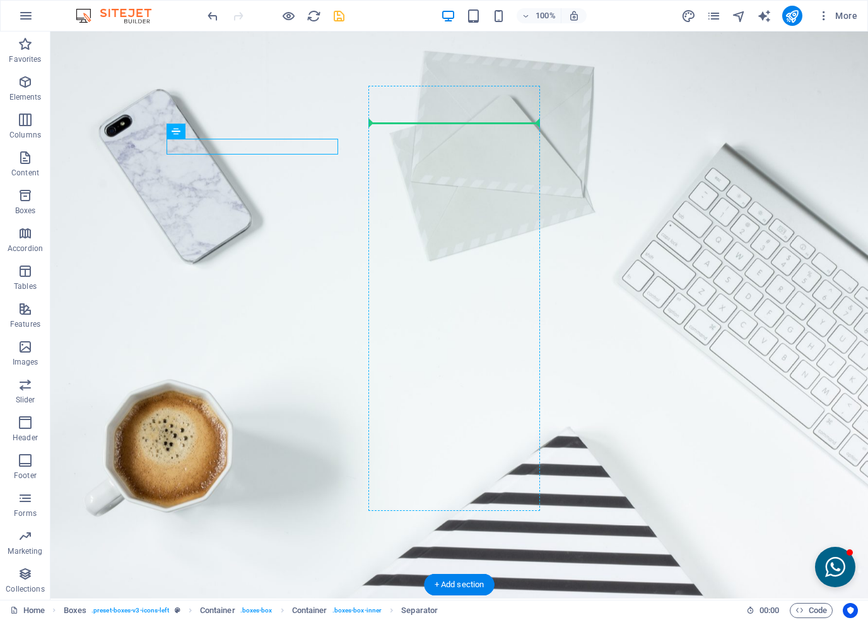
drag, startPoint x: 248, startPoint y: 162, endPoint x: 410, endPoint y: 129, distance: 164.8
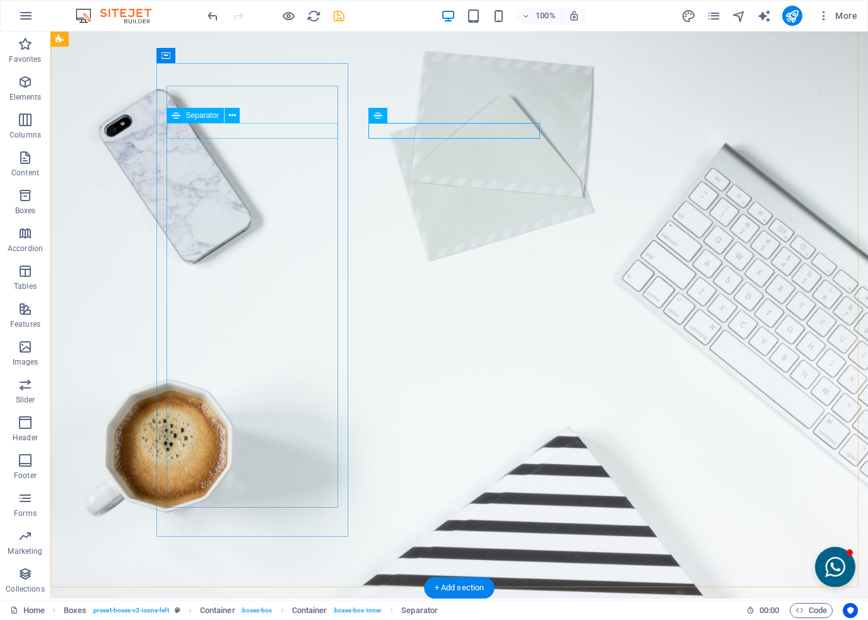
click at [235, 119] on icon at bounding box center [232, 115] width 7 height 13
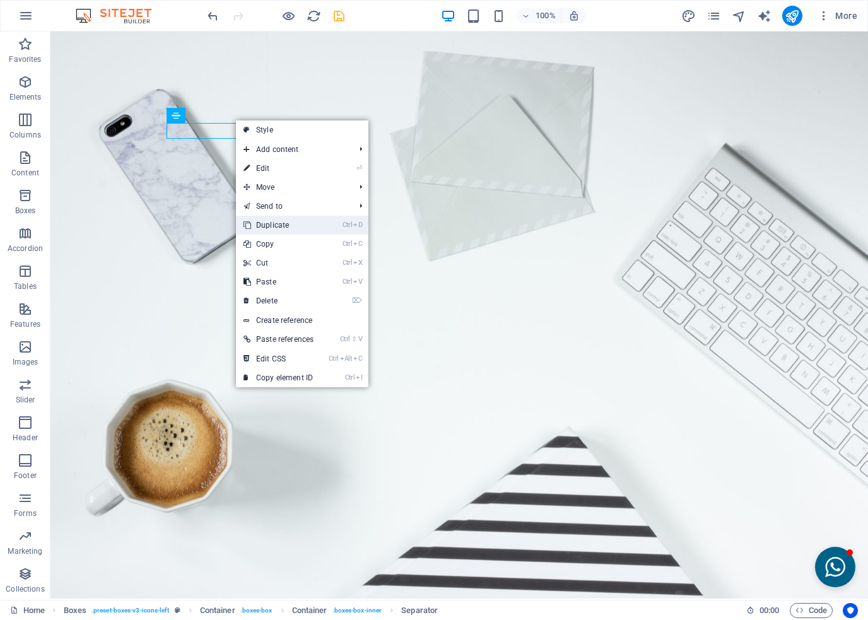
click at [271, 223] on link "Ctrl D Duplicate" at bounding box center [278, 225] width 85 height 19
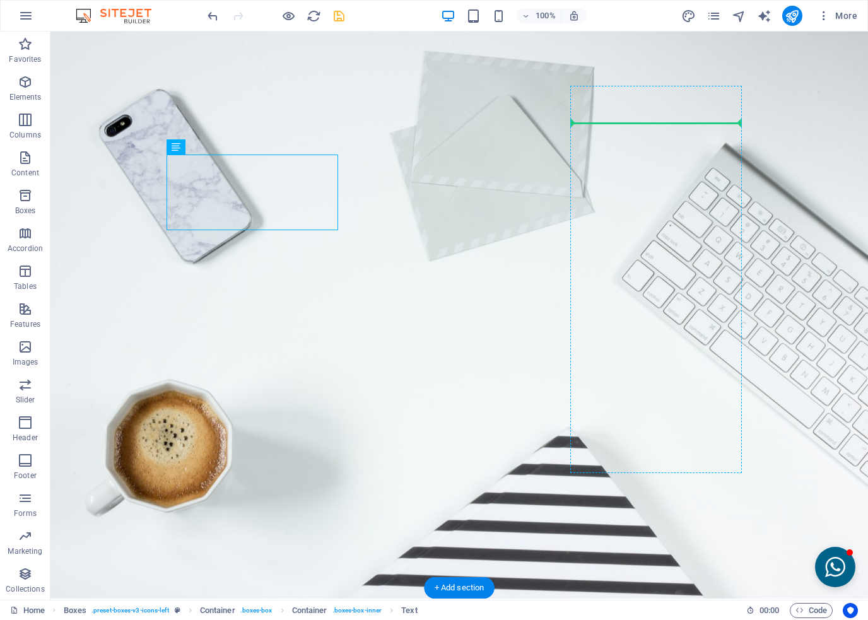
drag, startPoint x: 239, startPoint y: 179, endPoint x: 586, endPoint y: 134, distance: 350.6
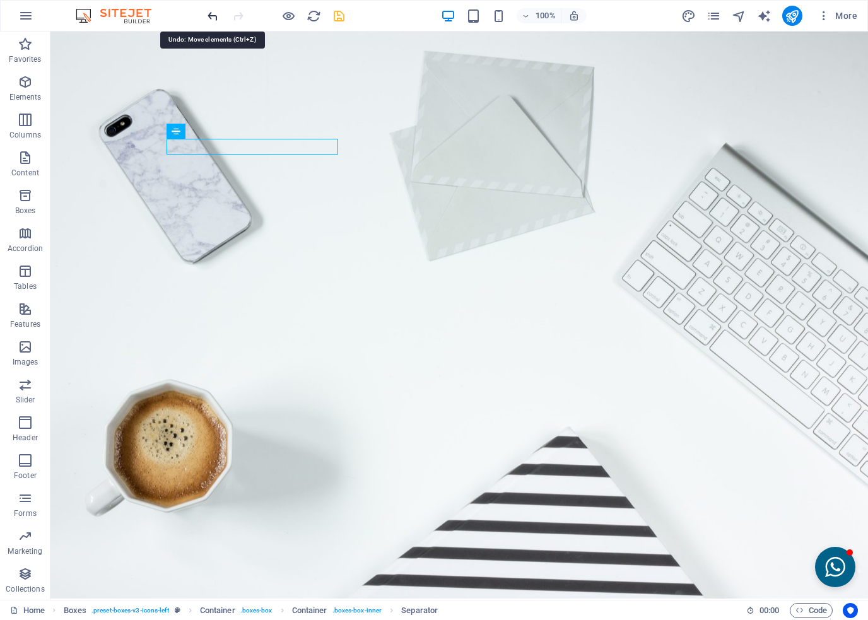
click at [210, 15] on icon "undo" at bounding box center [213, 16] width 15 height 15
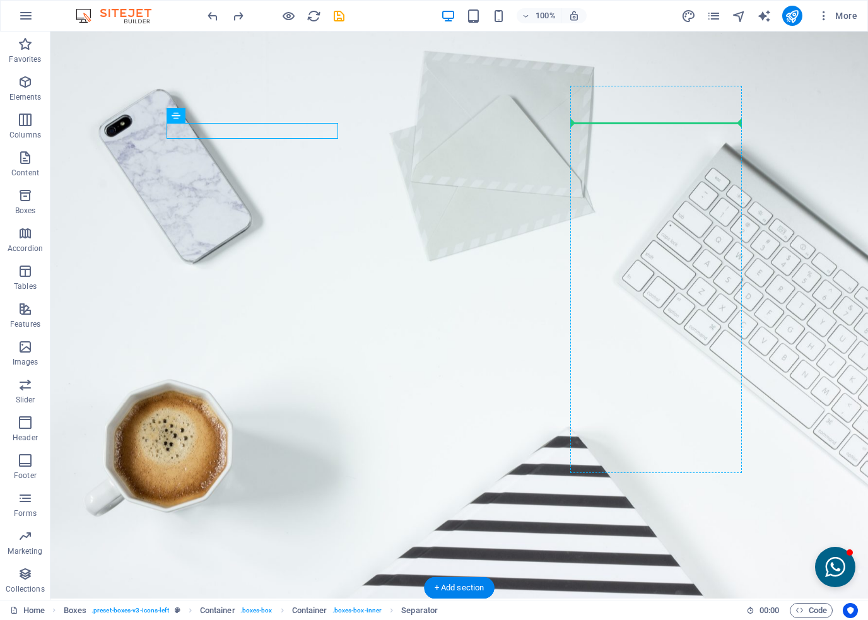
drag, startPoint x: 254, startPoint y: 146, endPoint x: 613, endPoint y: 126, distance: 359.7
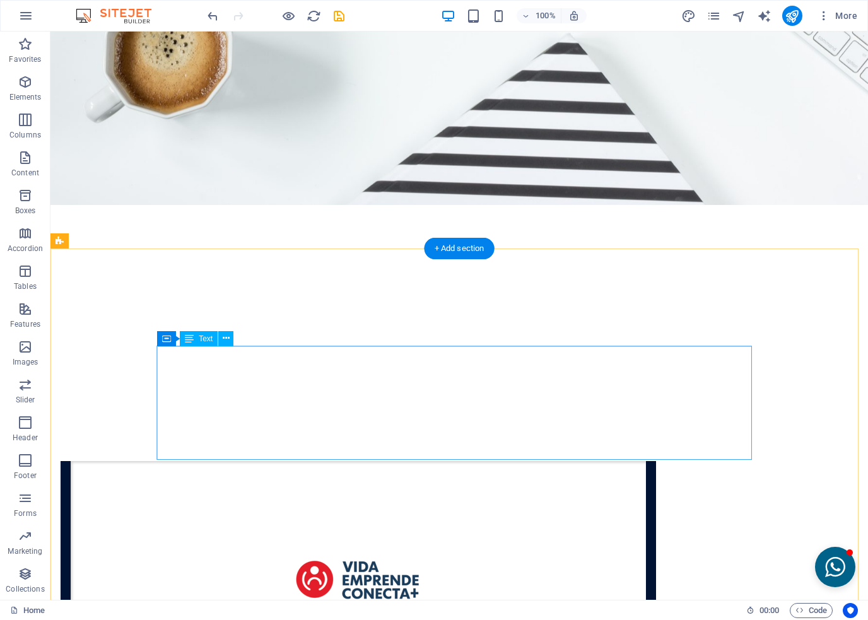
scroll to position [2865, 0]
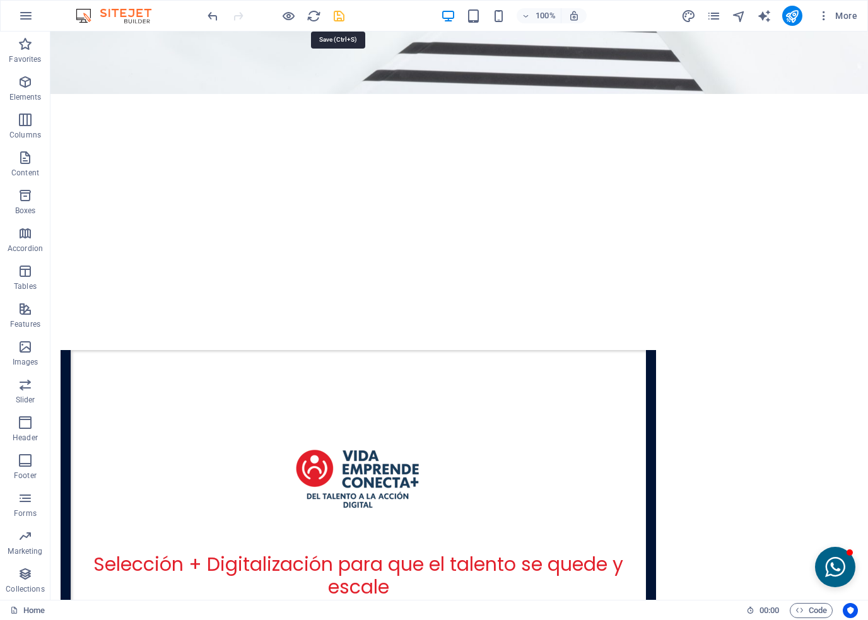
click at [338, 17] on icon "save" at bounding box center [339, 16] width 15 height 15
